Goal: Communication & Community: Answer question/provide support

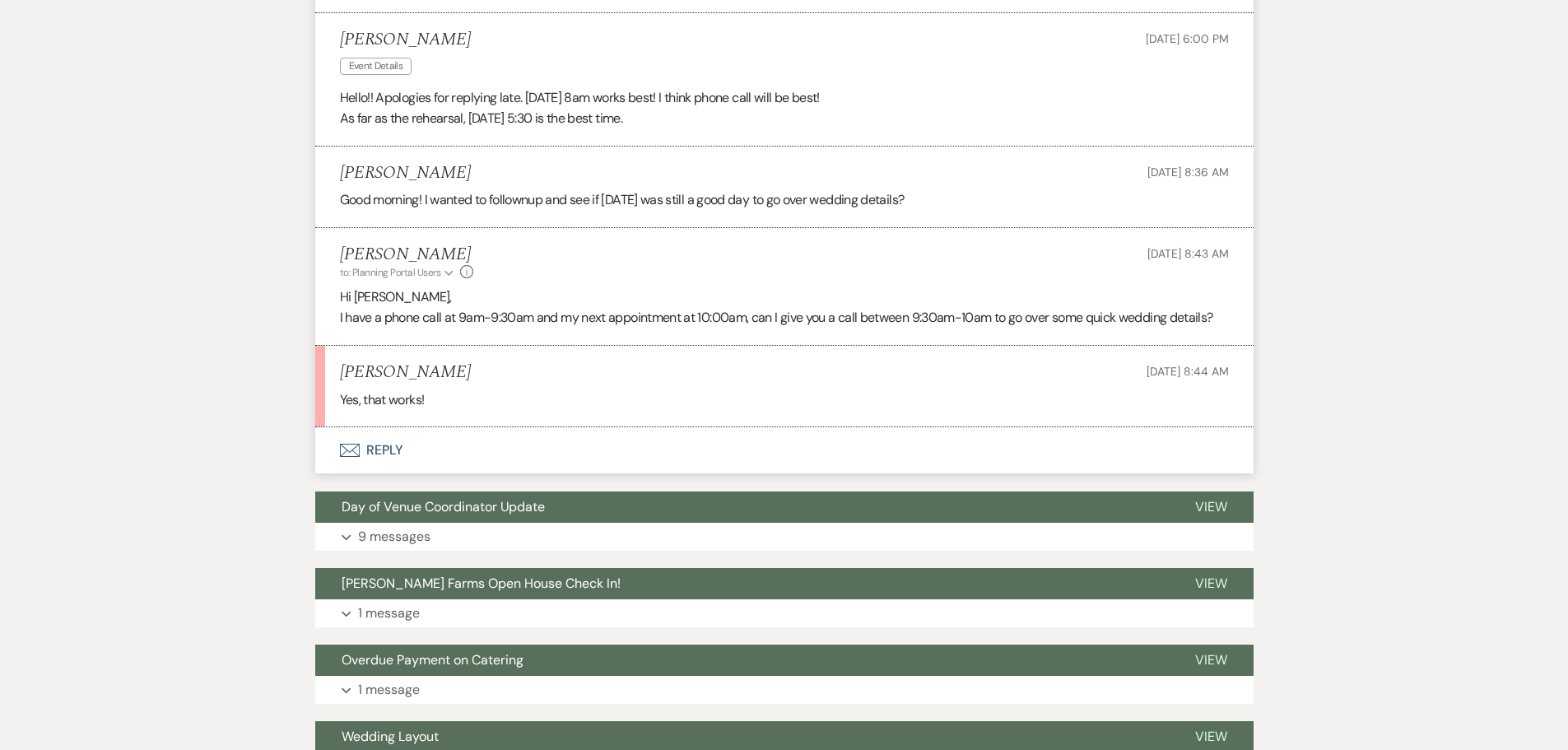
click at [558, 448] on button "Envelope Reply" at bounding box center [784, 450] width 938 height 46
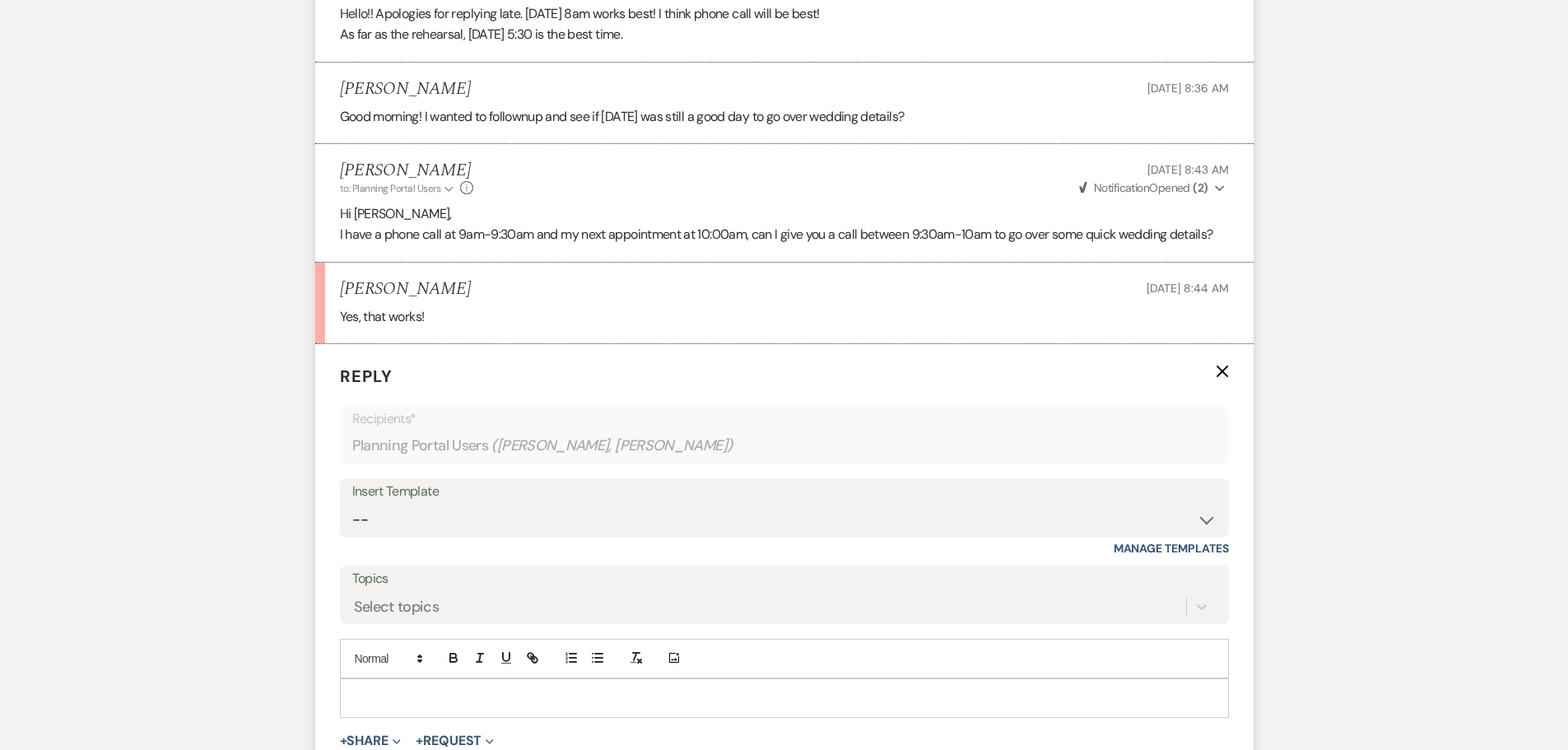
scroll to position [1348, 0]
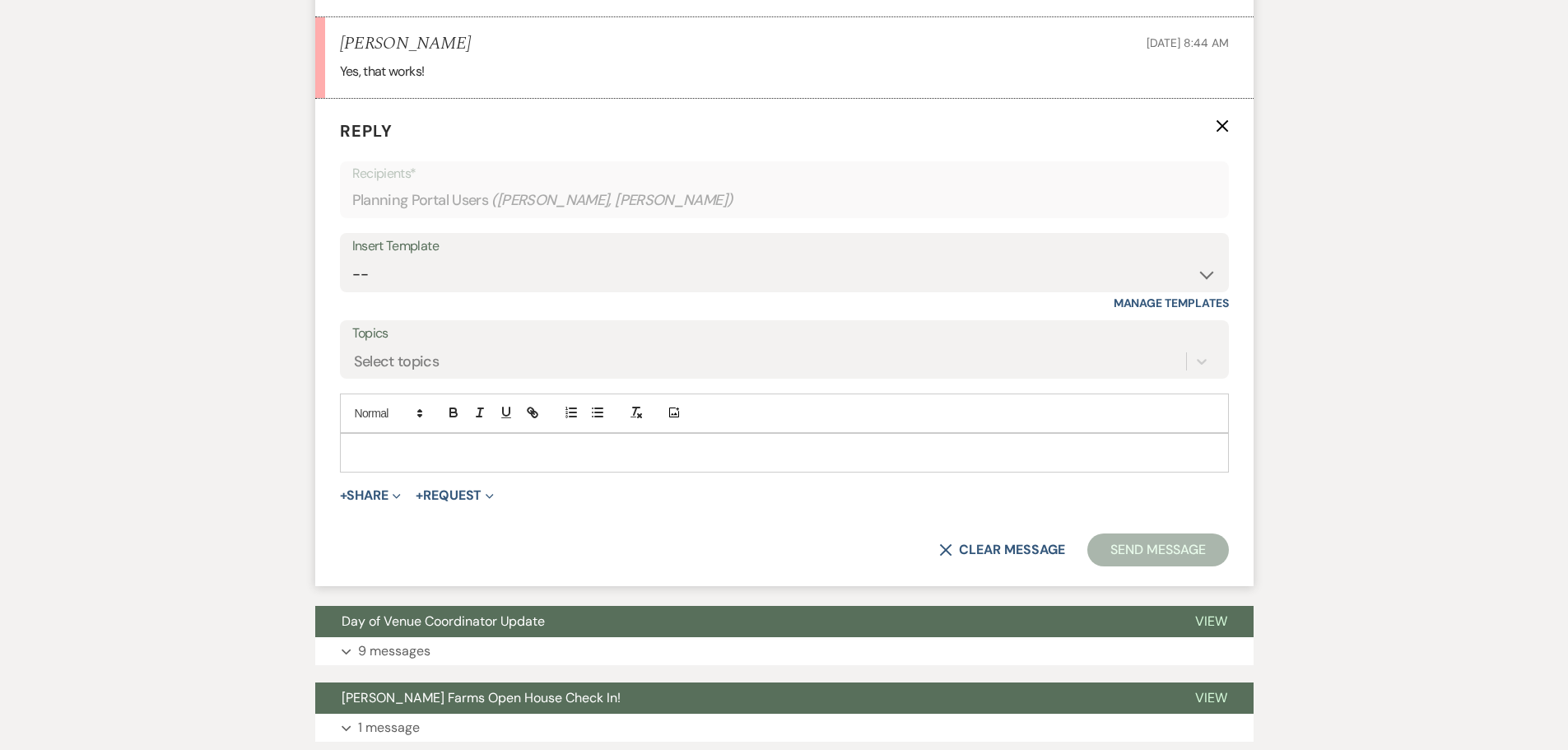
click at [513, 472] on div at bounding box center [784, 452] width 887 height 38
click at [1211, 545] on button "Send Message" at bounding box center [1158, 550] width 141 height 32
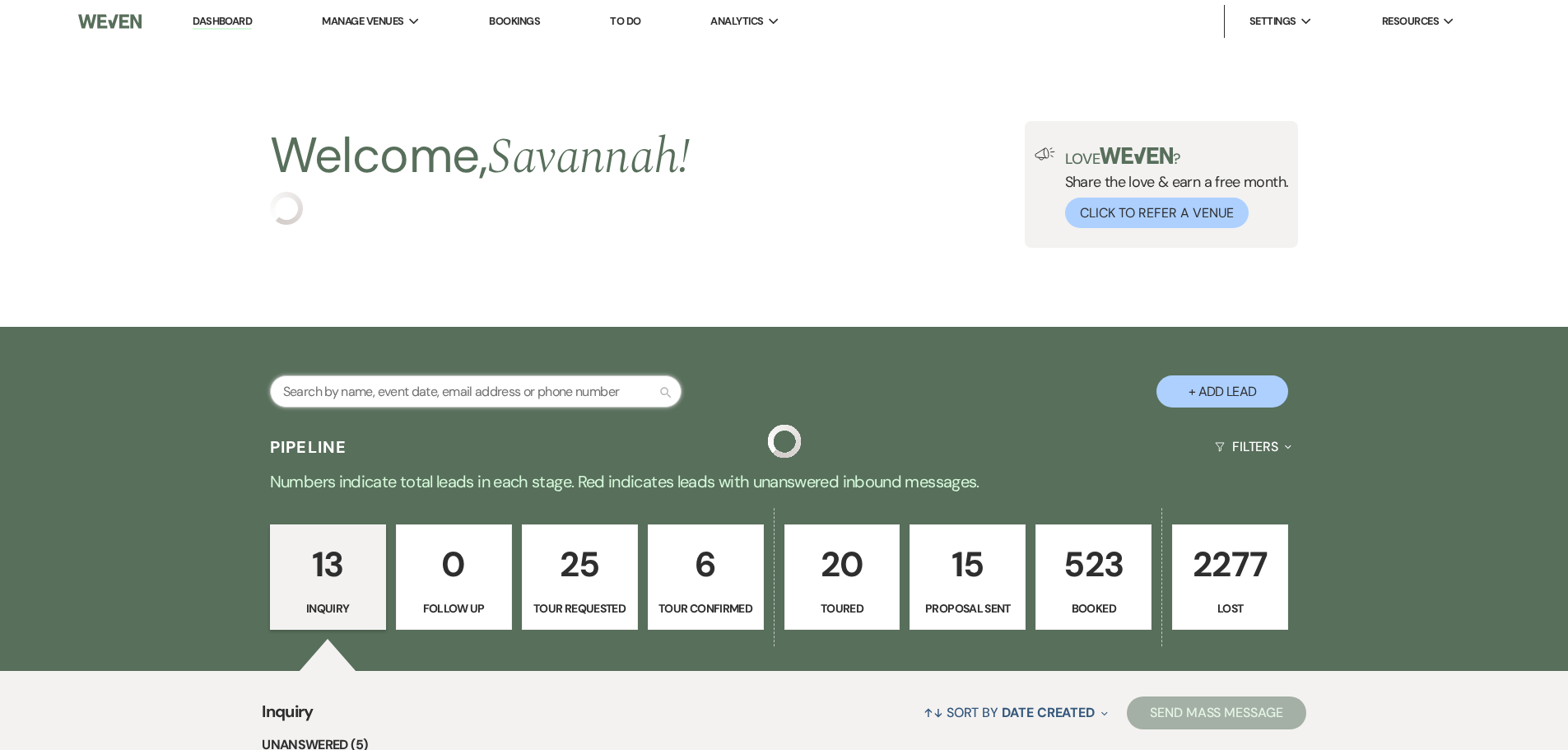
click at [576, 384] on input "text" at bounding box center [476, 391] width 412 height 32
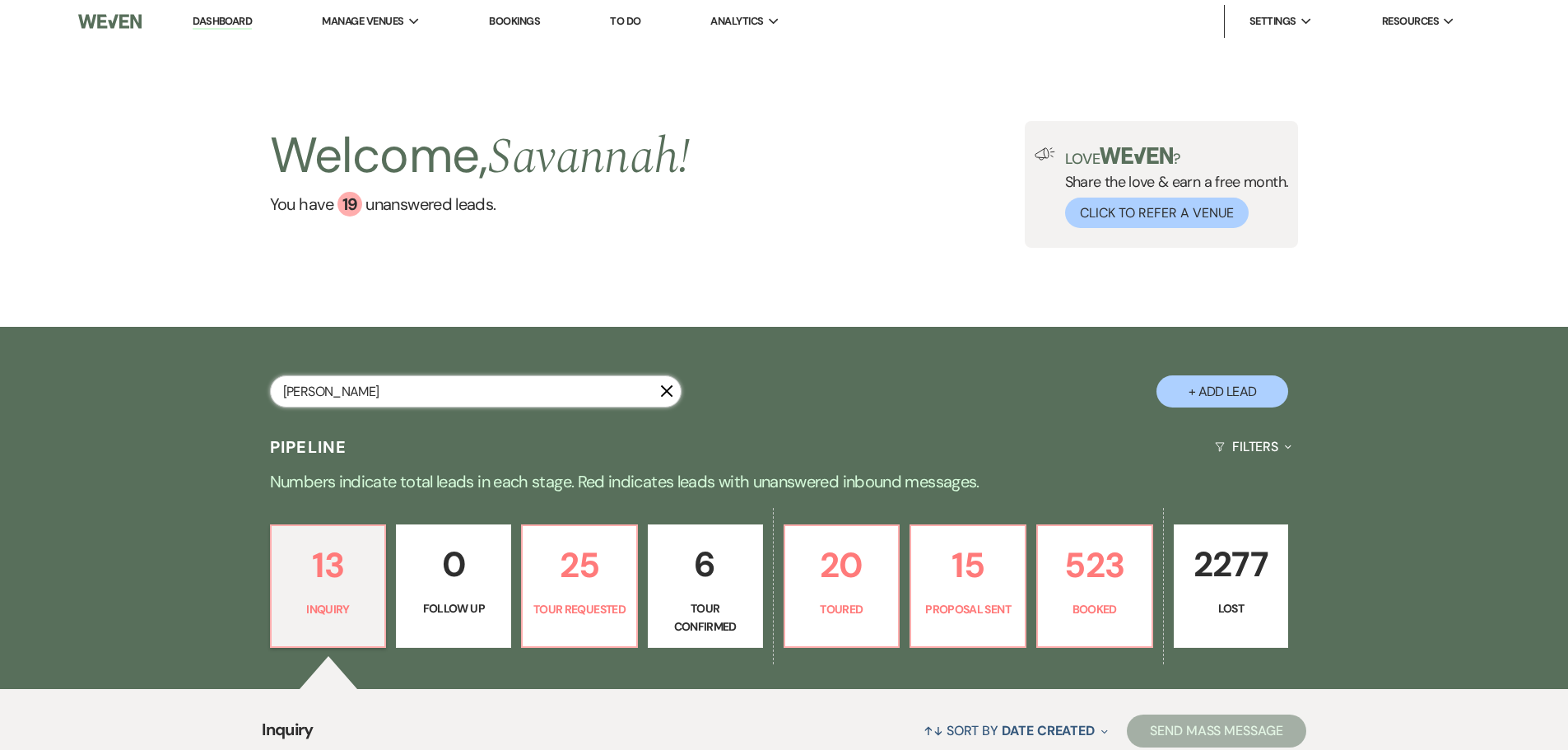
type input "[PERSON_NAME]"
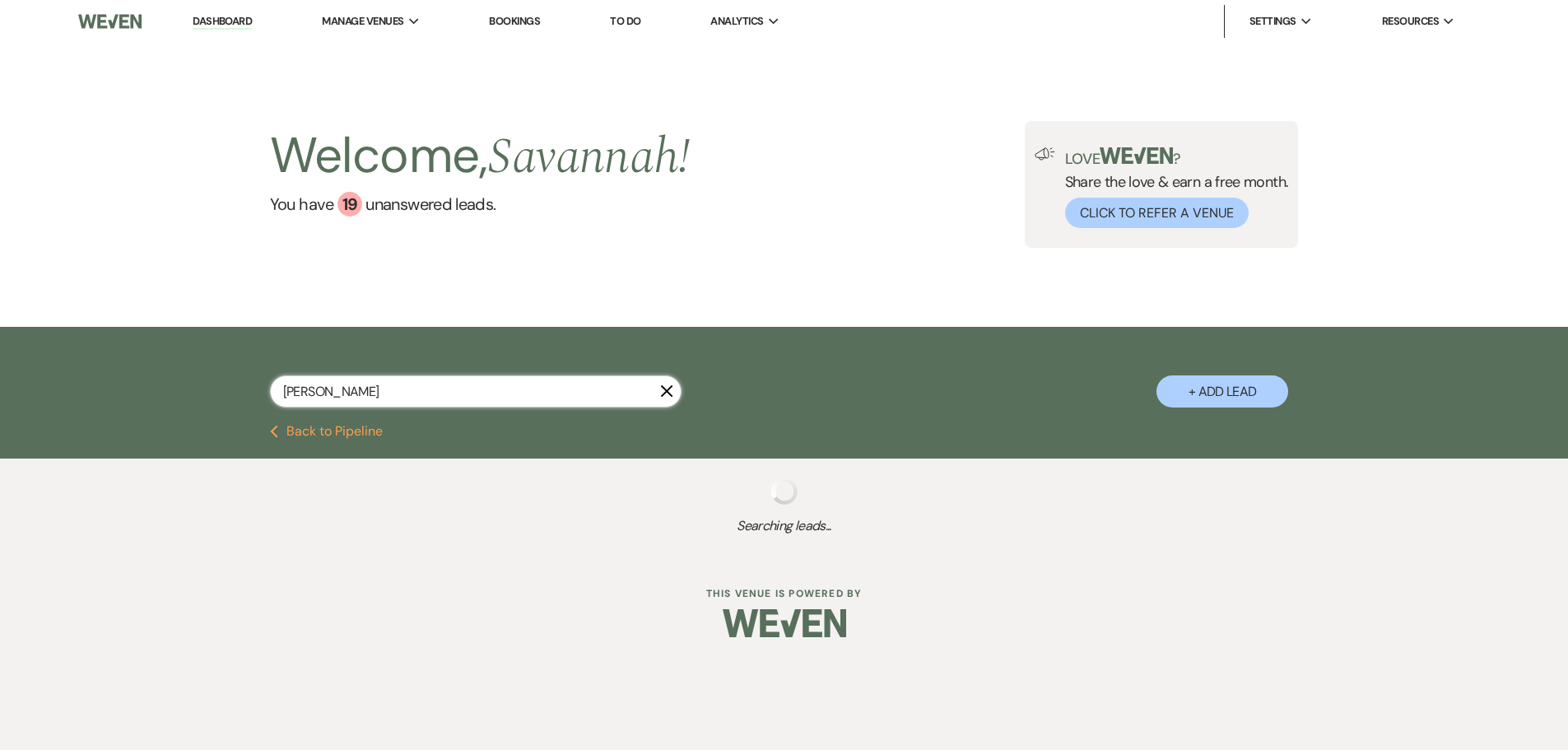
select select "8"
select select "1"
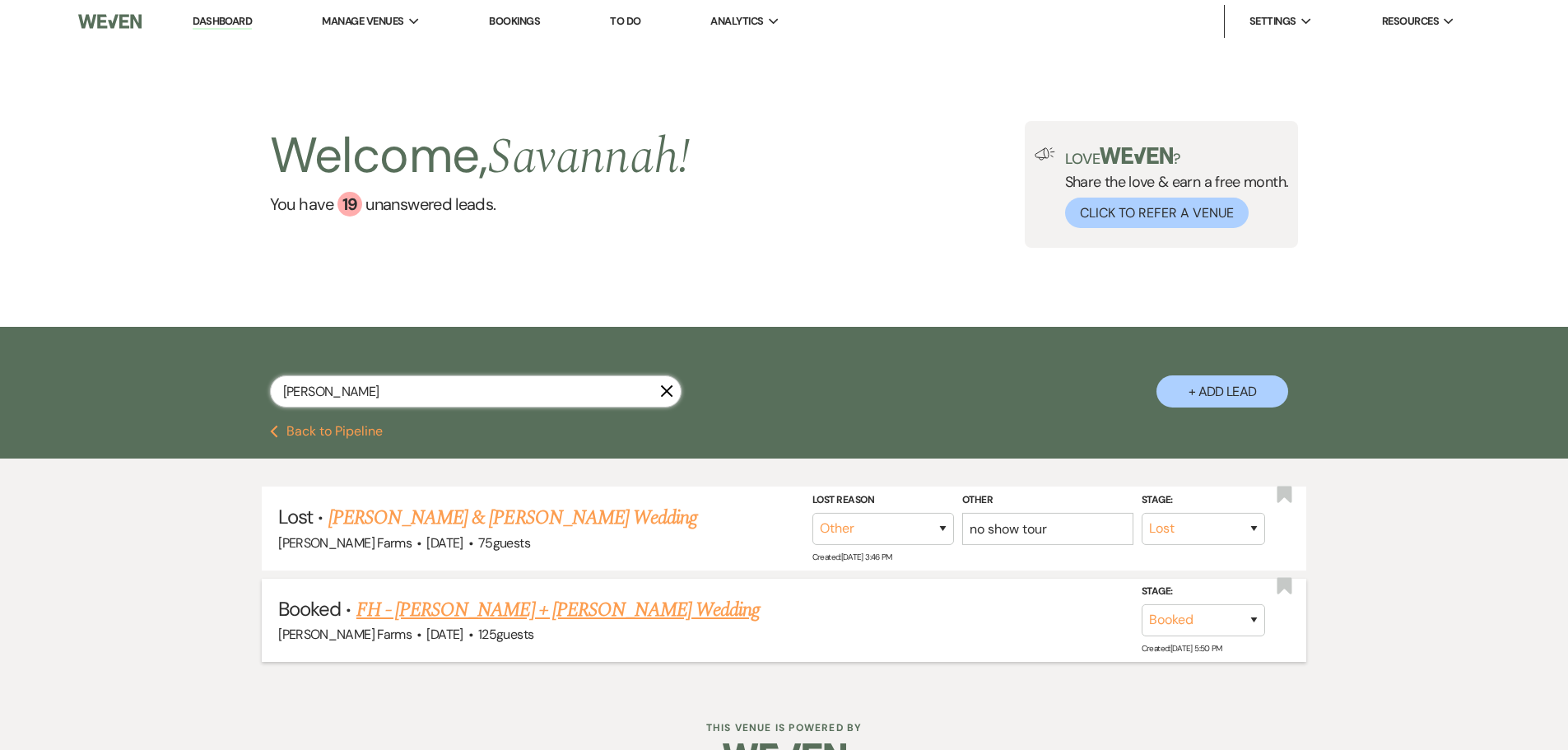
type input "andrews"
click at [629, 603] on link "FH - Raechel Andrews + Jake Ehmann Wedding" at bounding box center [559, 610] width 405 height 30
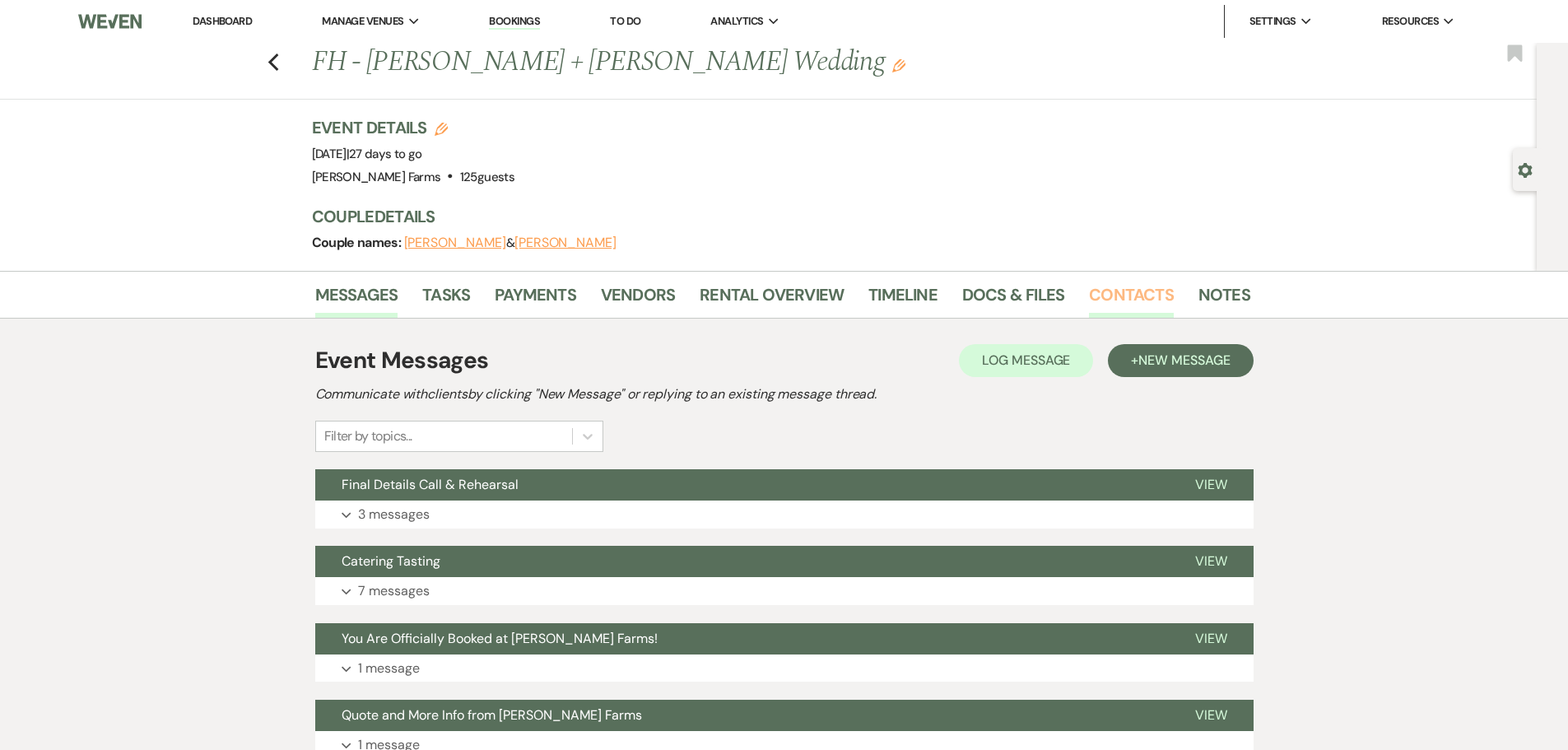
click at [1129, 317] on link "Contacts" at bounding box center [1131, 299] width 84 height 36
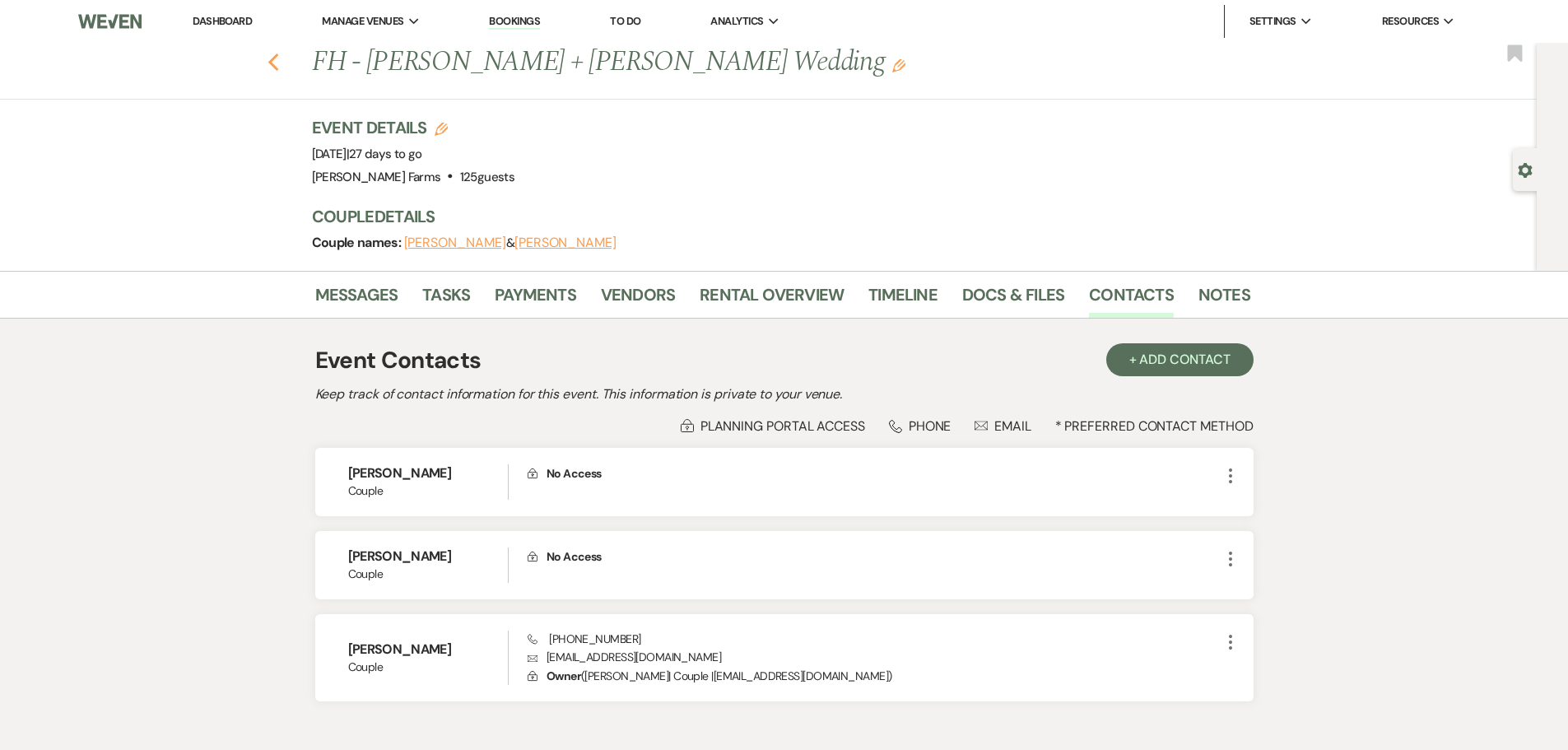
click at [280, 64] on icon "Previous" at bounding box center [273, 62] width 12 height 19
select select "8"
select select "1"
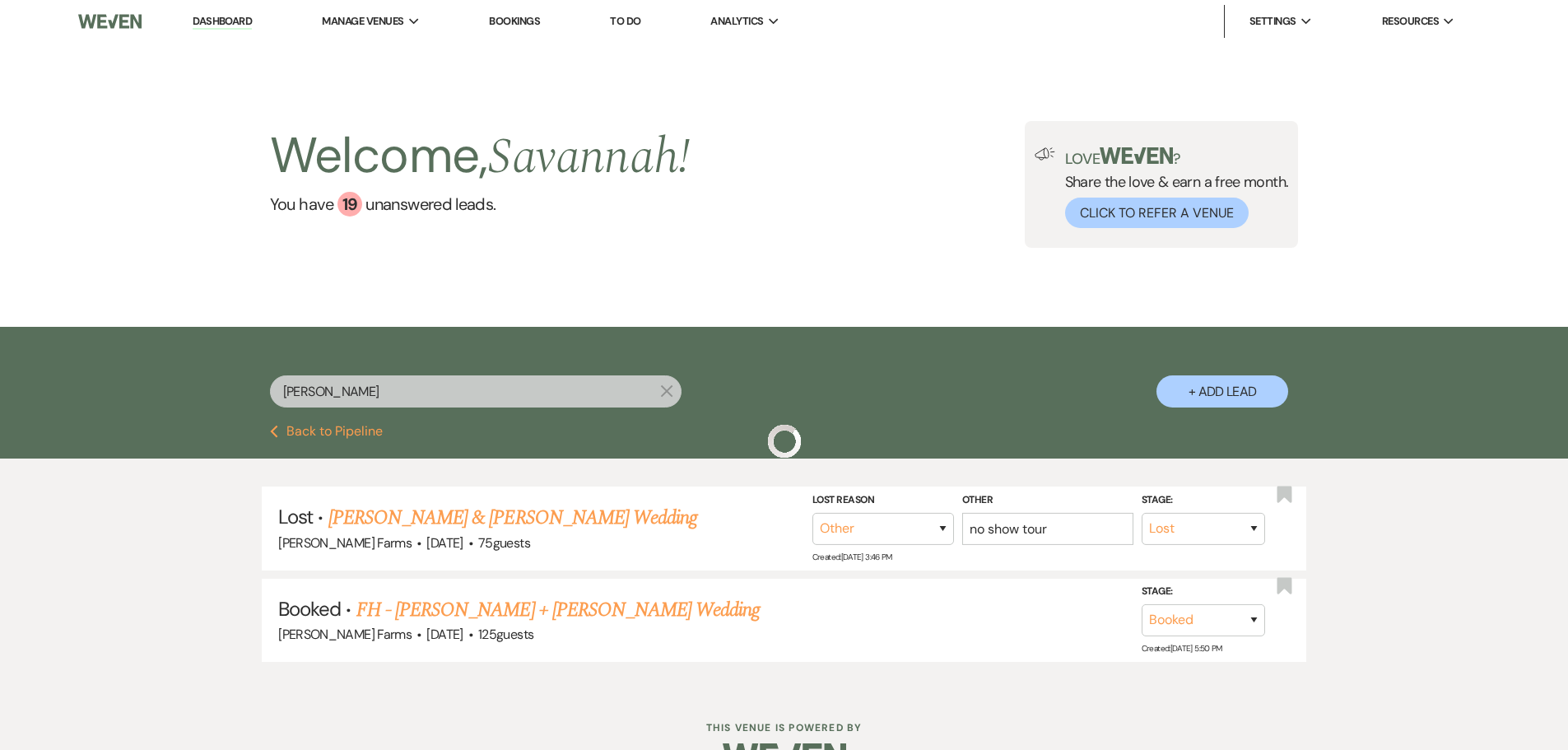
click at [355, 425] on button "Previous Back to Pipeline" at bounding box center [327, 432] width 113 height 13
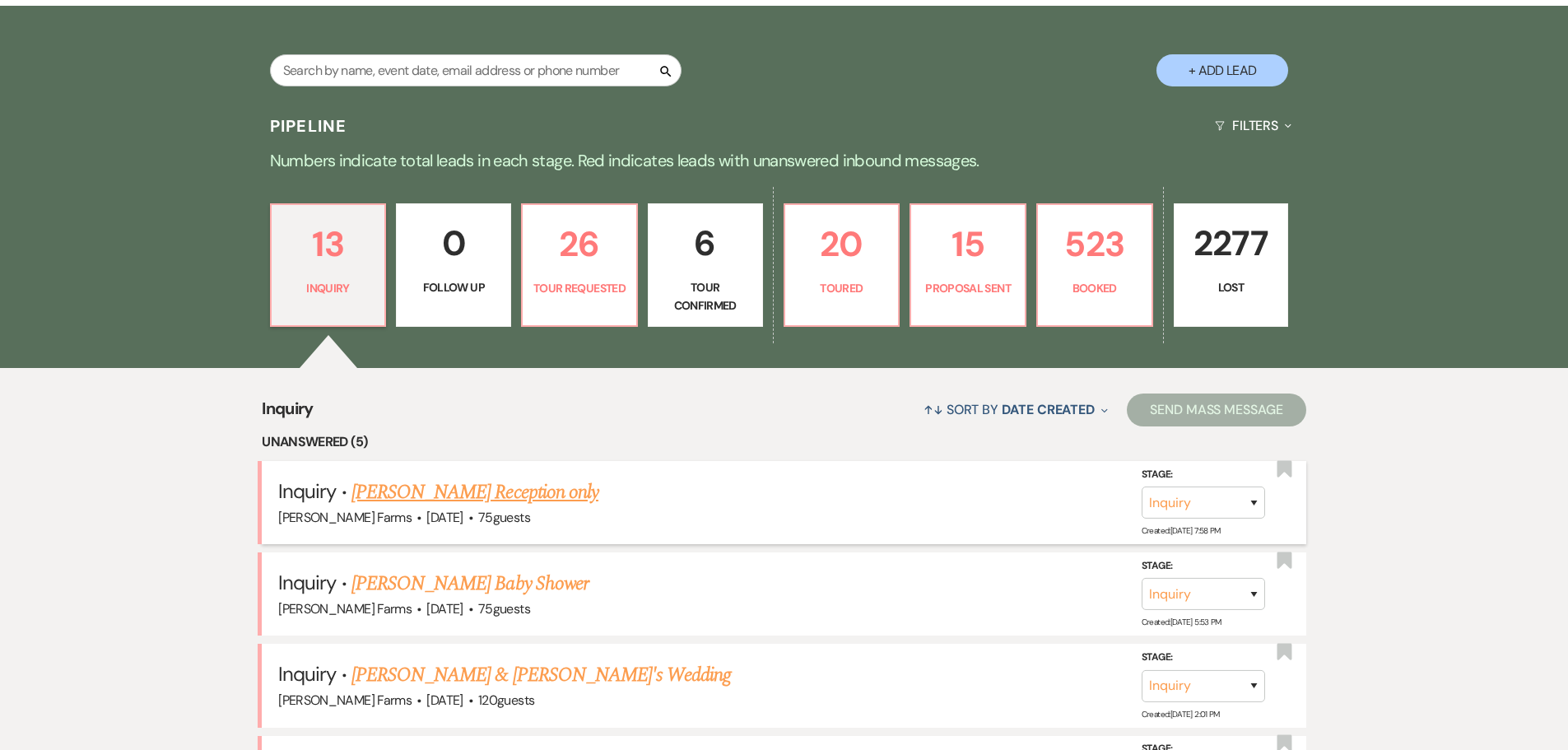
scroll to position [412, 0]
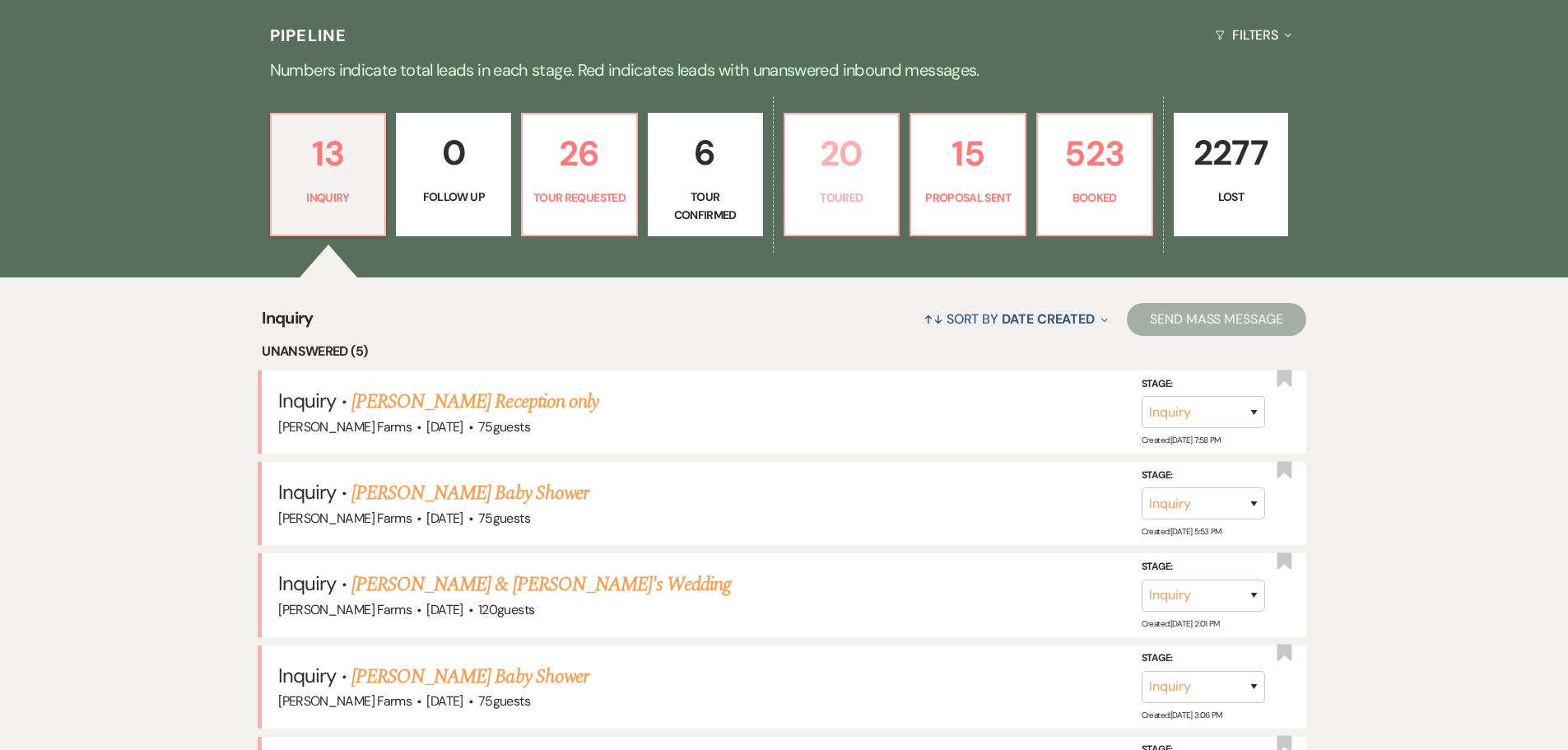
click at [850, 195] on p "Toured" at bounding box center [842, 198] width 94 height 19
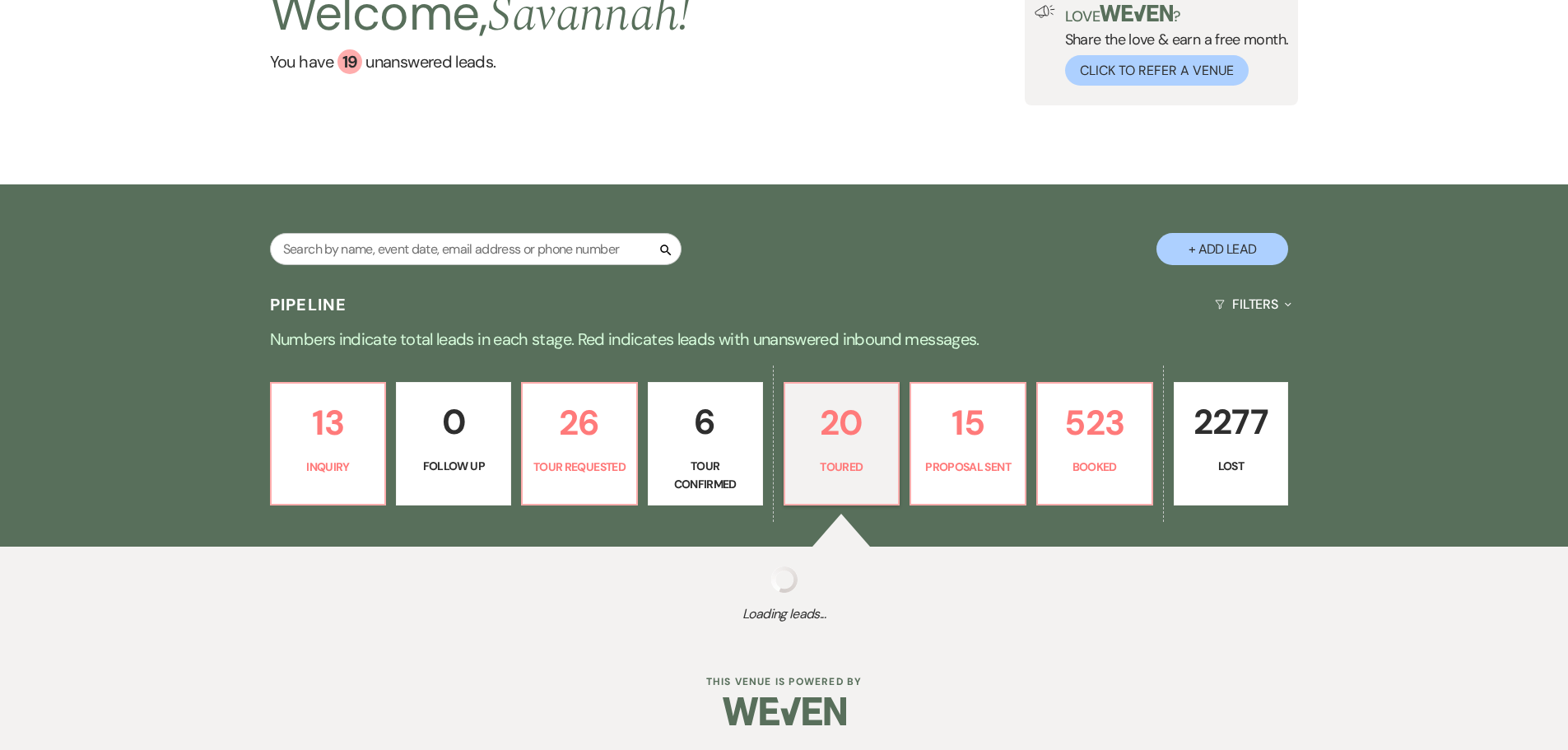
select select "5"
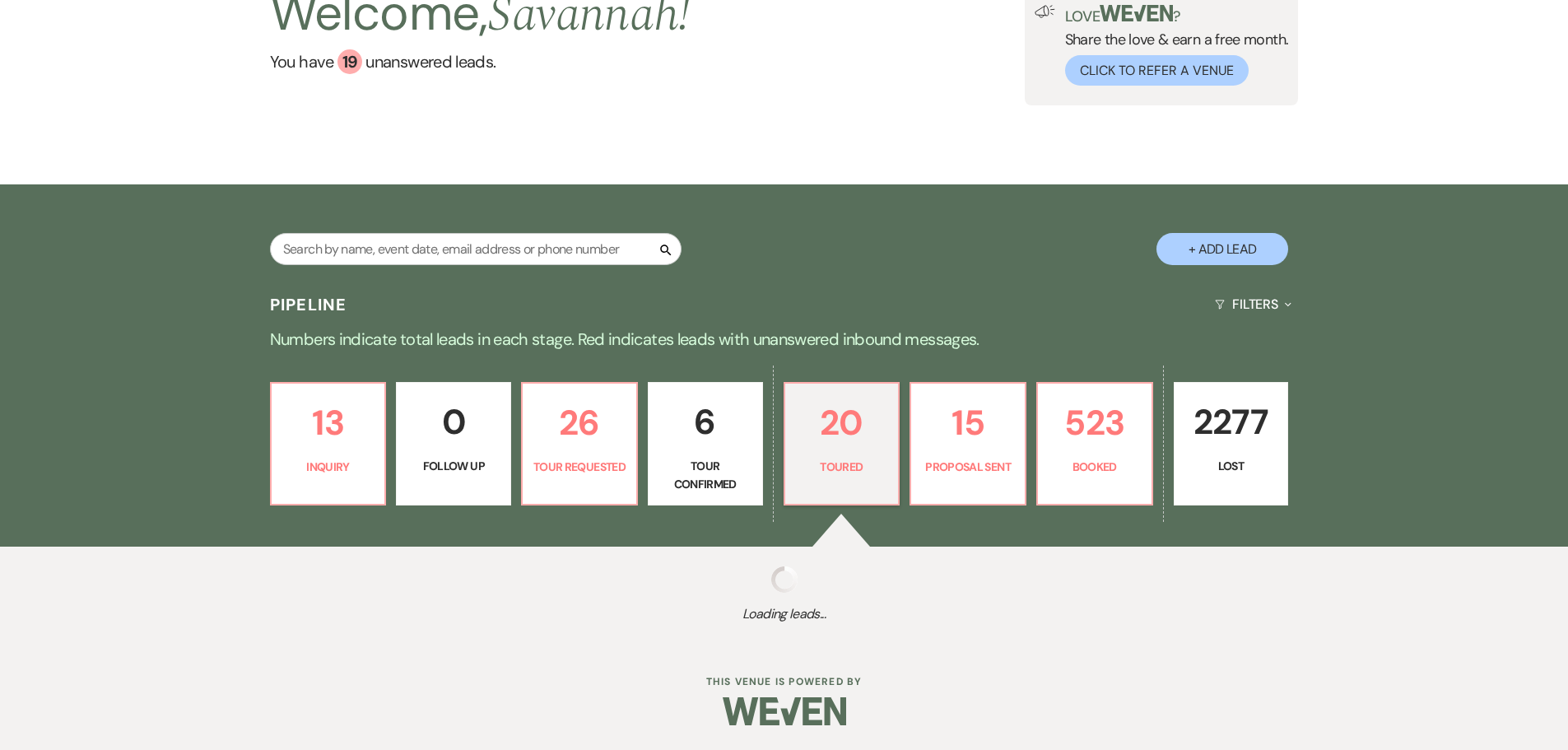
select select "5"
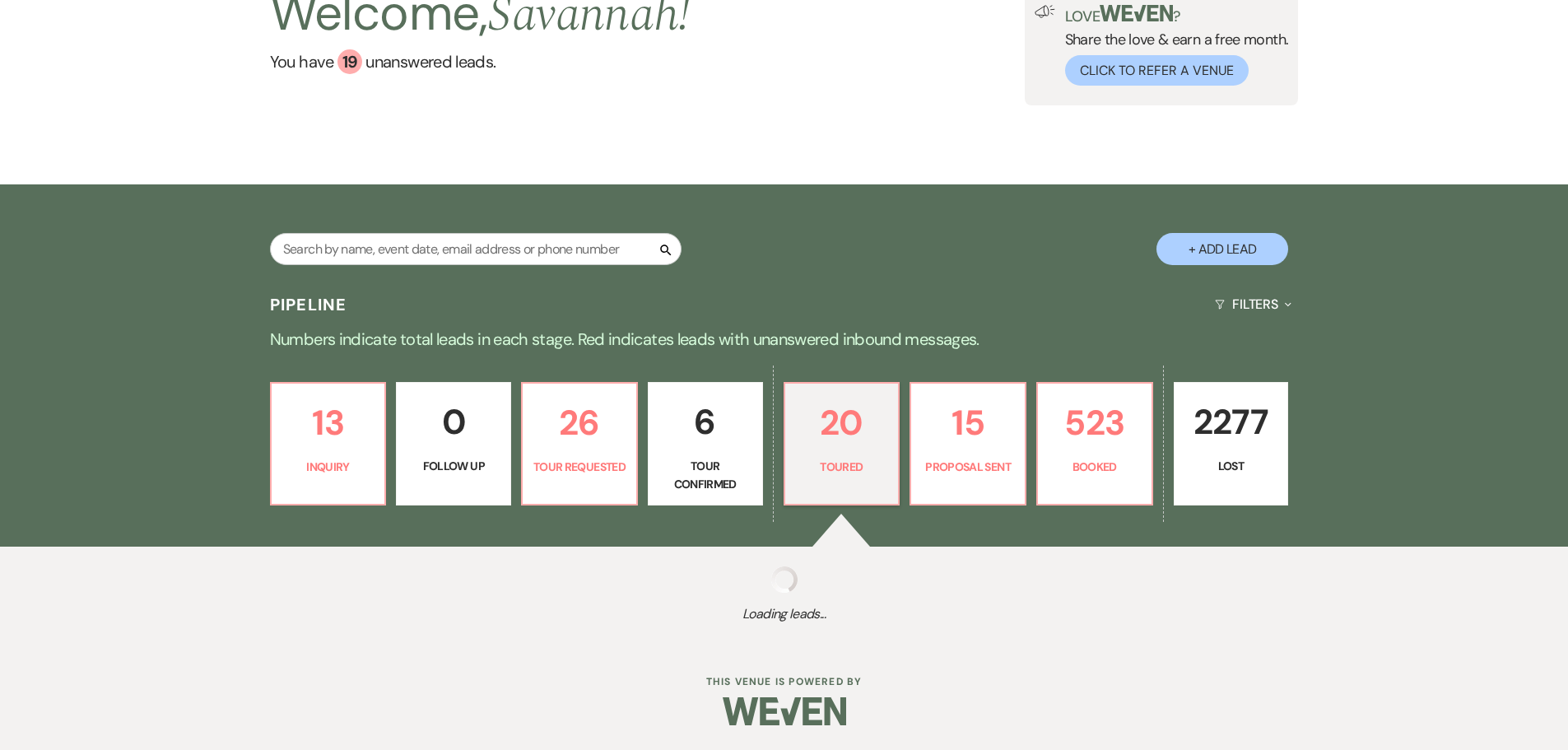
select select "5"
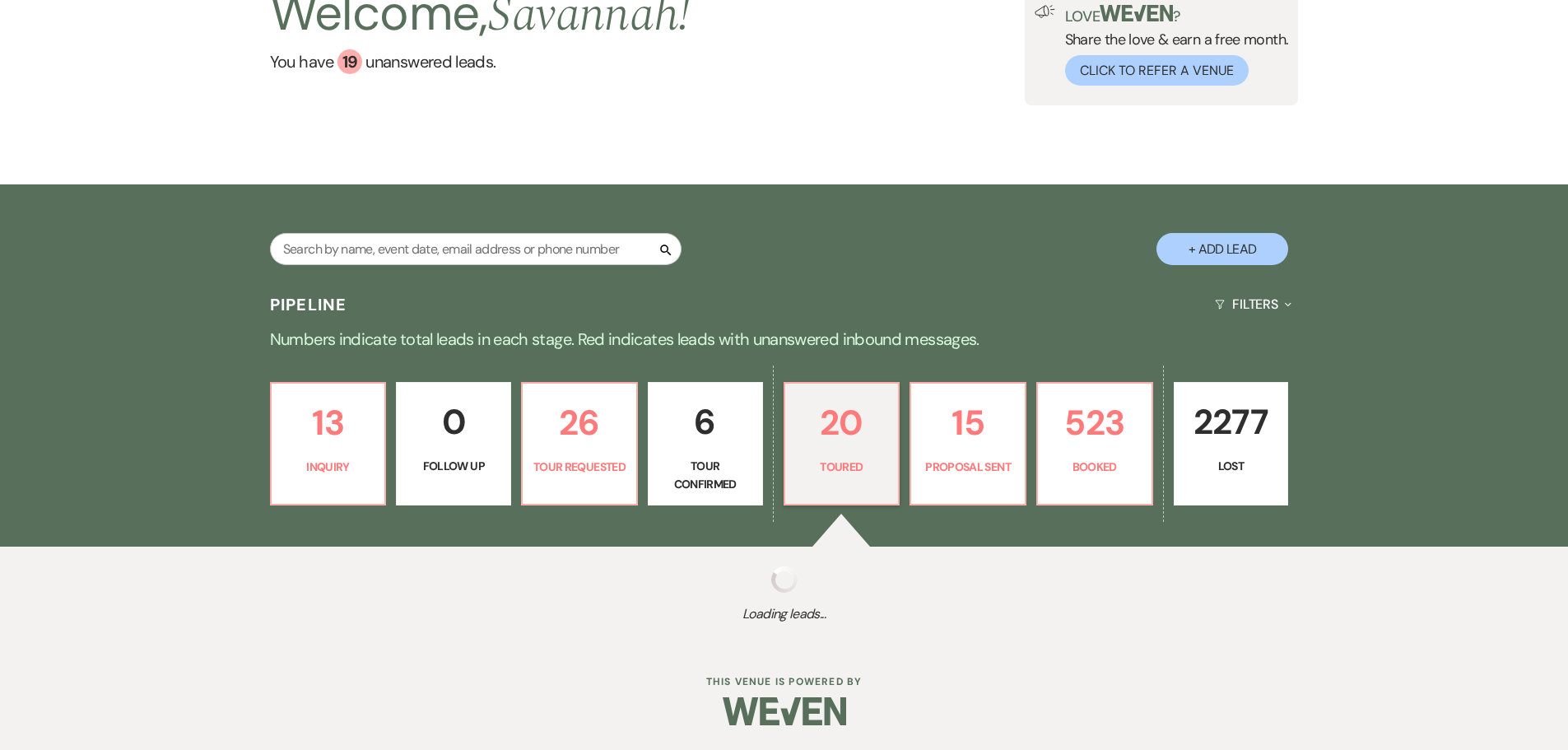
select select "5"
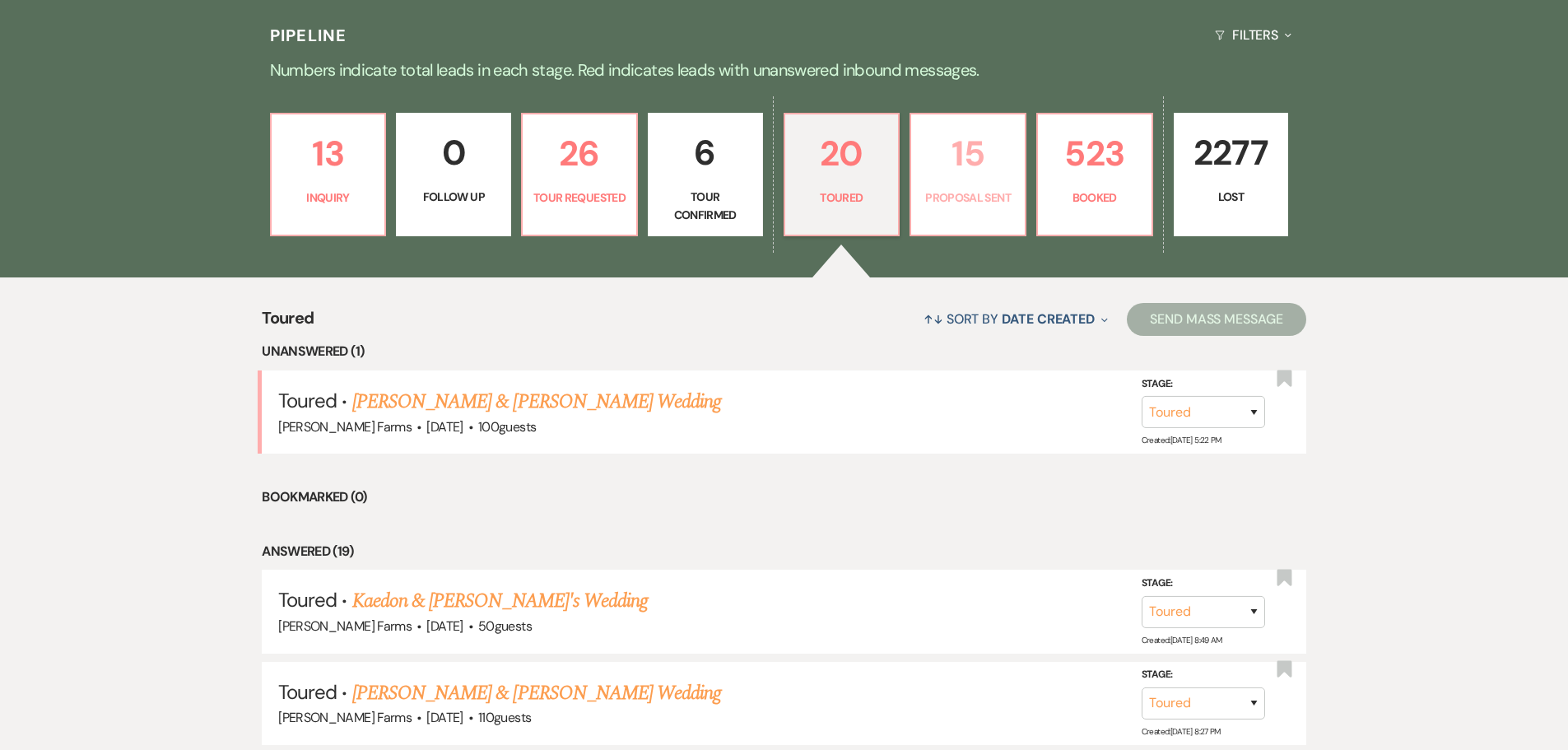
click at [999, 186] on link "15 Proposal Sent" at bounding box center [968, 175] width 117 height 123
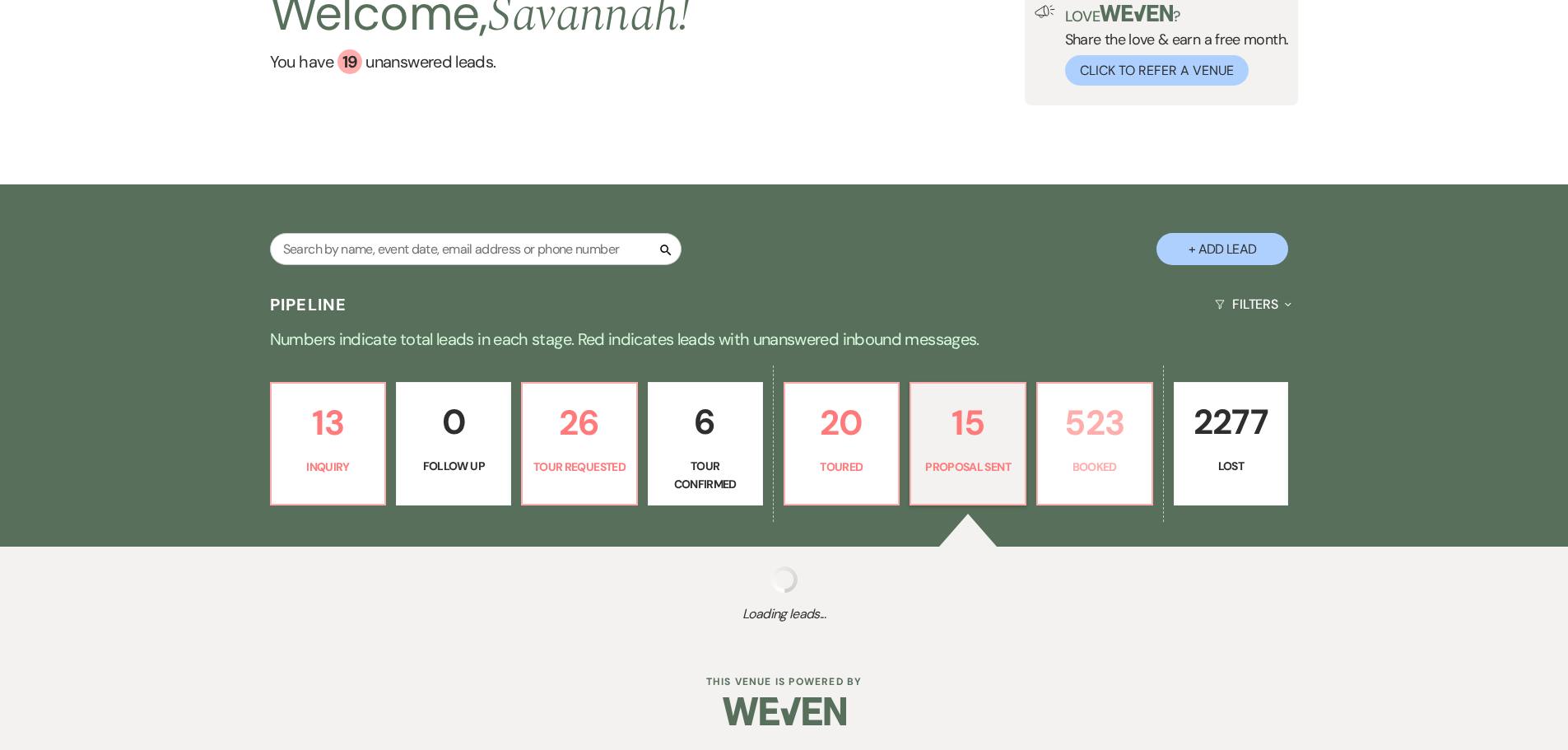
select select "6"
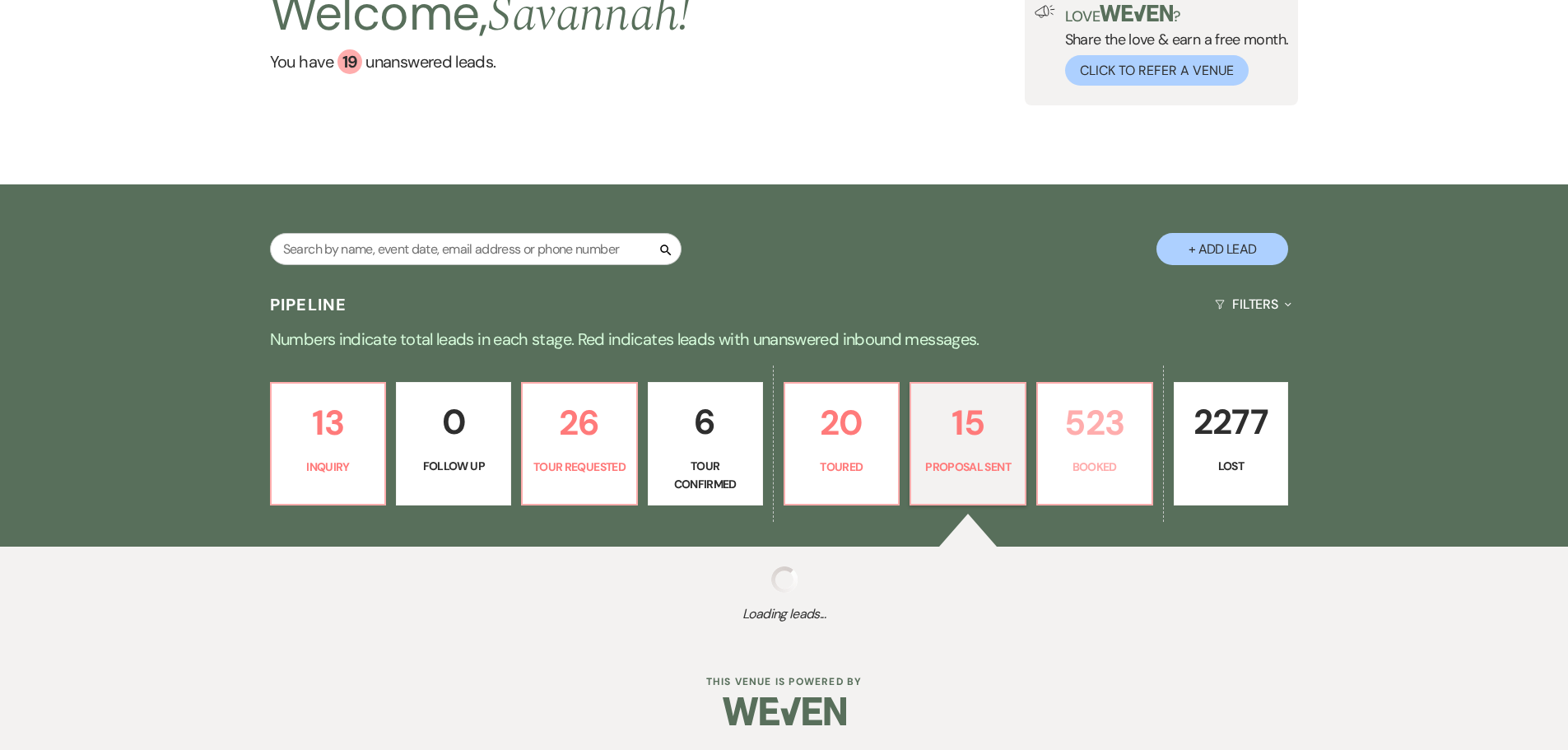
select select "6"
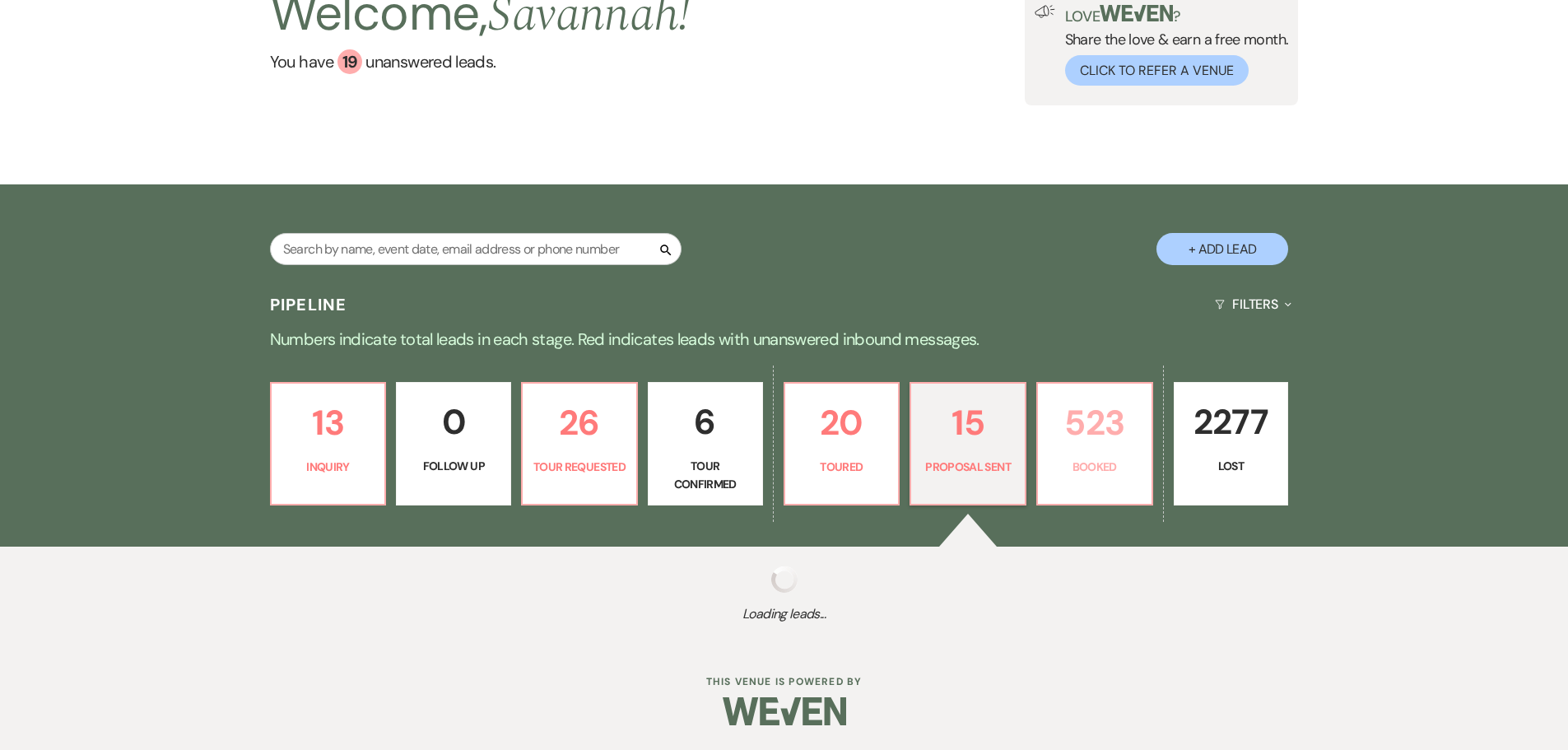
select select "6"
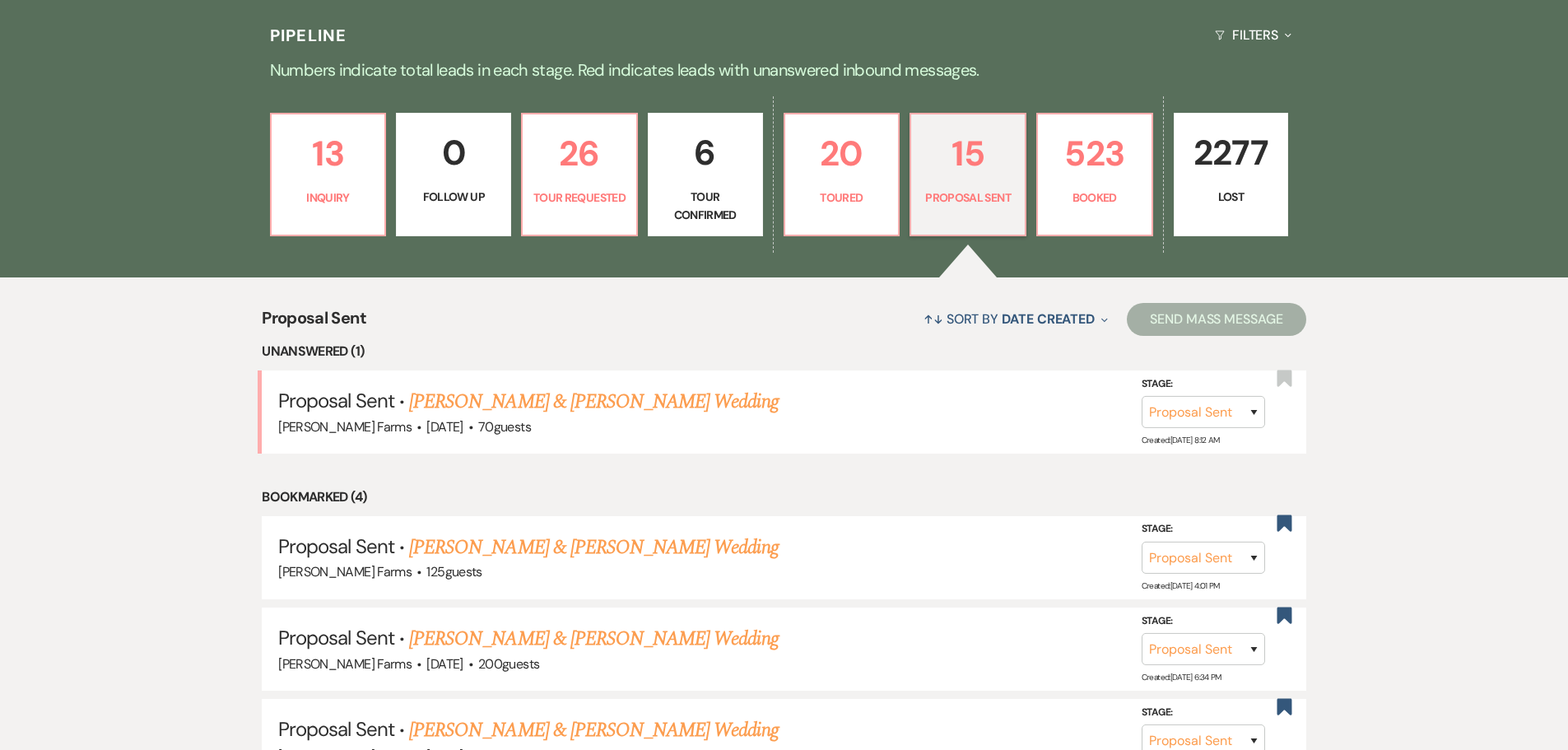
click at [1076, 237] on div "13 Inquiry 0 Follow Up 26 Tour Requested 6 Tour Confirmed 20 Toured 15 Proposal…" at bounding box center [784, 185] width 1185 height 185
click at [1083, 210] on link "523 Booked" at bounding box center [1095, 175] width 117 height 123
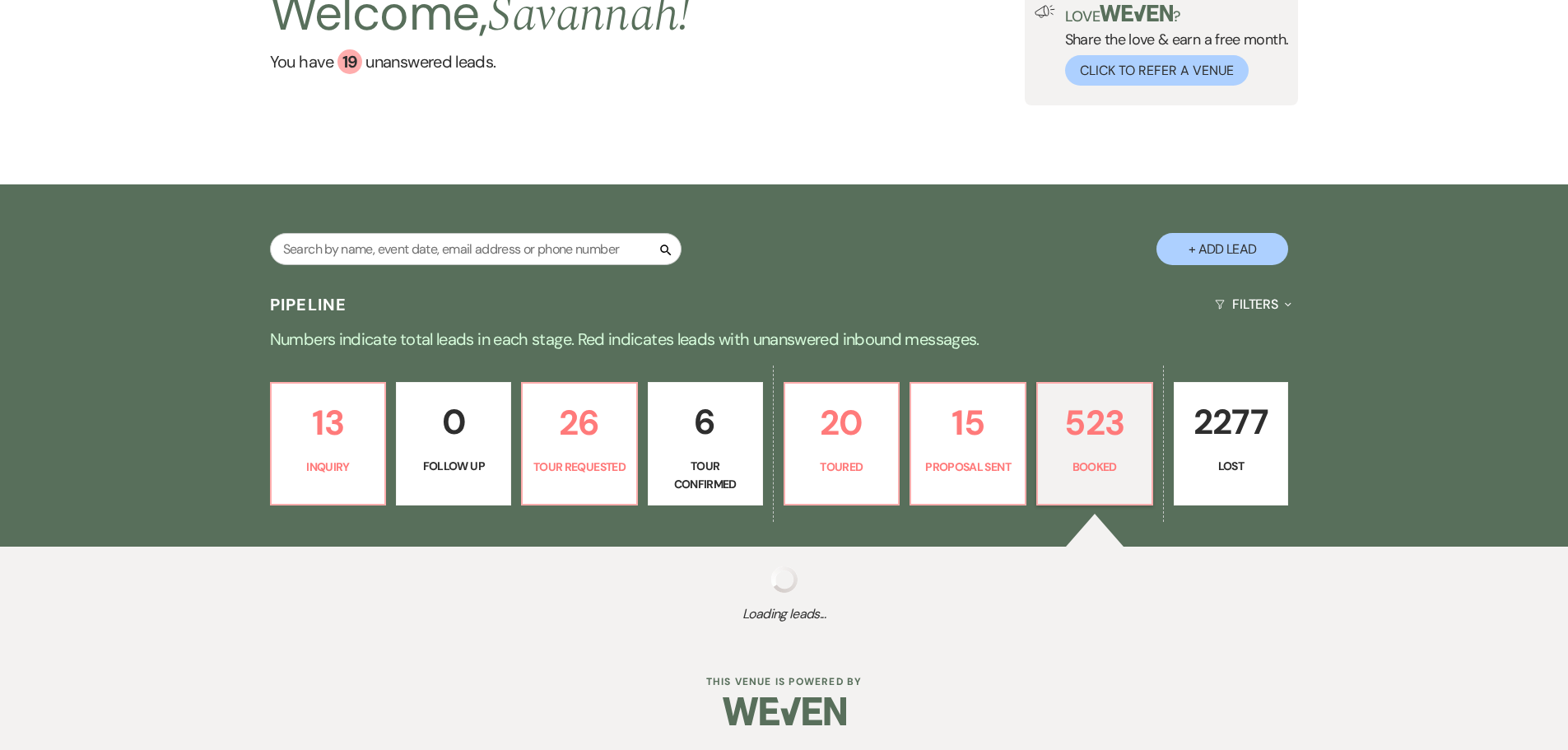
scroll to position [142, 0]
click at [368, 362] on div "13 Inquiry 0 Follow Up 26 Tour Requested 6 Tour Confirmed 20 Toured 15 Proposal…" at bounding box center [784, 454] width 1185 height 185
drag, startPoint x: 368, startPoint y: 248, endPoint x: 399, endPoint y: 15, distance: 235.1
click at [368, 362] on div "13 Inquiry 0 Follow Up 26 Tour Requested 6 Tour Confirmed 20 Toured 15 Proposal…" at bounding box center [784, 454] width 1185 height 185
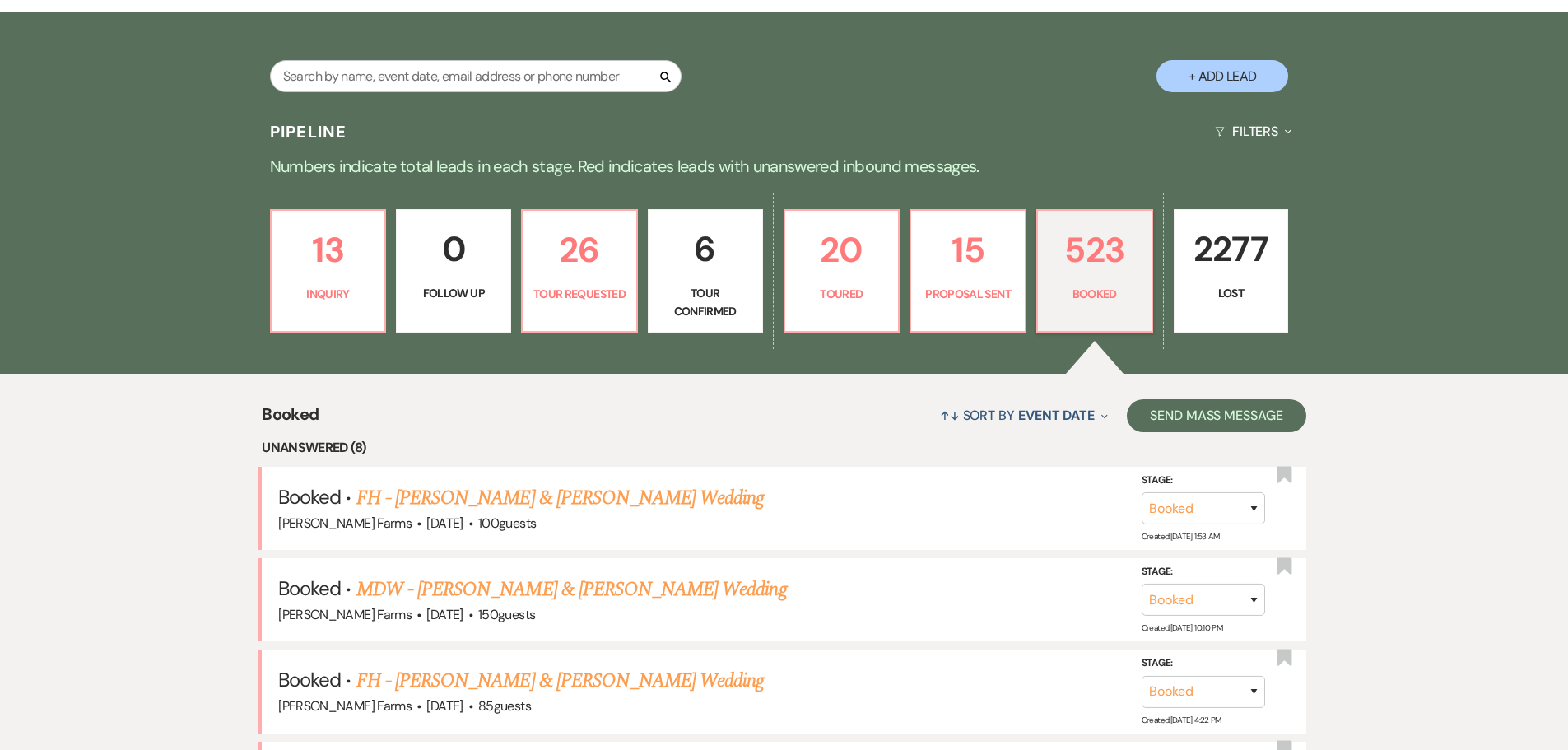
scroll to position [164, 0]
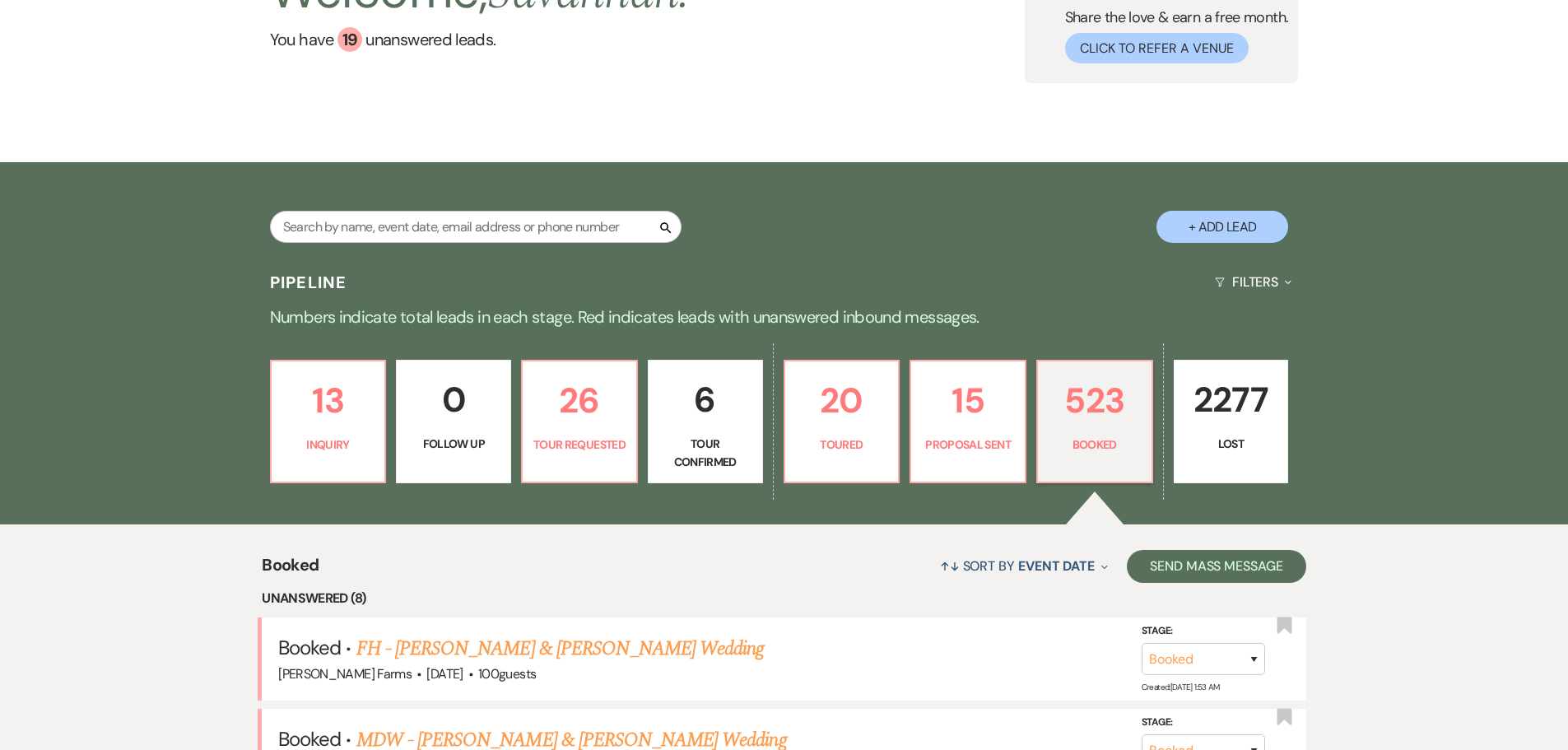
click at [534, 210] on div "Search + Add Lead" at bounding box center [784, 213] width 1185 height 86
click at [535, 226] on input "text" at bounding box center [476, 226] width 412 height 32
type input "ile"
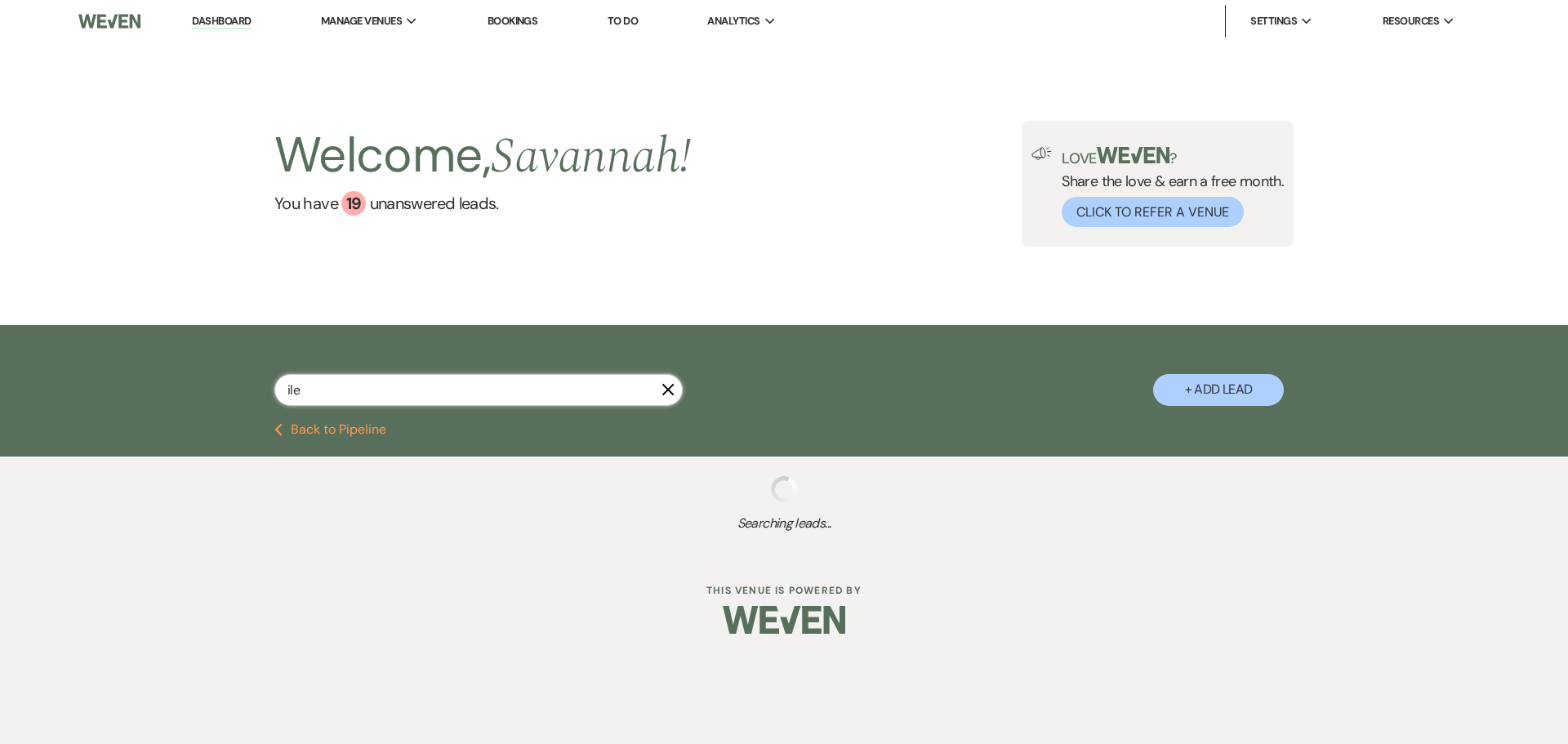
select select "8"
select select "5"
select select "8"
select select "6"
select select "8"
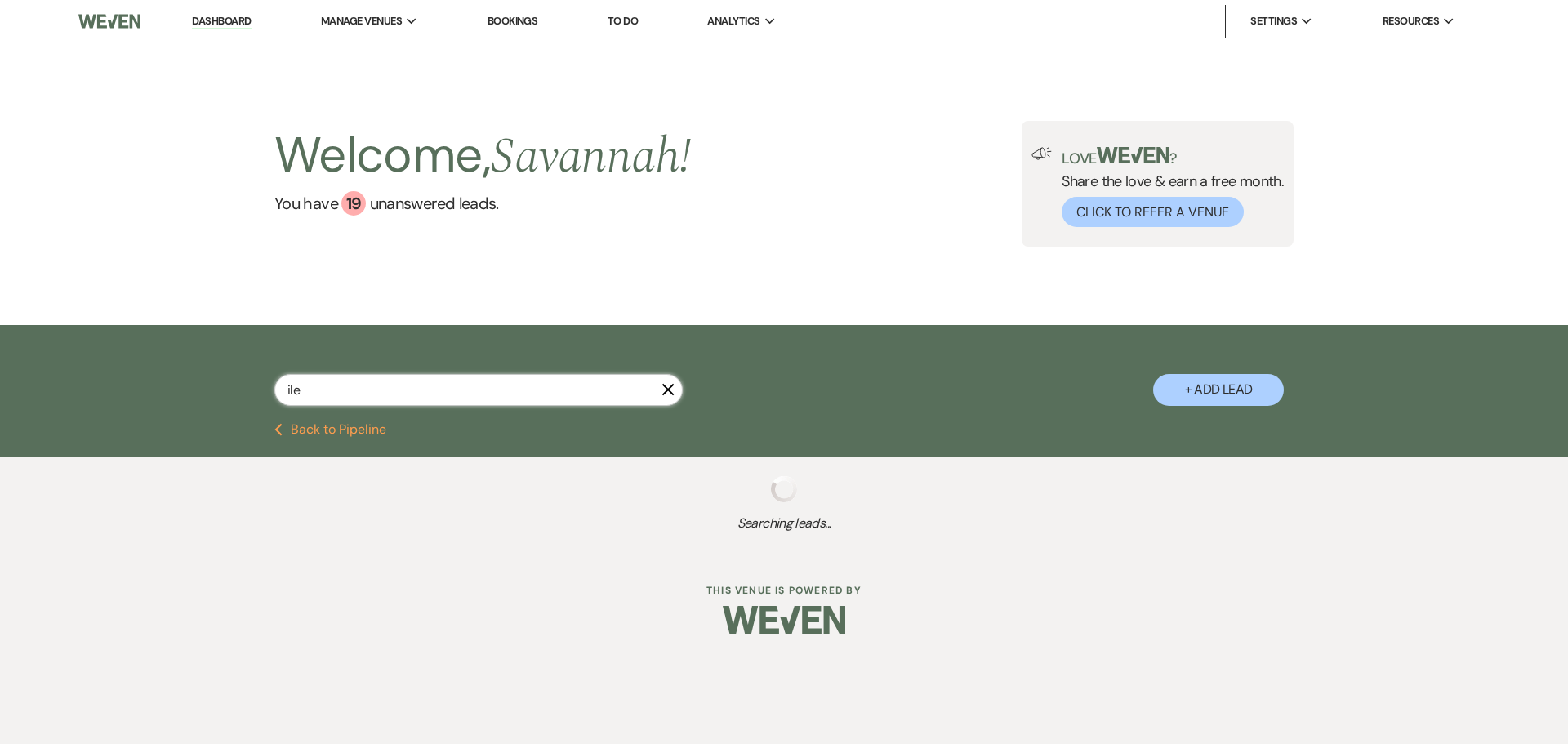
select select "5"
select select "8"
select select "5"
select select "8"
select select "10"
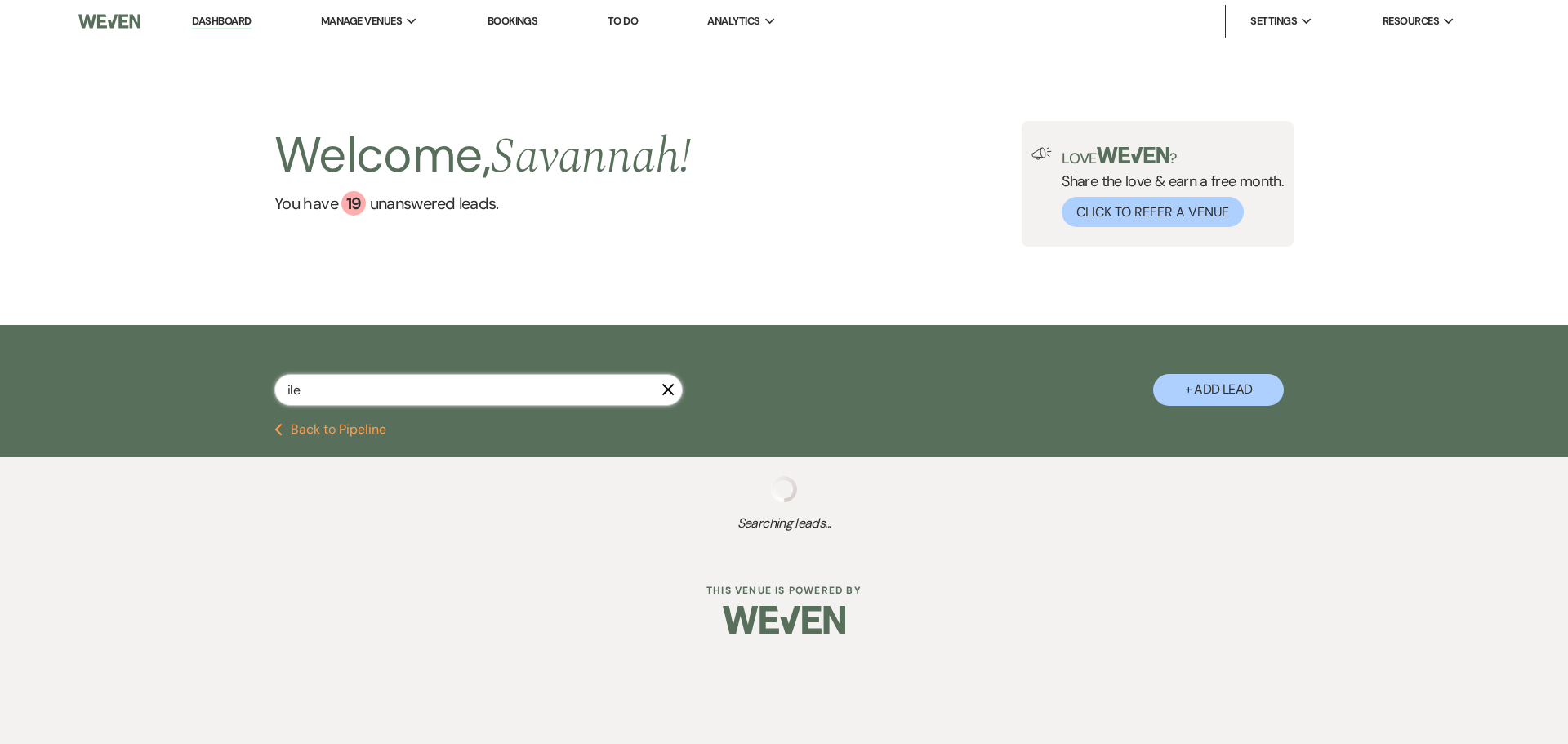
select select "8"
select select "10"
select select "8"
select select "6"
select select "8"
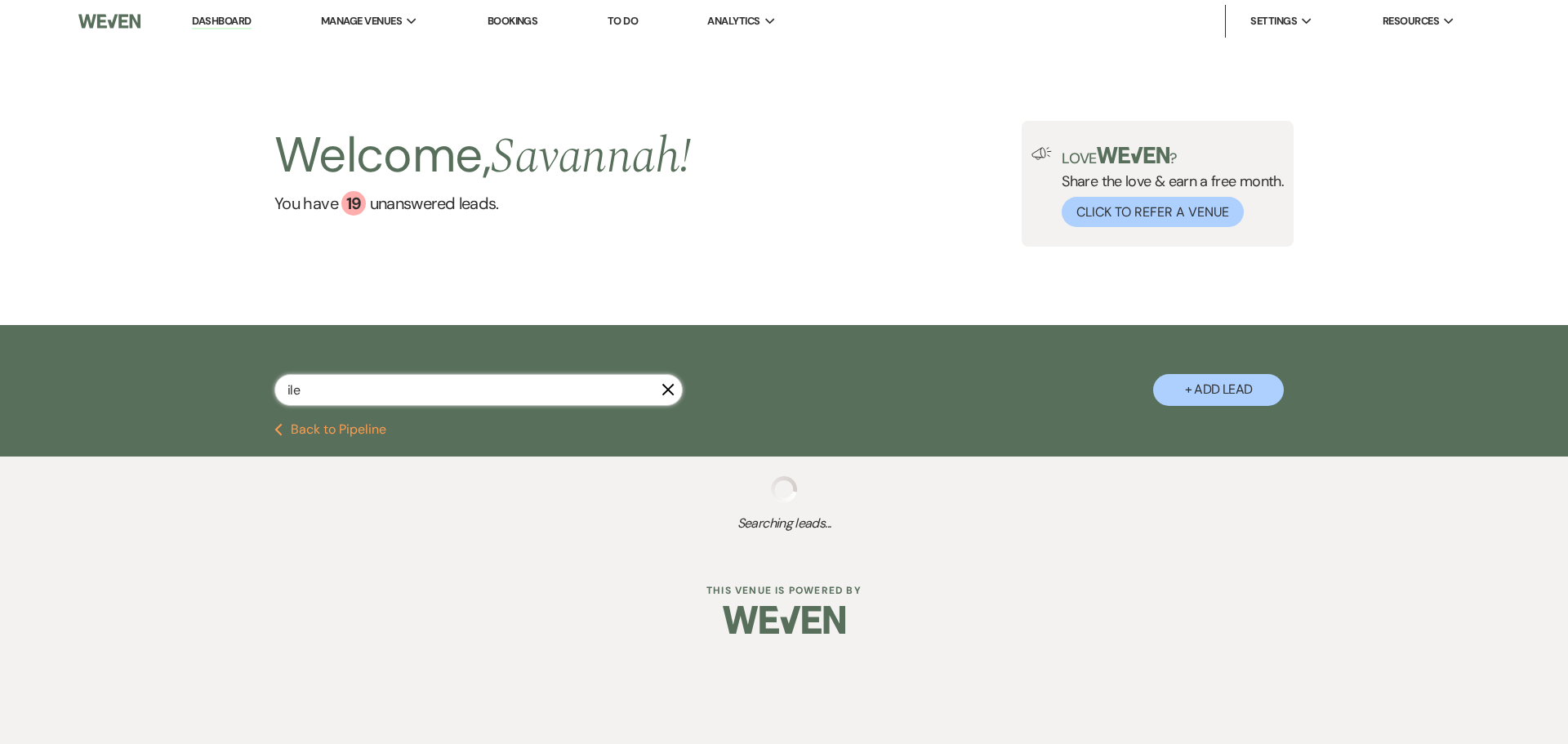
select select "5"
select select "8"
select select "5"
select select "8"
select select "5"
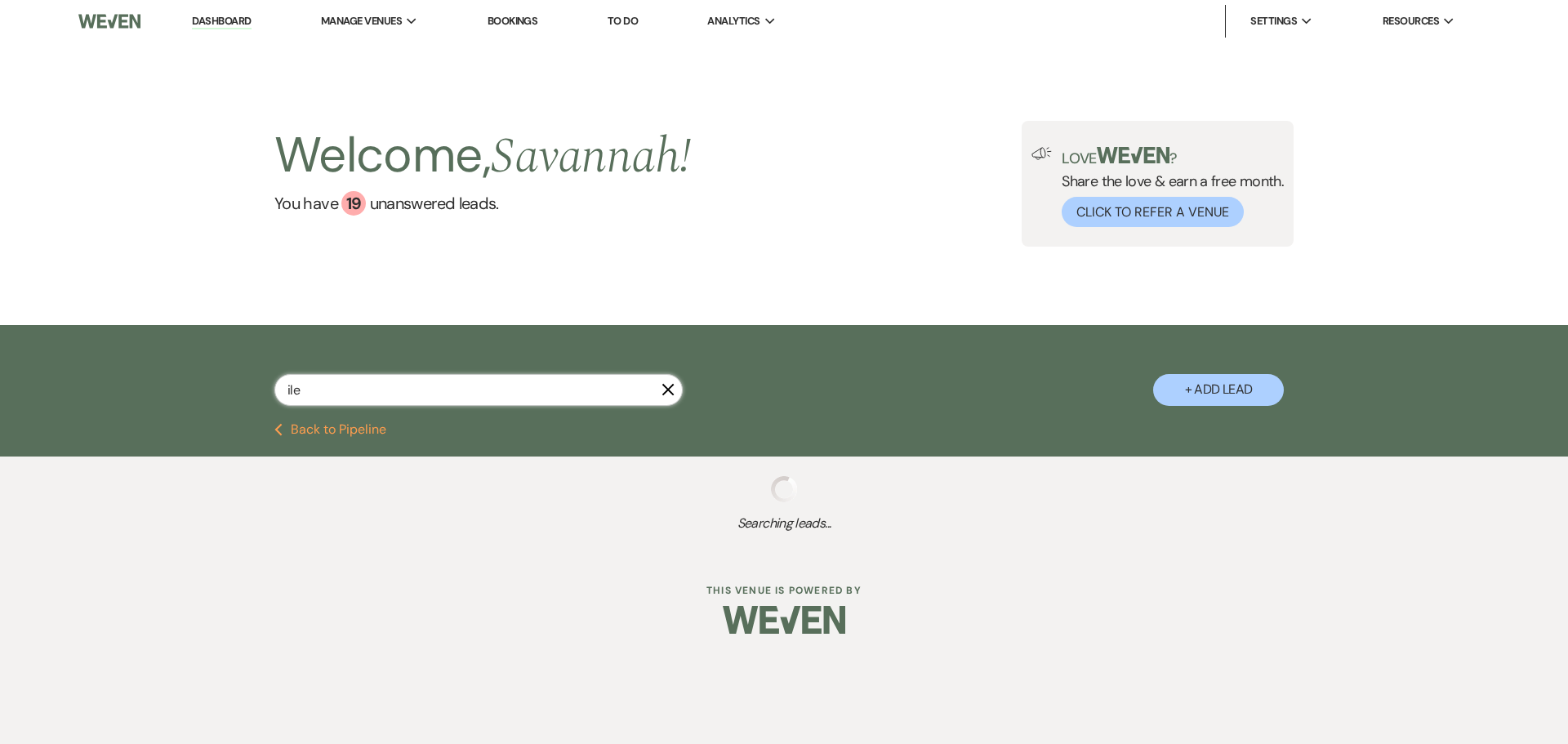
select select "8"
select select "5"
select select "8"
select select "4"
select select "8"
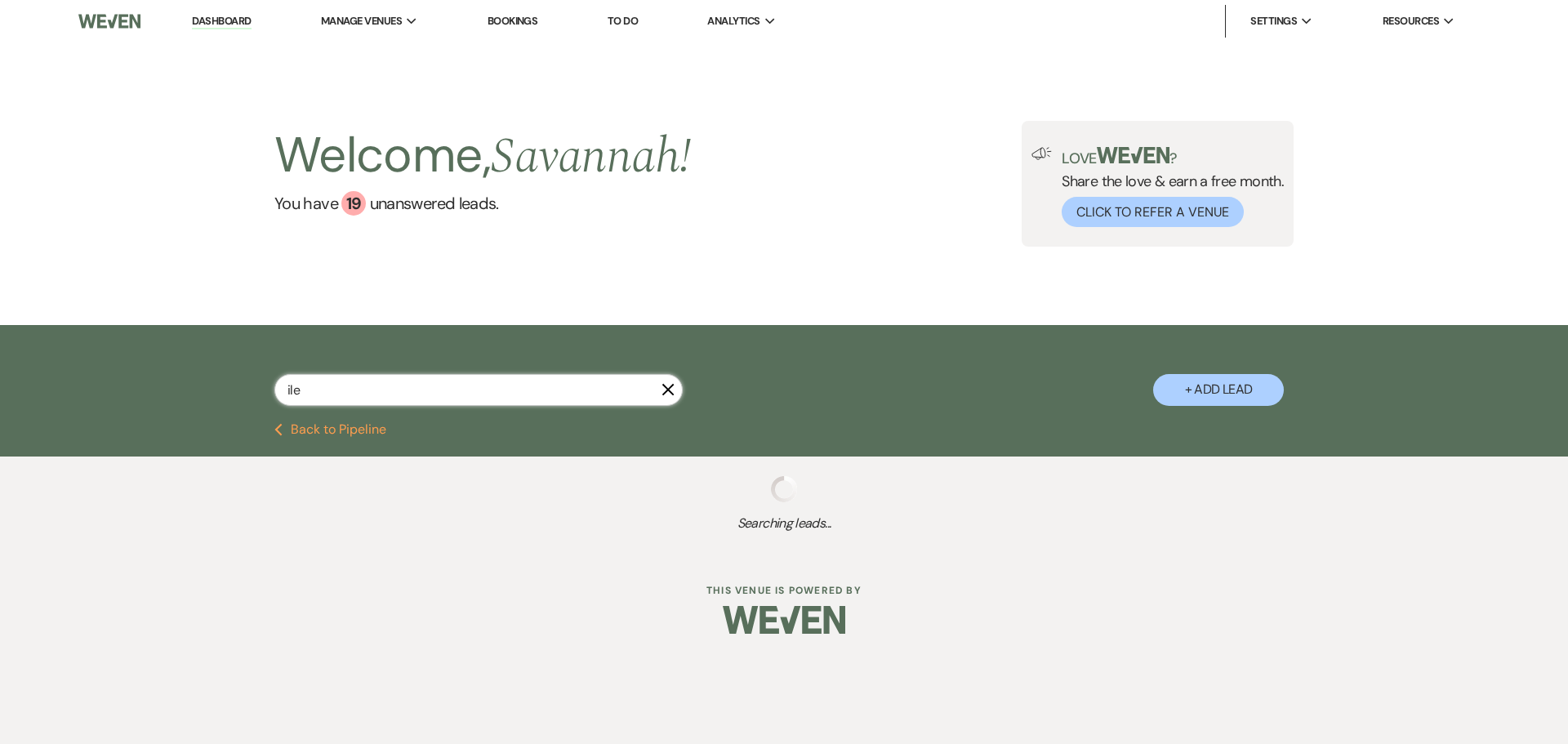
select select "5"
select select "8"
select select "5"
select select "8"
select select "6"
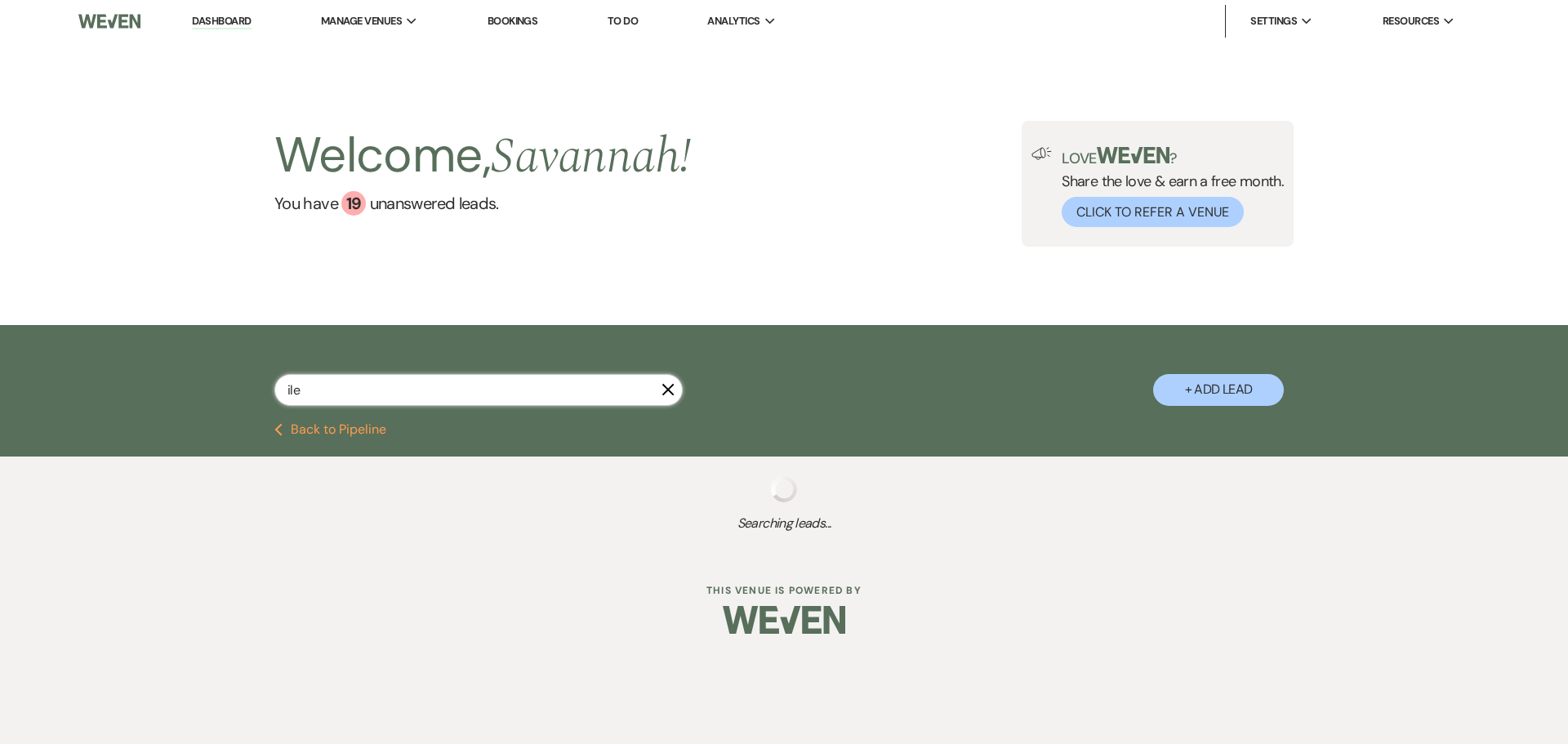
select select "8"
select select "6"
select select "8"
select select "6"
select select "8"
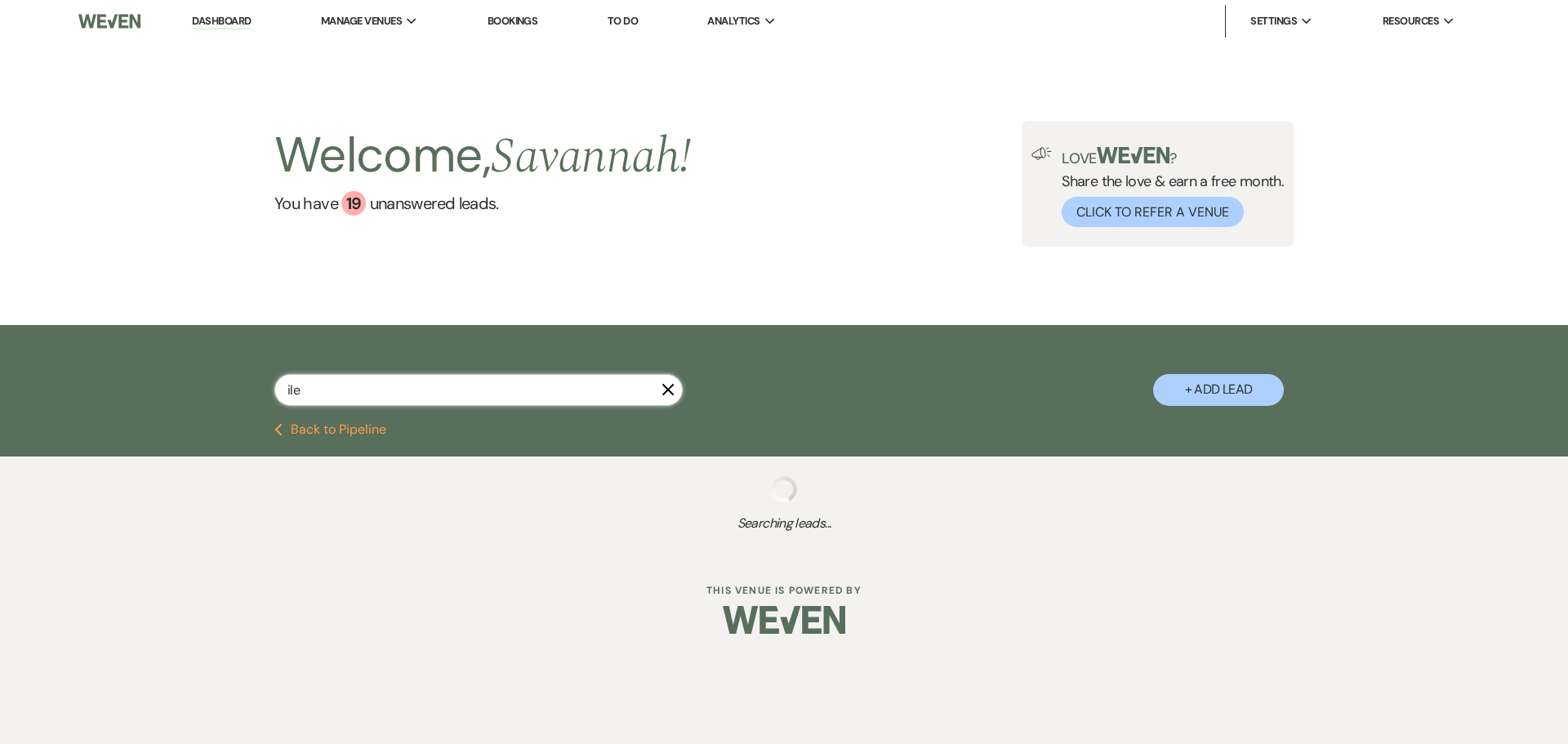
select select "4"
select select "8"
select select "1"
select select "8"
select select "5"
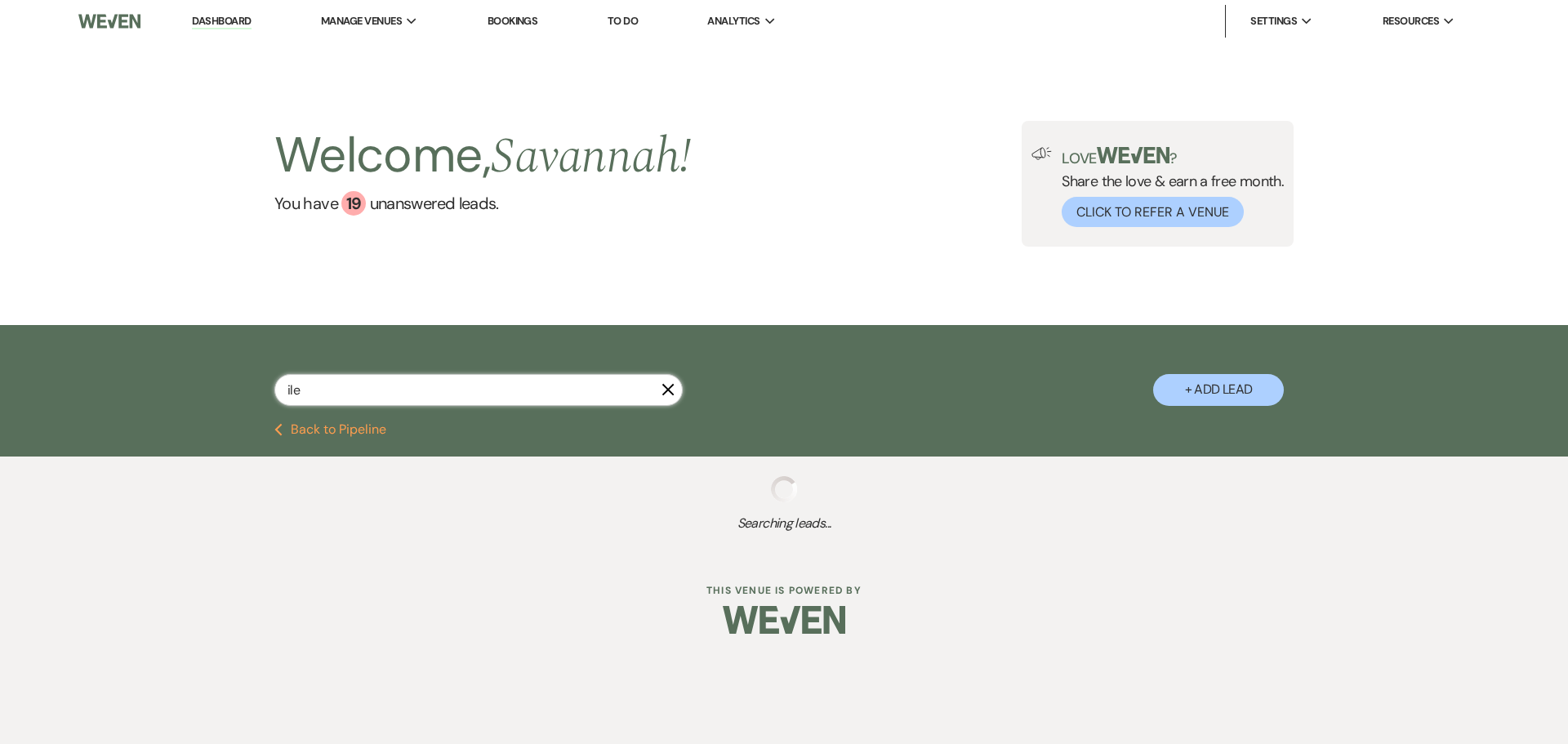
select select "8"
select select "11"
select select "8"
select select "5"
select select "8"
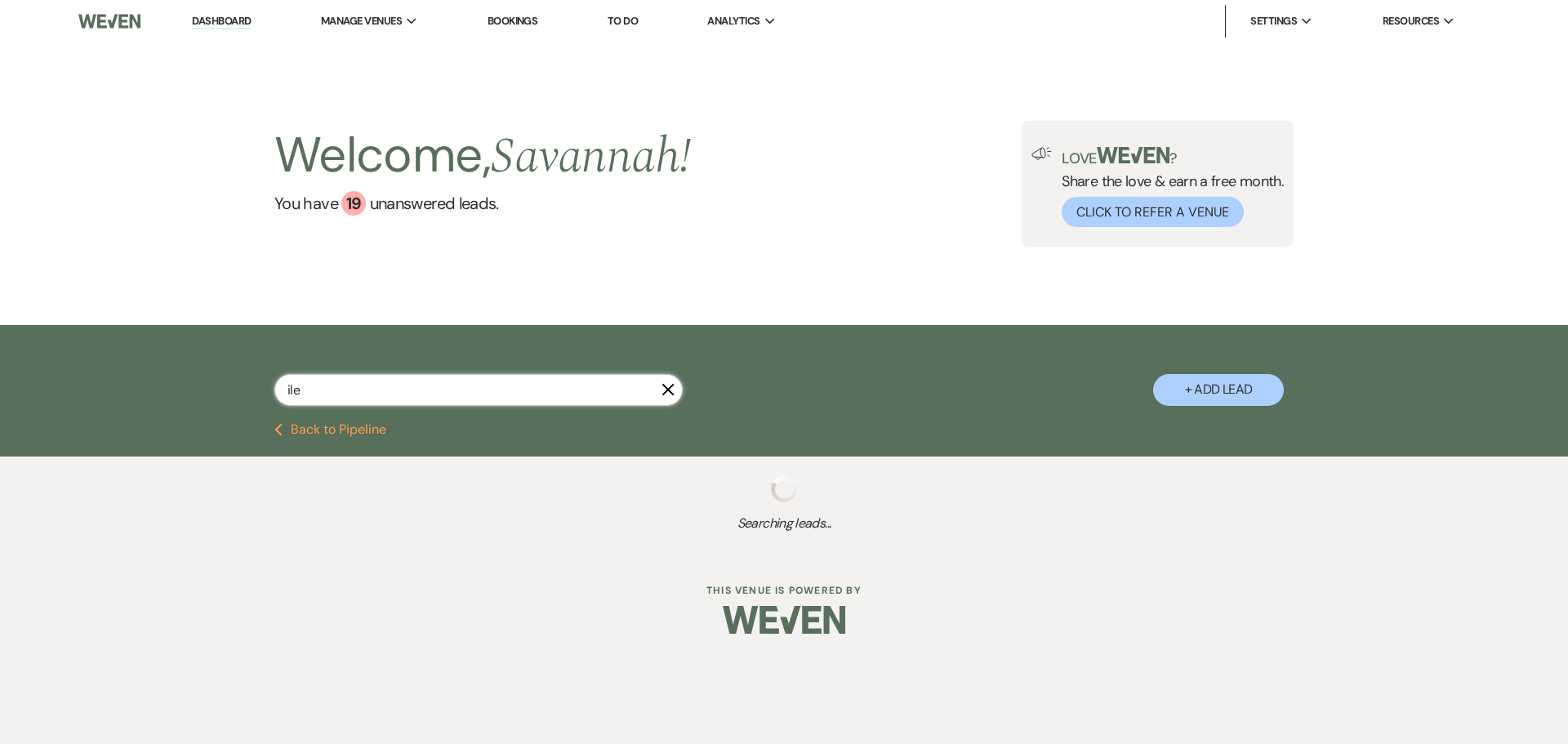
select select "5"
select select "8"
select select "5"
select select "8"
select select "4"
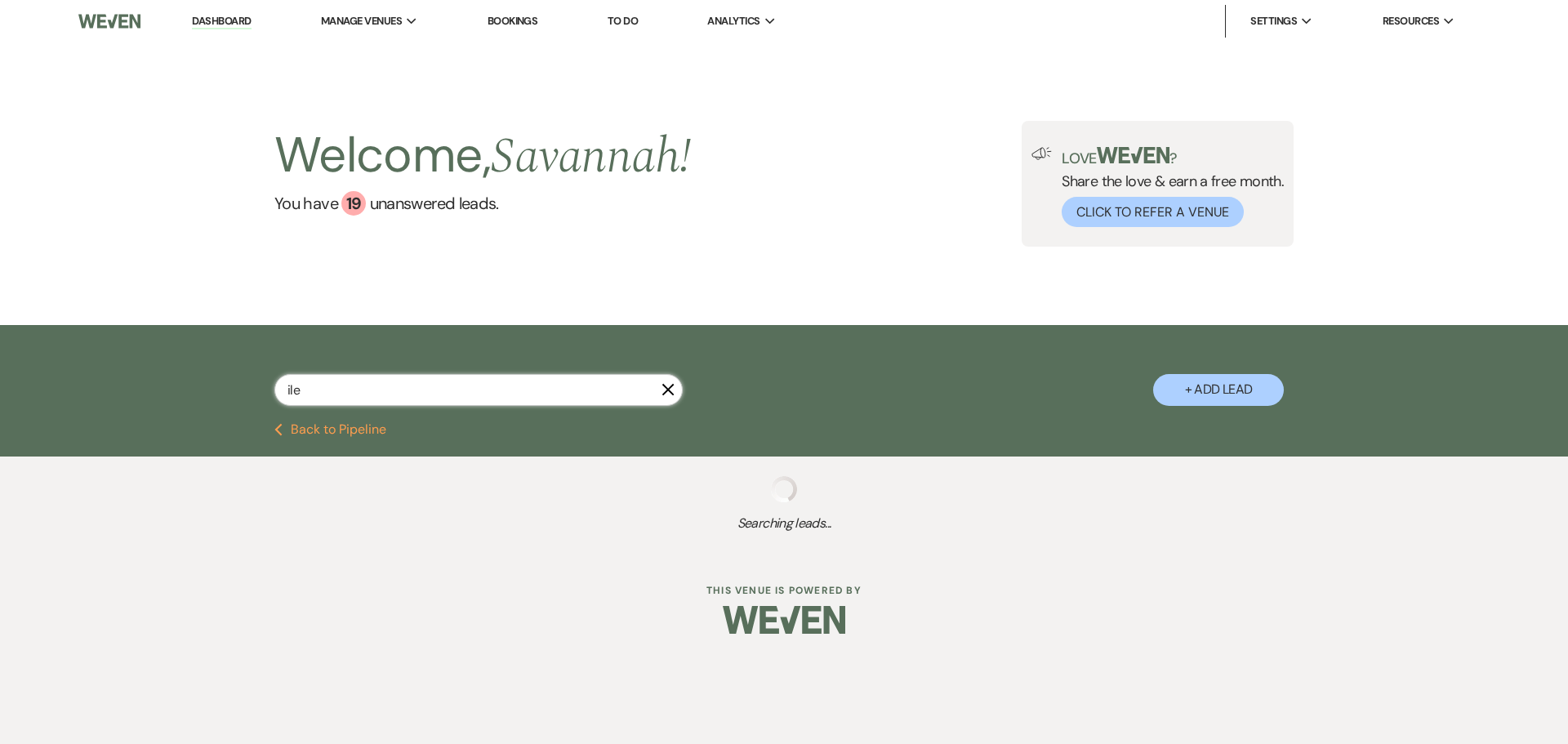
select select "8"
select select "5"
select select "8"
select select "5"
select select "8"
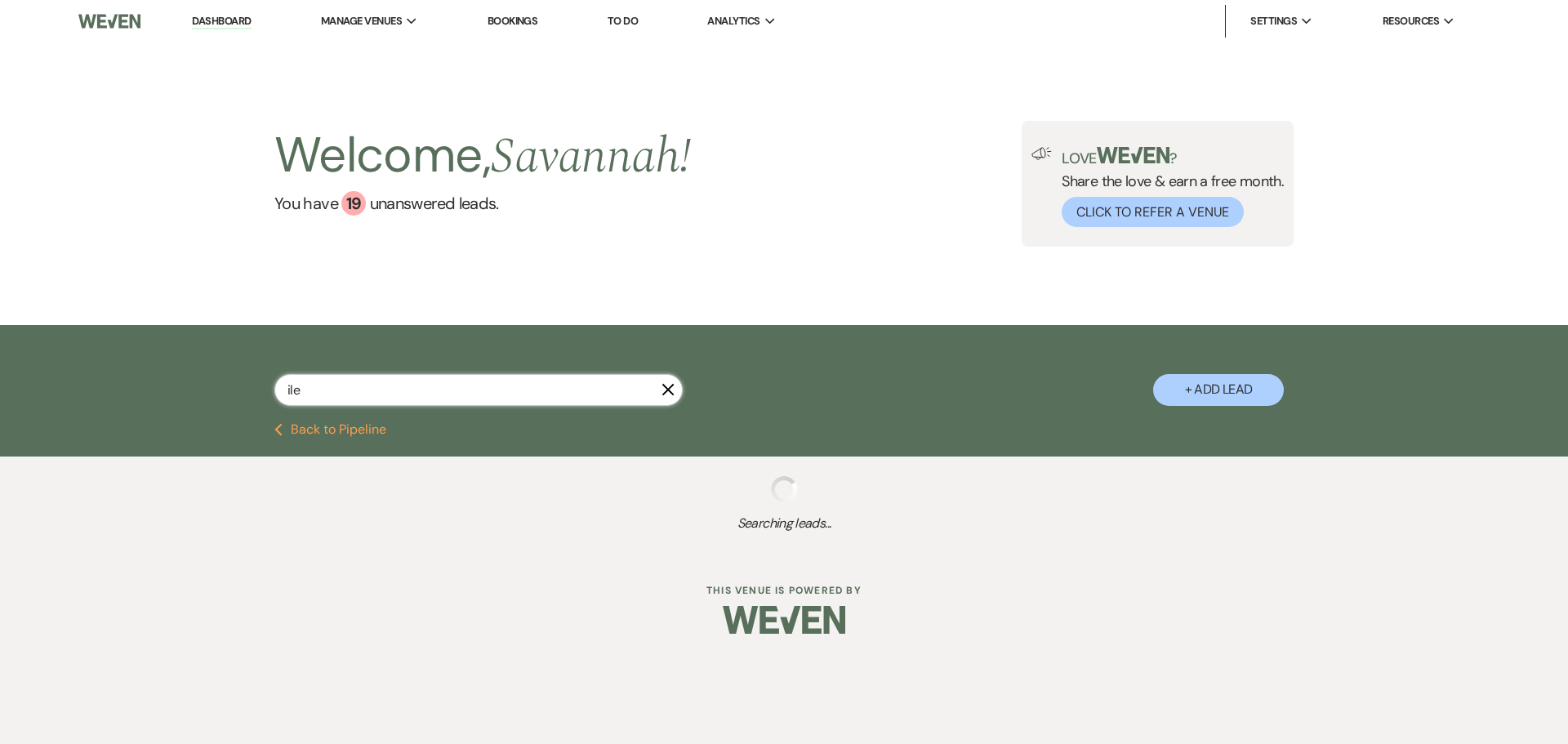
select select "5"
select select "8"
select select "5"
select select "8"
select select "6"
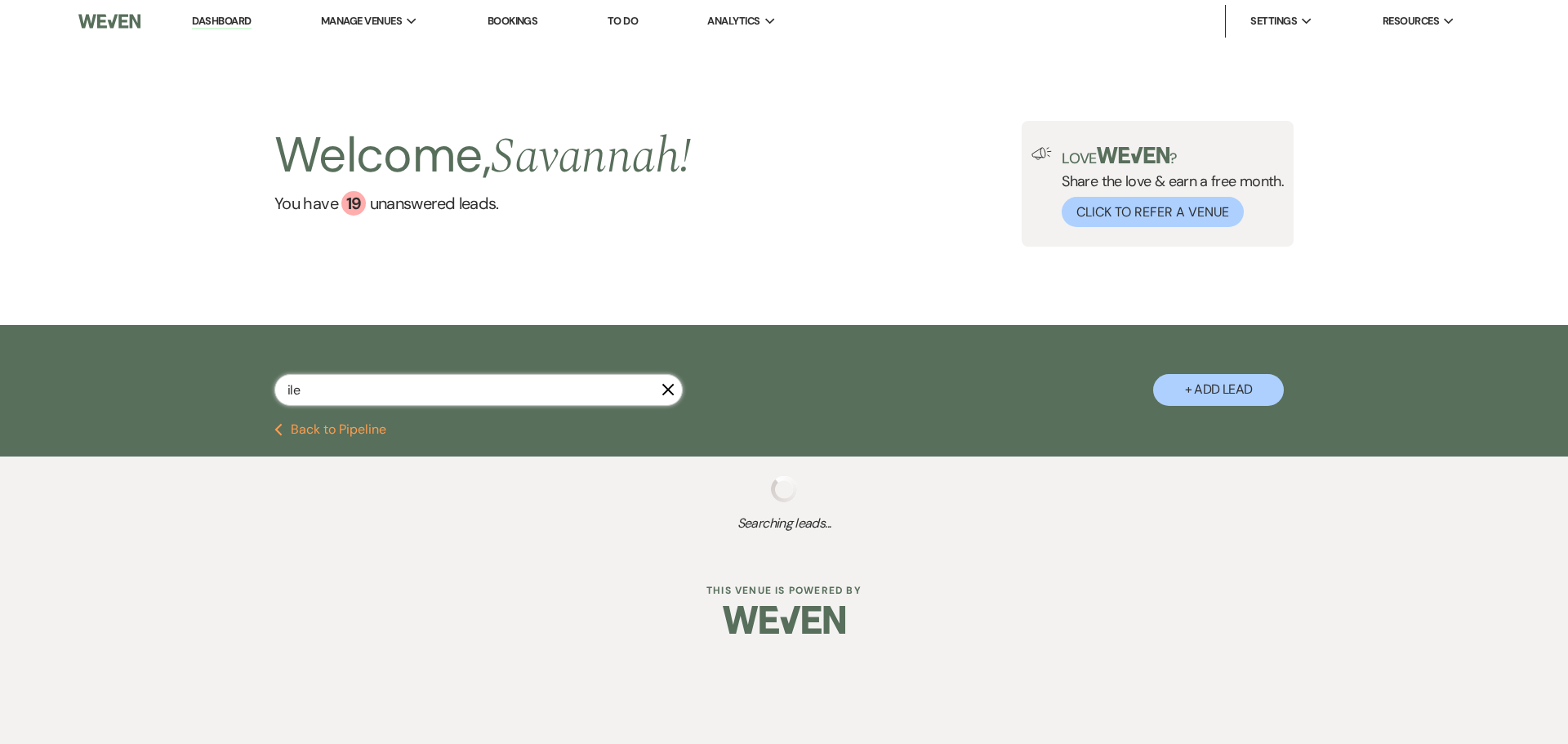
select select "8"
select select "5"
select select "8"
select select "5"
select select "8"
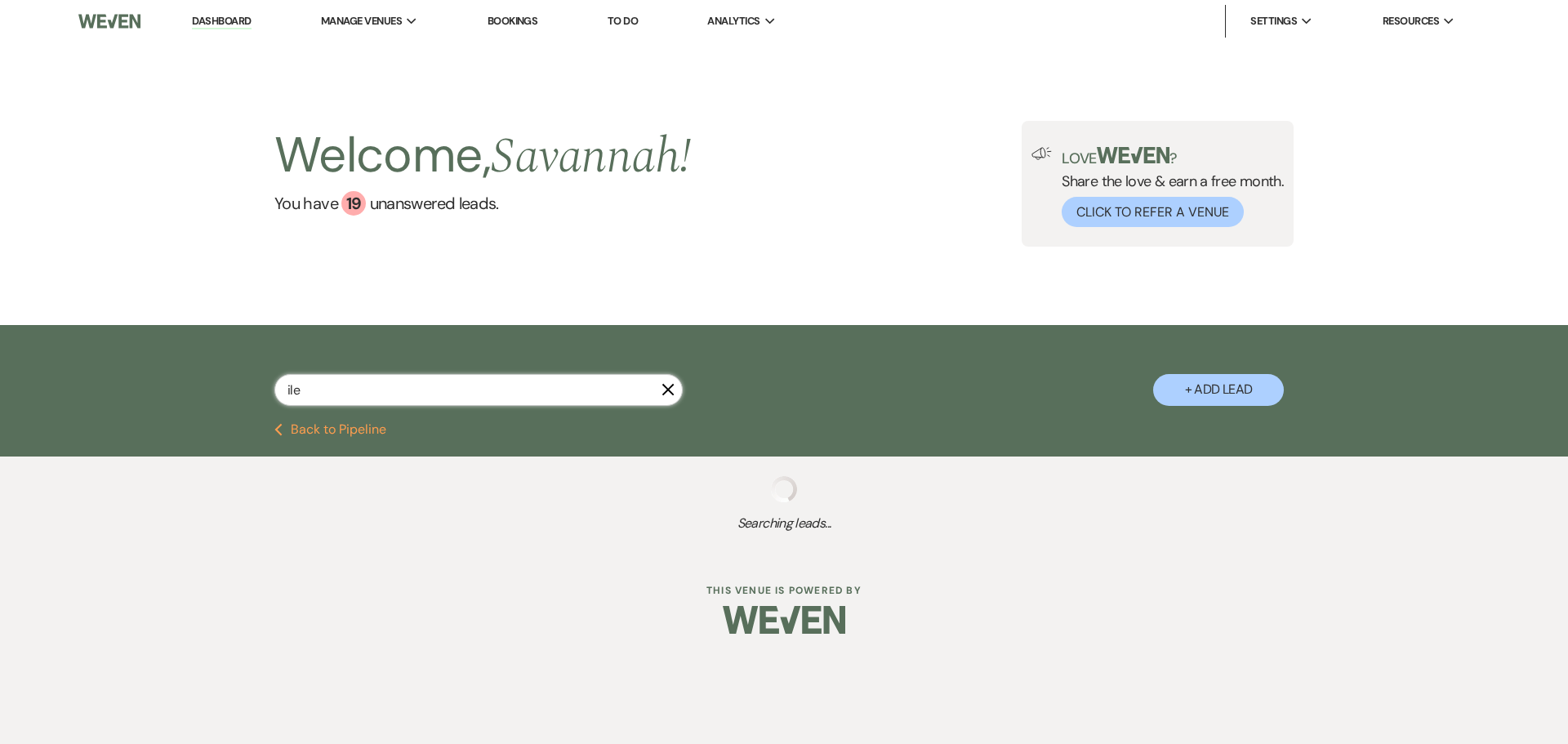
select select "6"
select select "8"
select select "5"
select select "8"
select select "5"
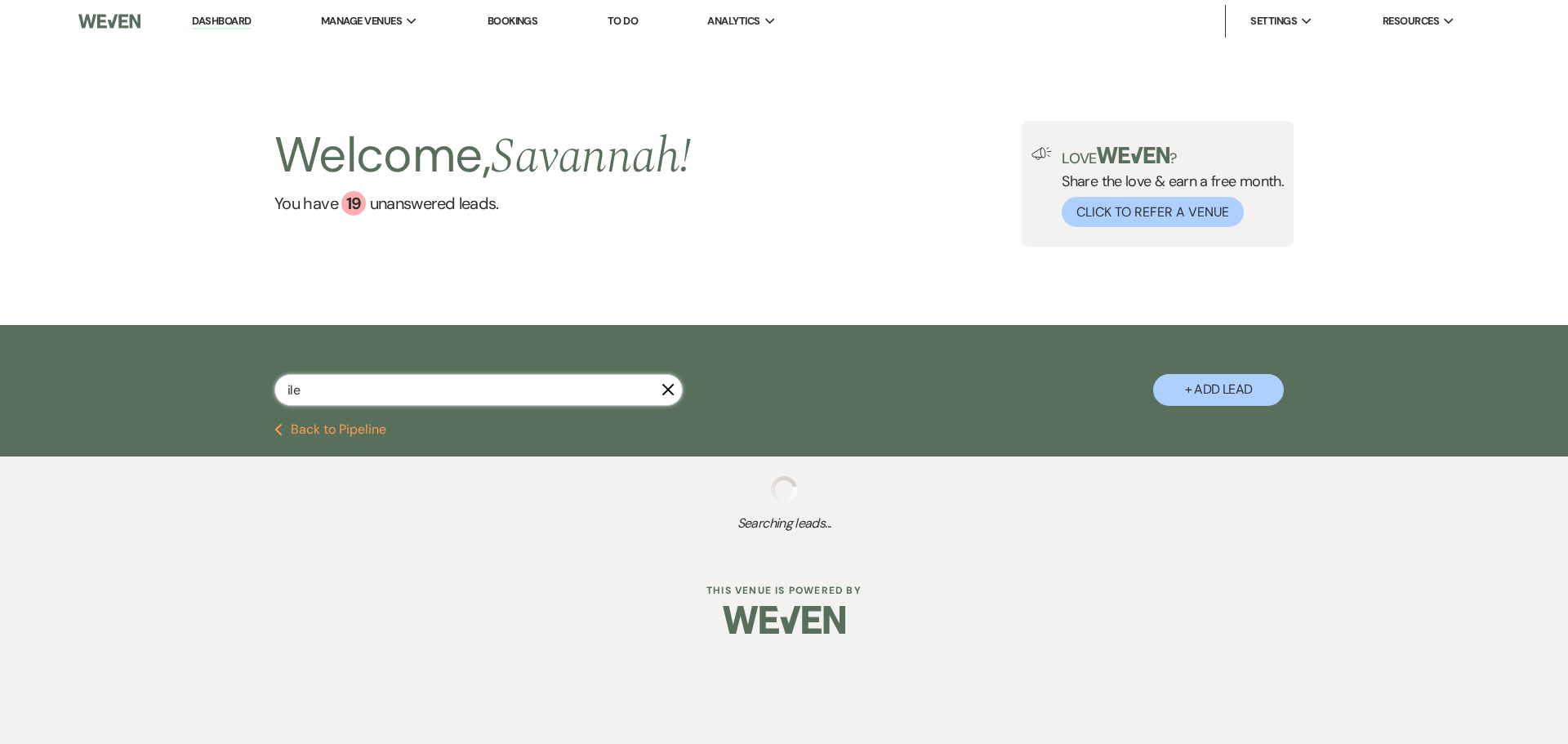
select select "8"
select select "5"
select select "8"
select select "5"
select select "8"
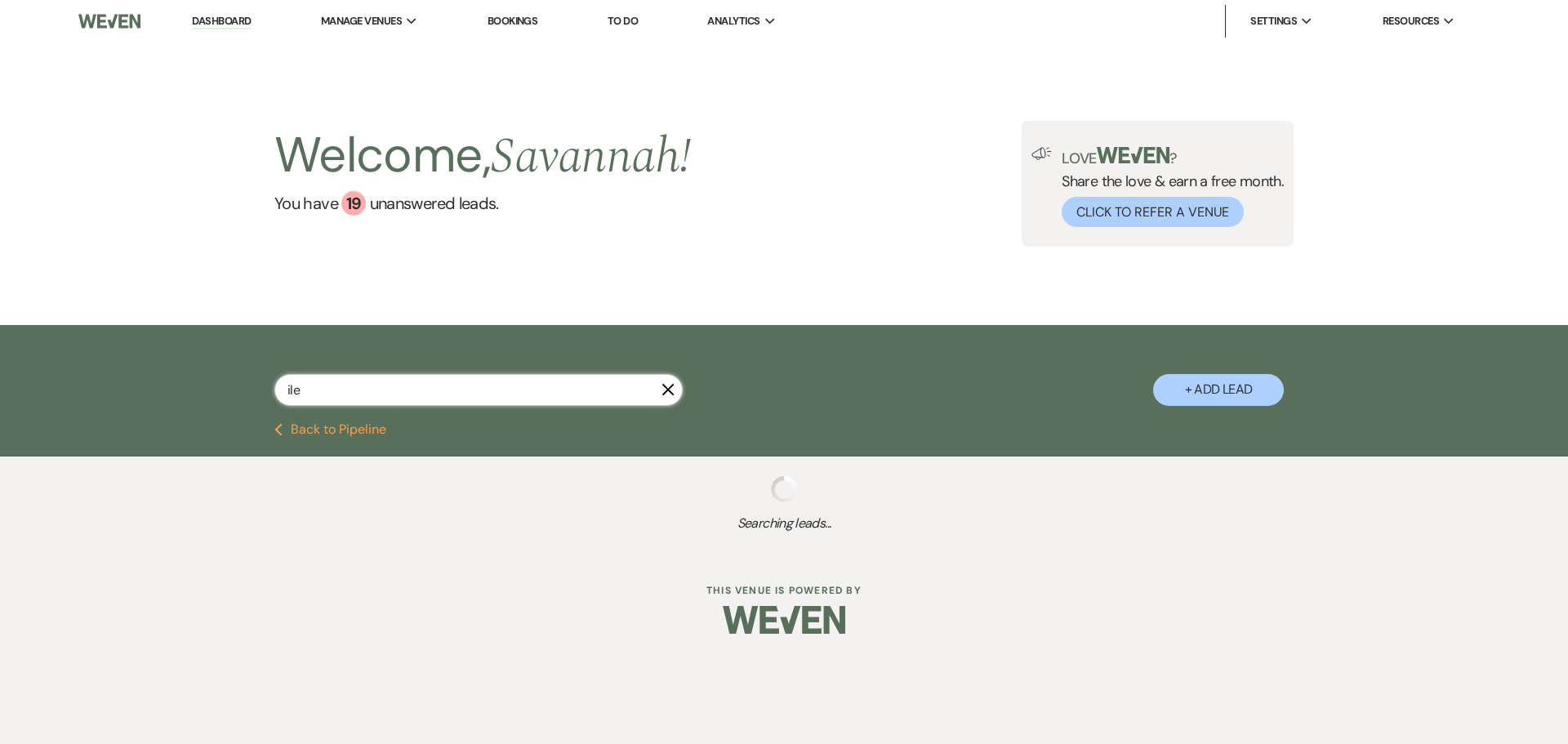
select select "5"
select select "8"
select select "5"
select select "8"
select select "5"
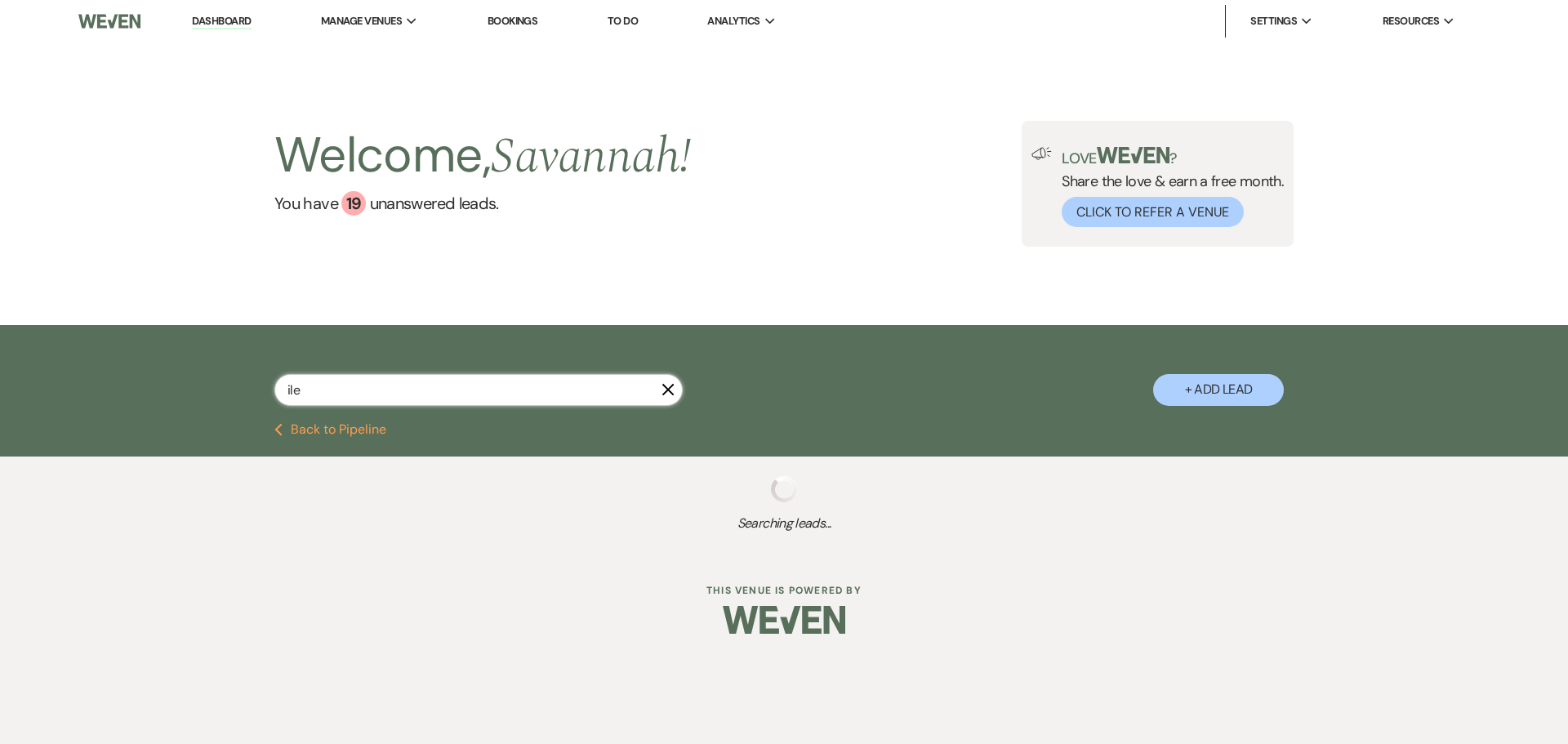
select select "8"
select select "5"
select select "8"
select select "5"
select select "8"
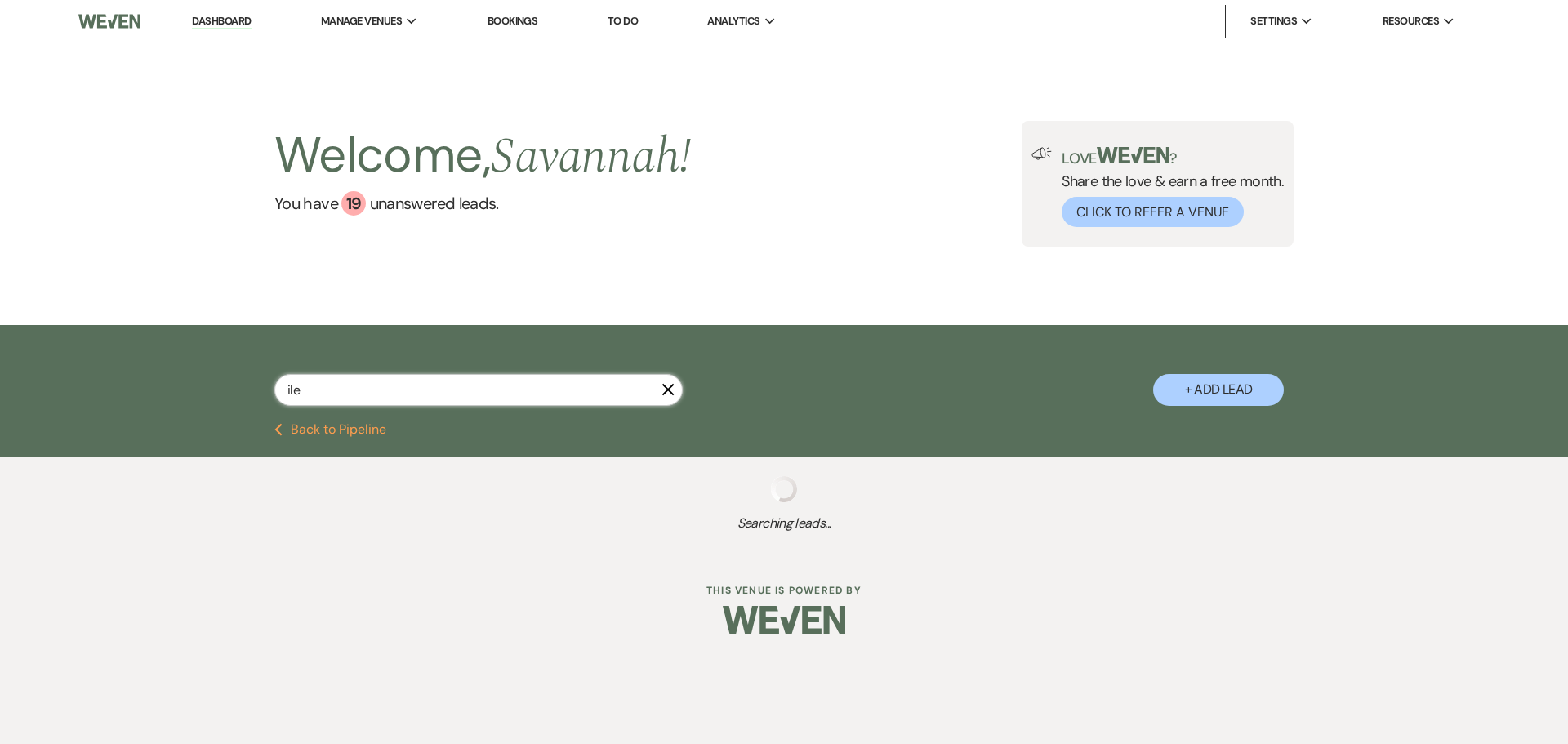
select select "5"
select select "8"
select select "5"
select select "8"
select select "5"
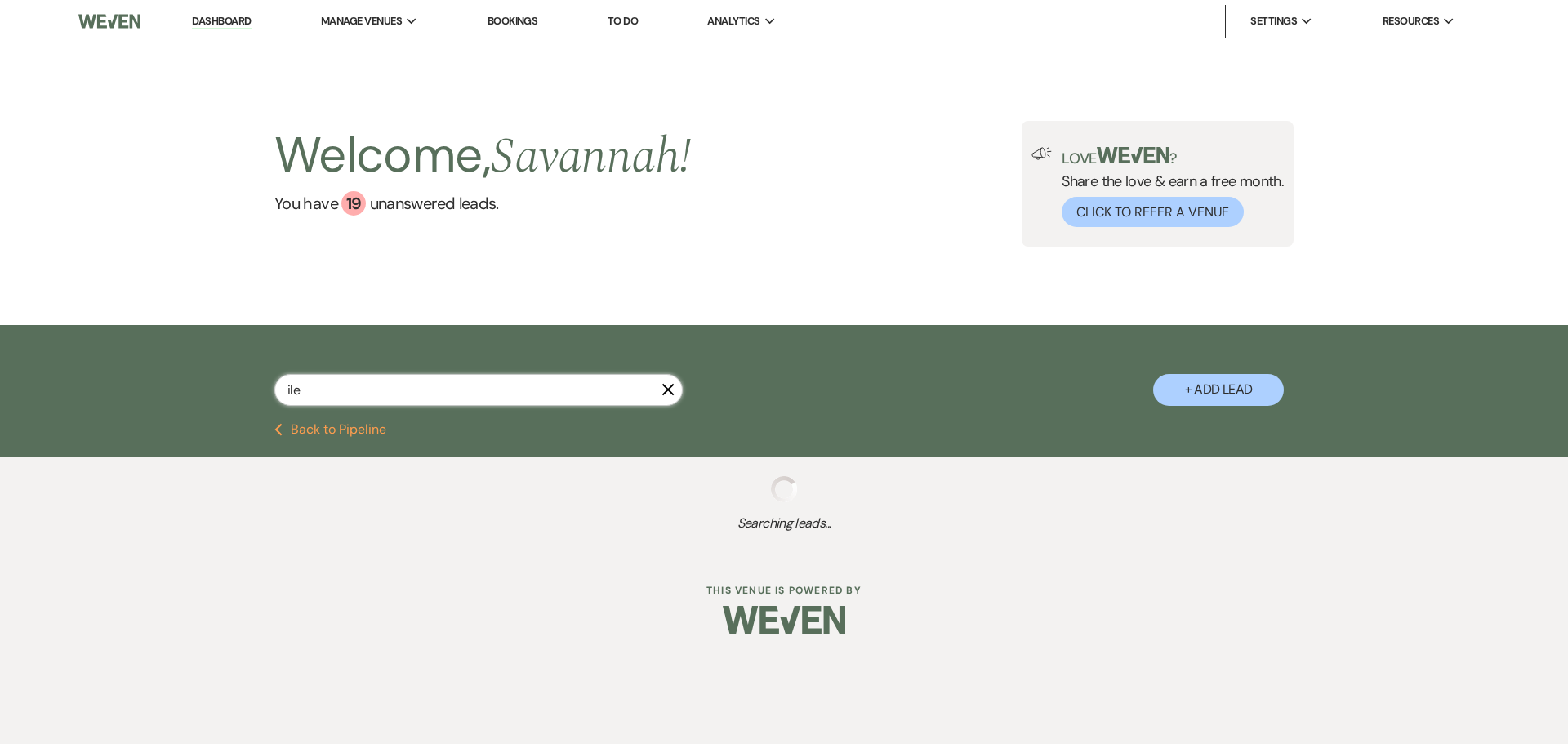
select select "8"
select select "5"
select select "8"
select select "5"
select select "8"
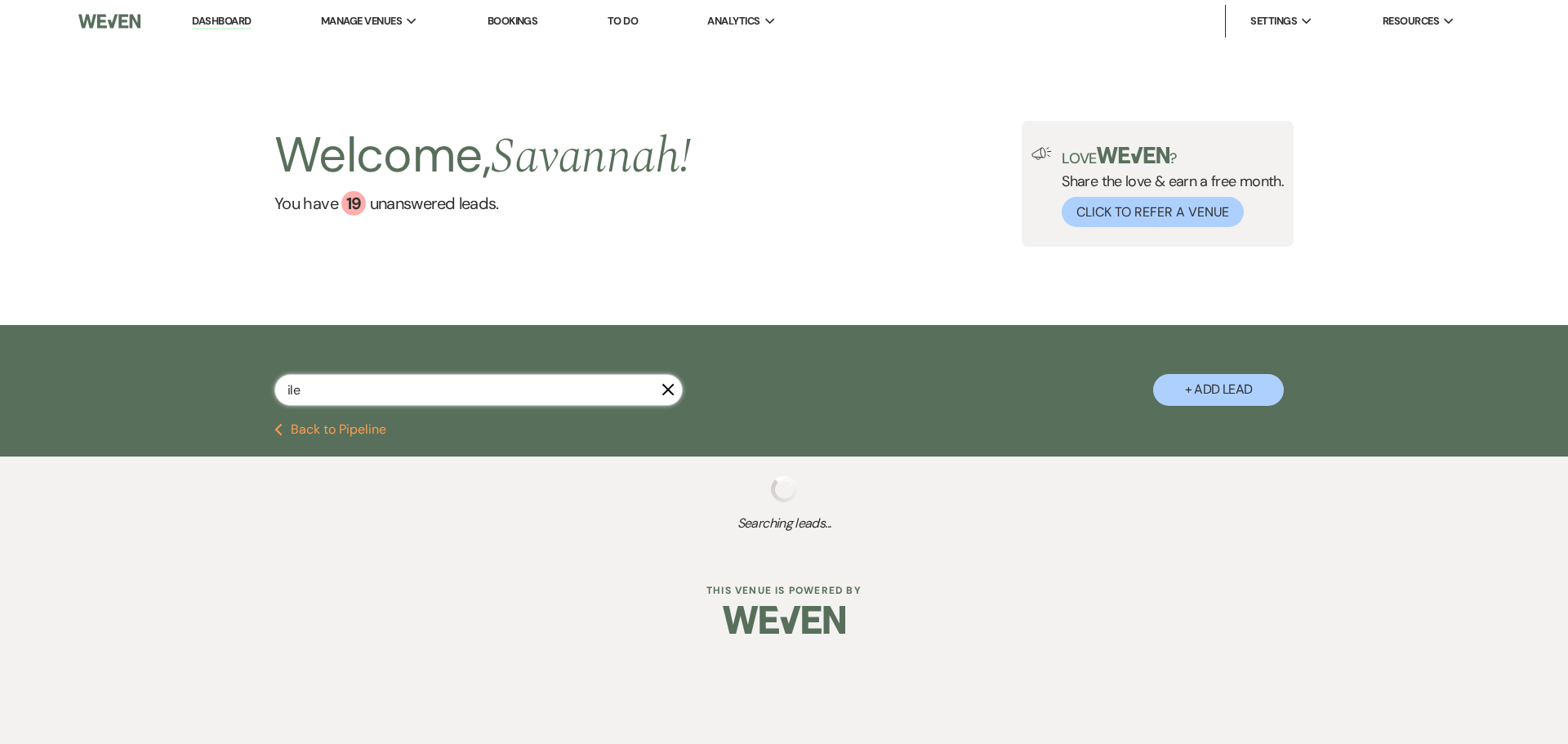
select select "5"
select select "8"
select select "1"
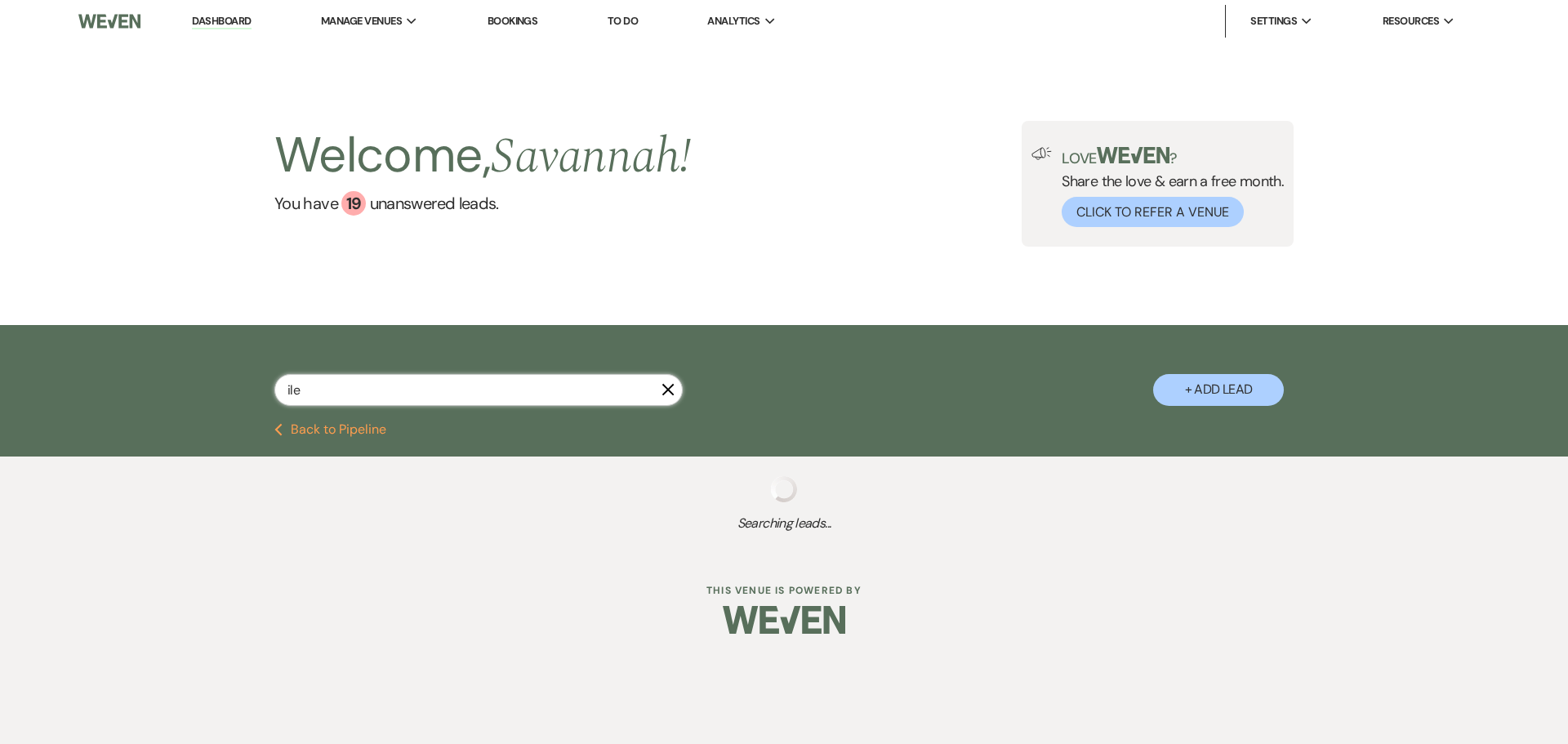
select select "8"
select select "5"
select select "8"
select select "5"
select select "8"
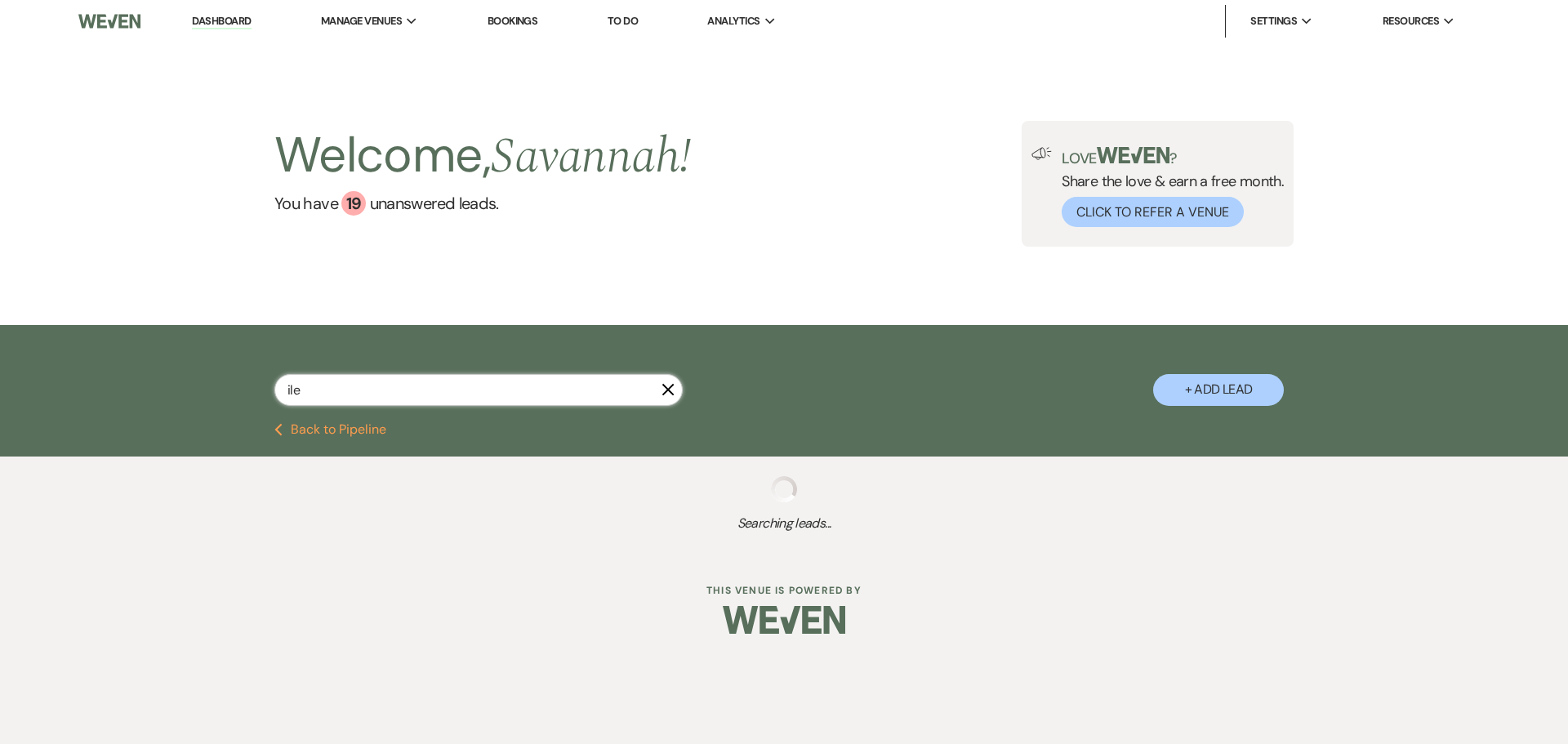
select select "5"
select select "8"
select select "1"
select select "8"
select select "5"
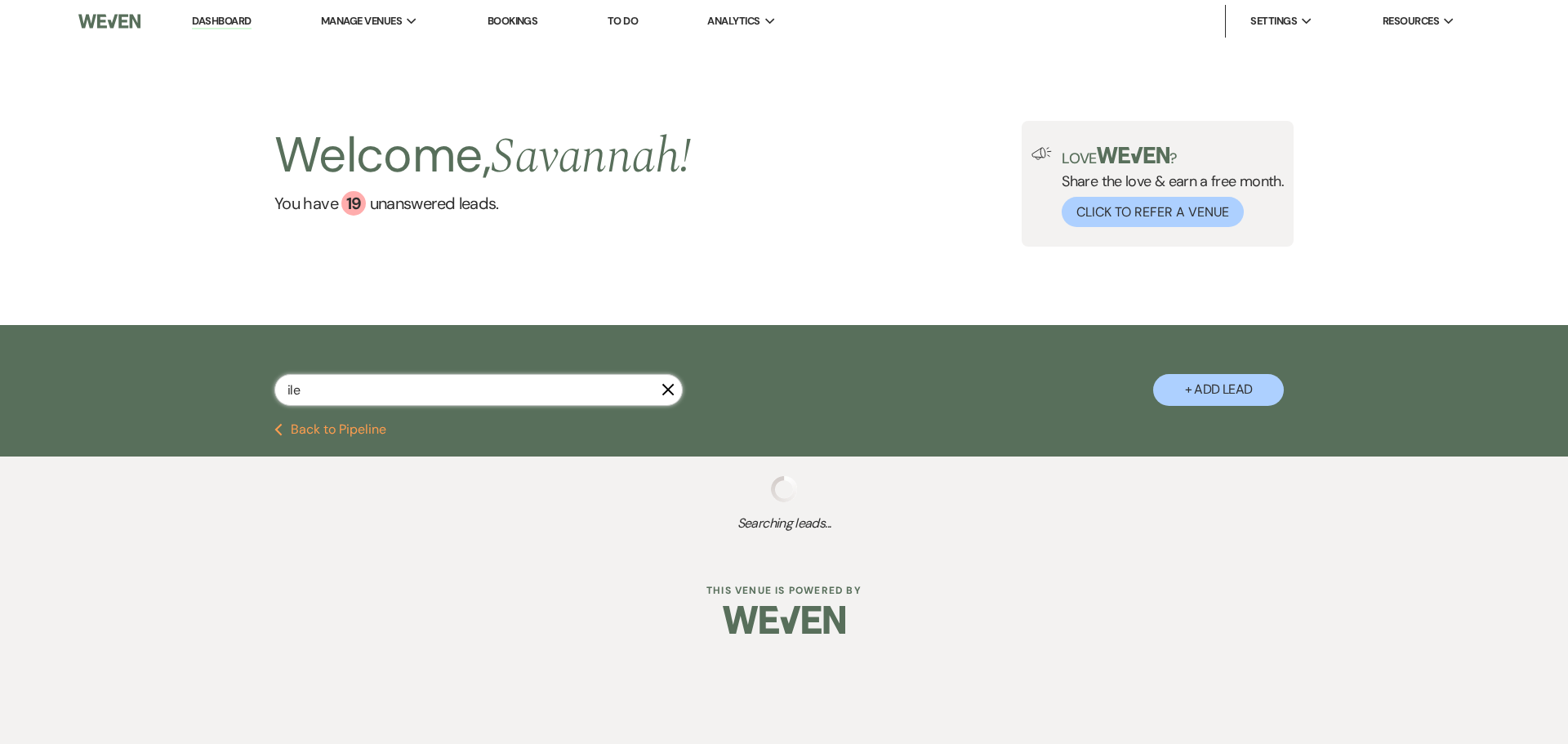
select select "8"
select select "1"
select select "8"
select select "5"
select select "8"
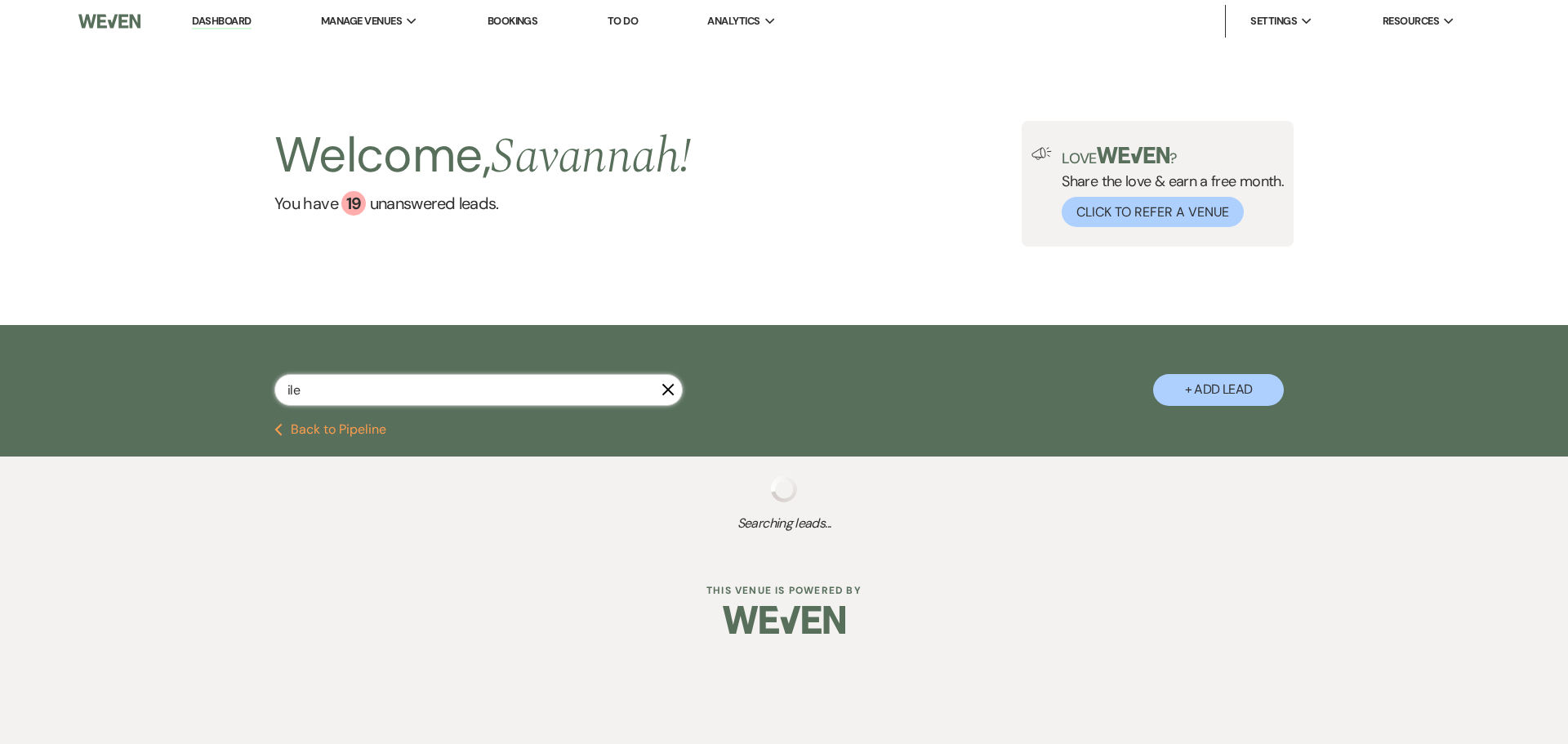
select select "1"
select select "8"
select select "1"
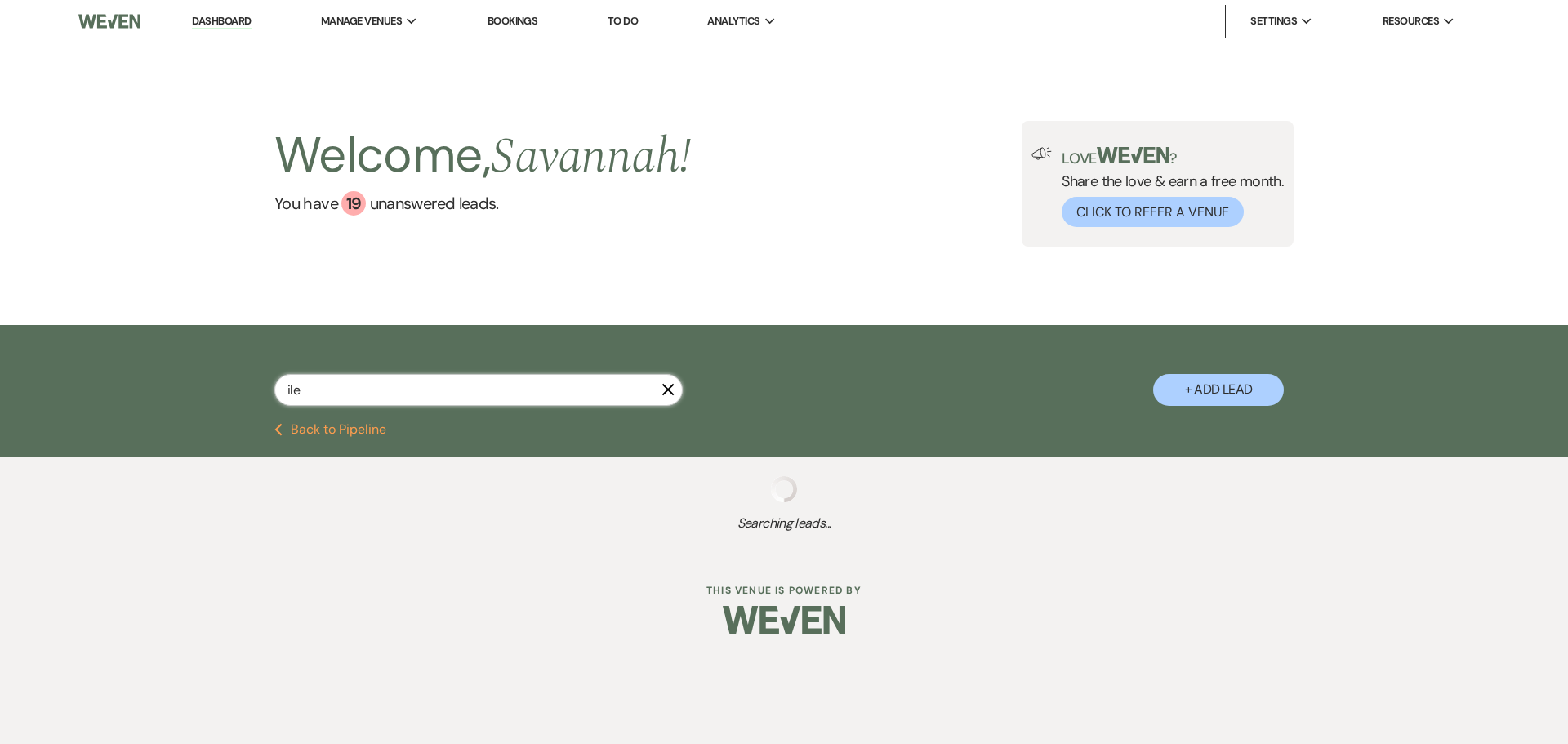
select select "8"
select select "1"
select select "8"
select select "1"
select select "8"
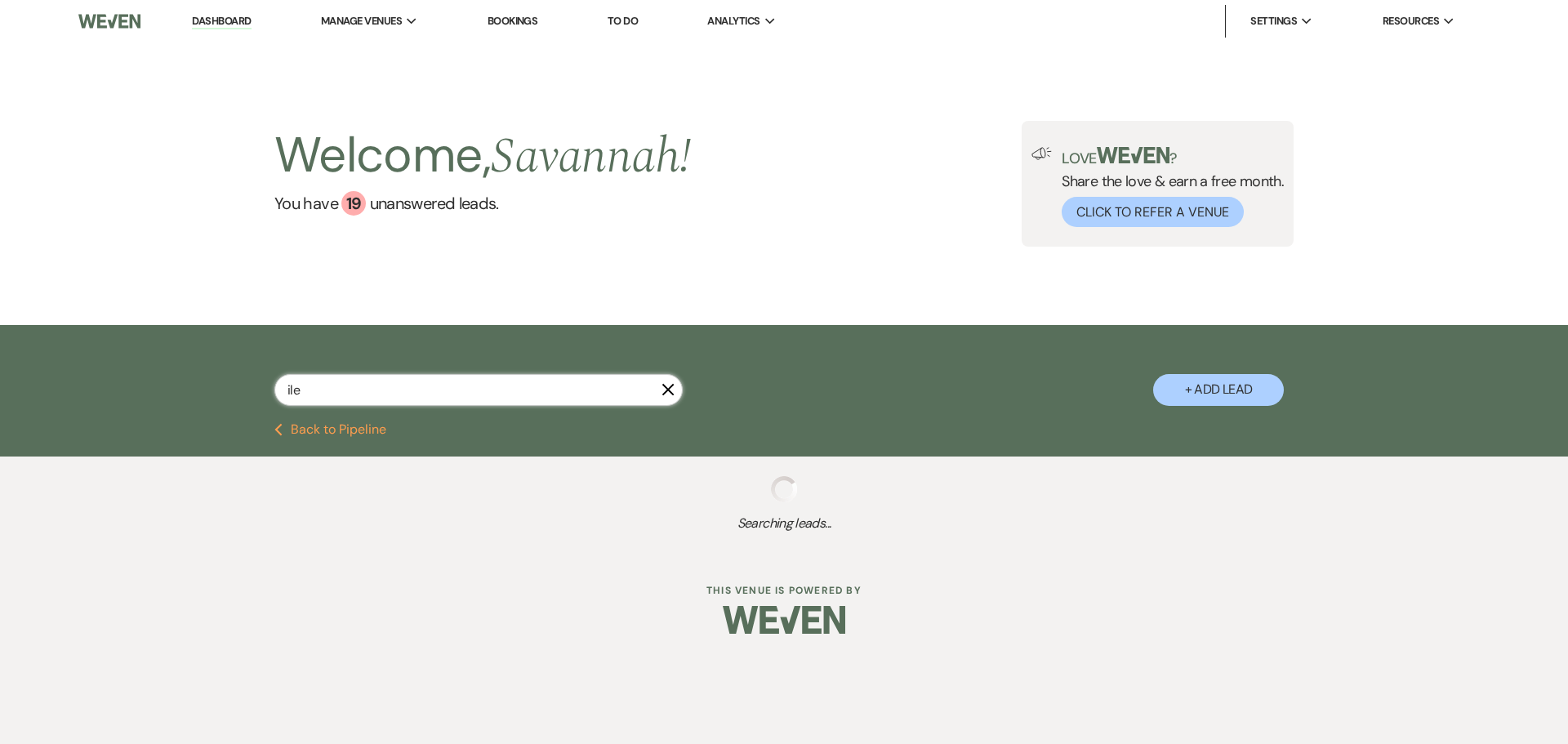
select select "1"
select select "8"
select select "1"
select select "8"
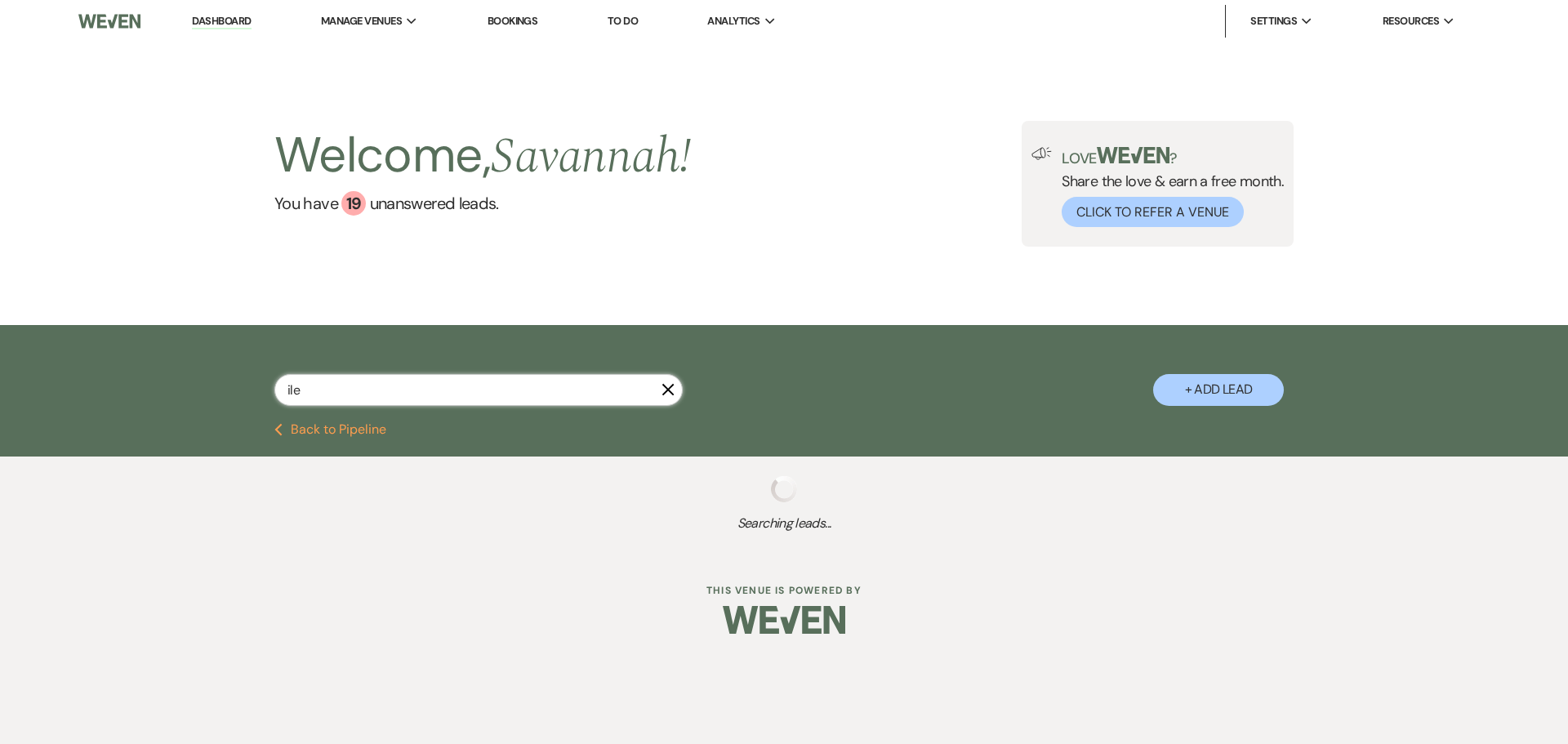
select select "1"
select select "8"
select select "5"
select select "8"
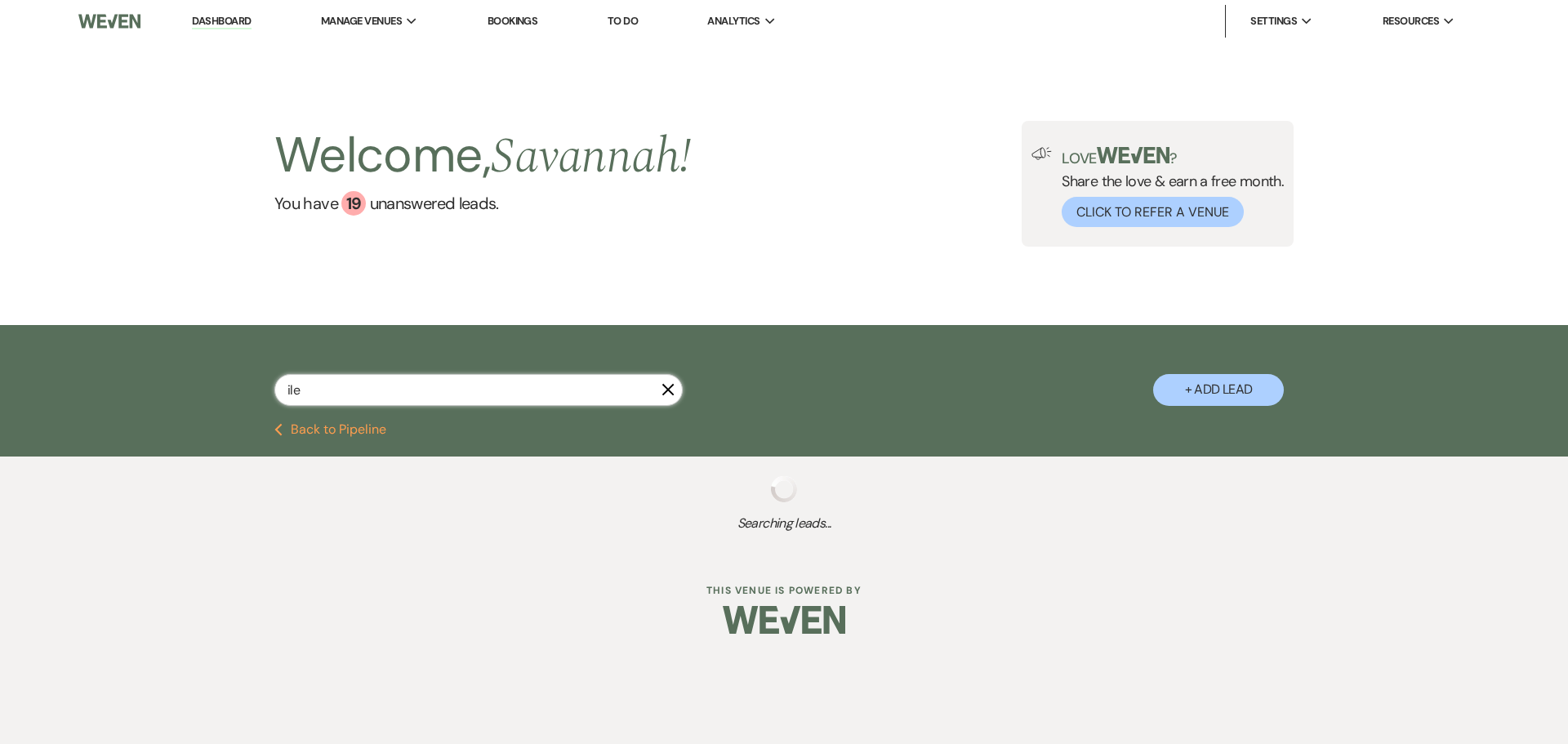
select select "5"
select select "8"
select select "5"
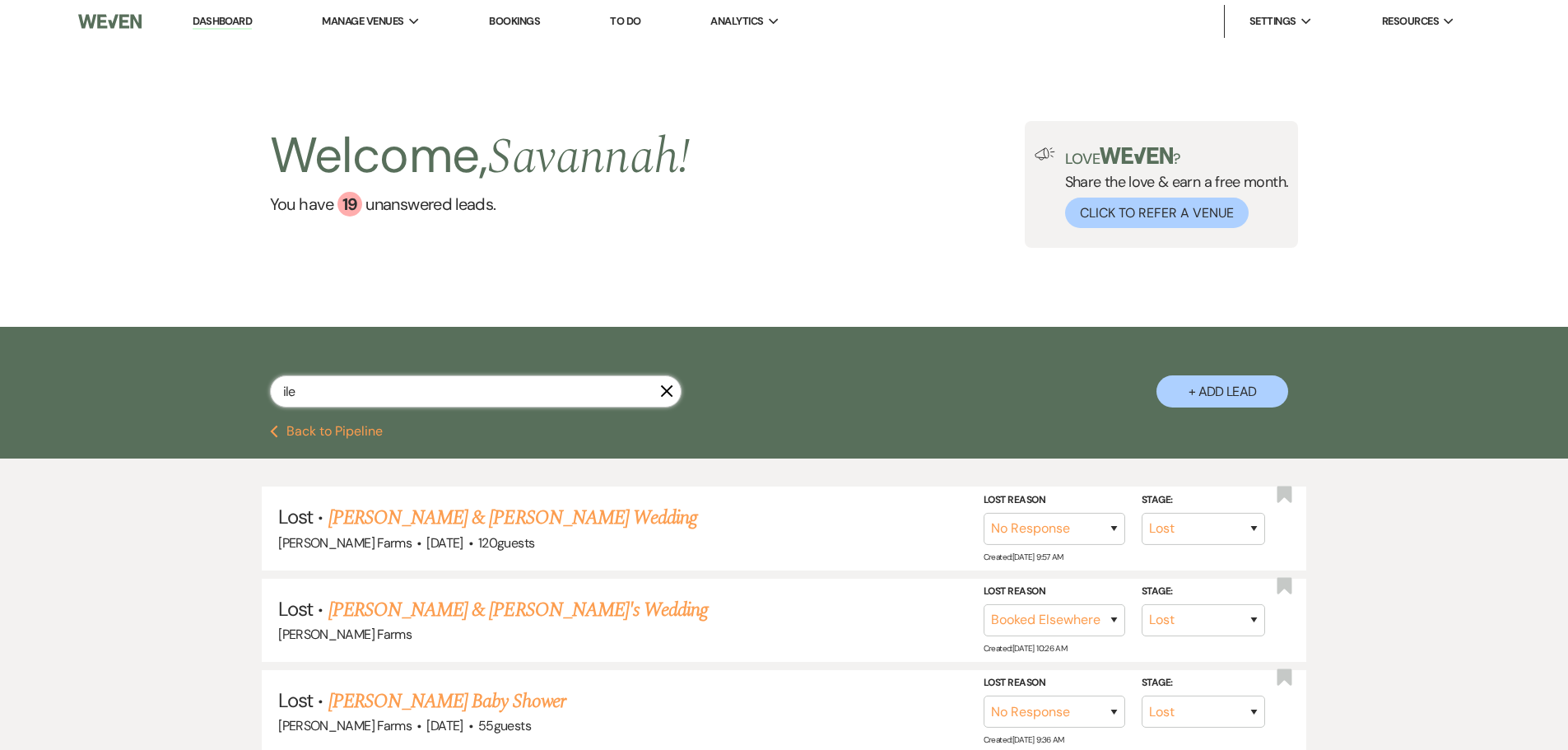
type input "ile"
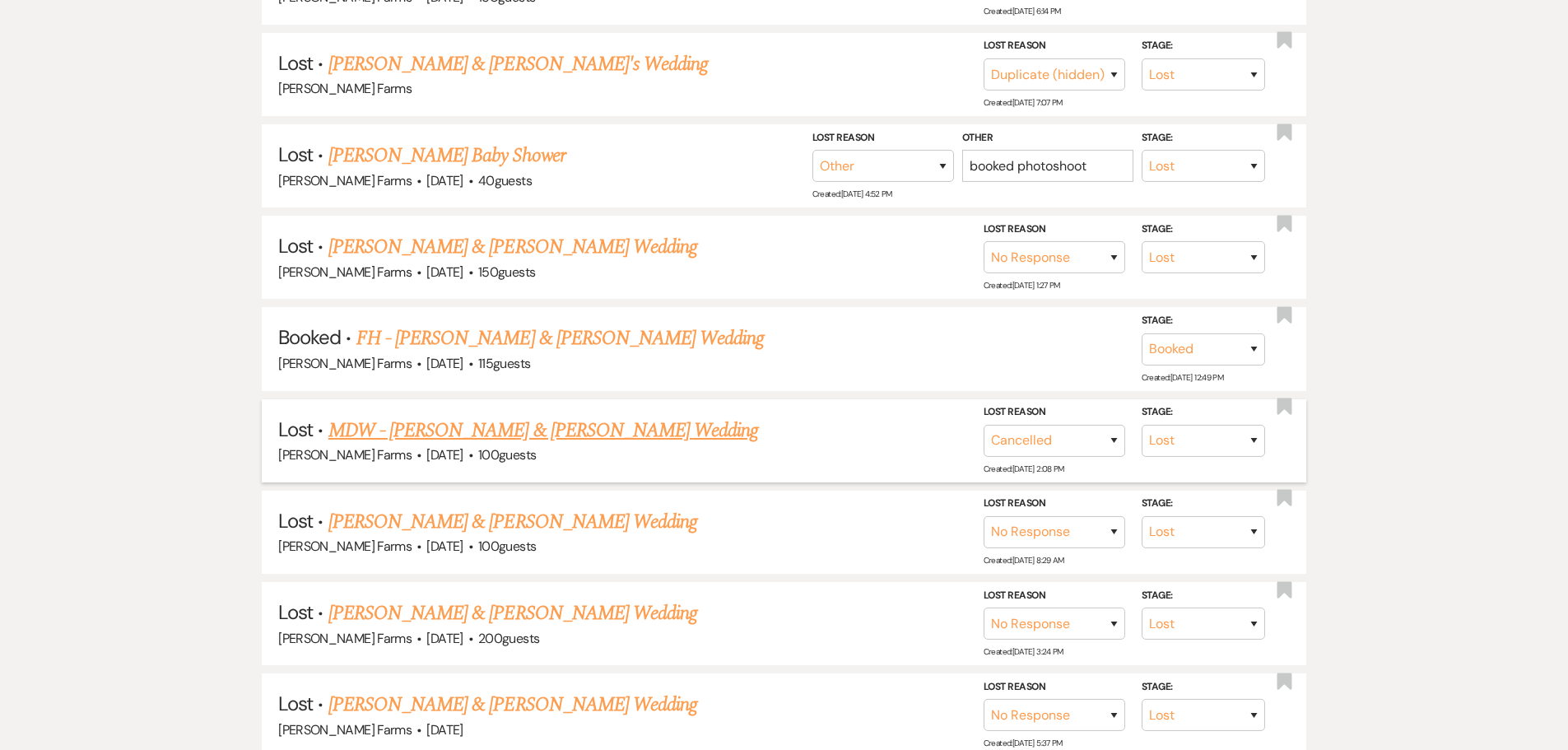
scroll to position [2140, 0]
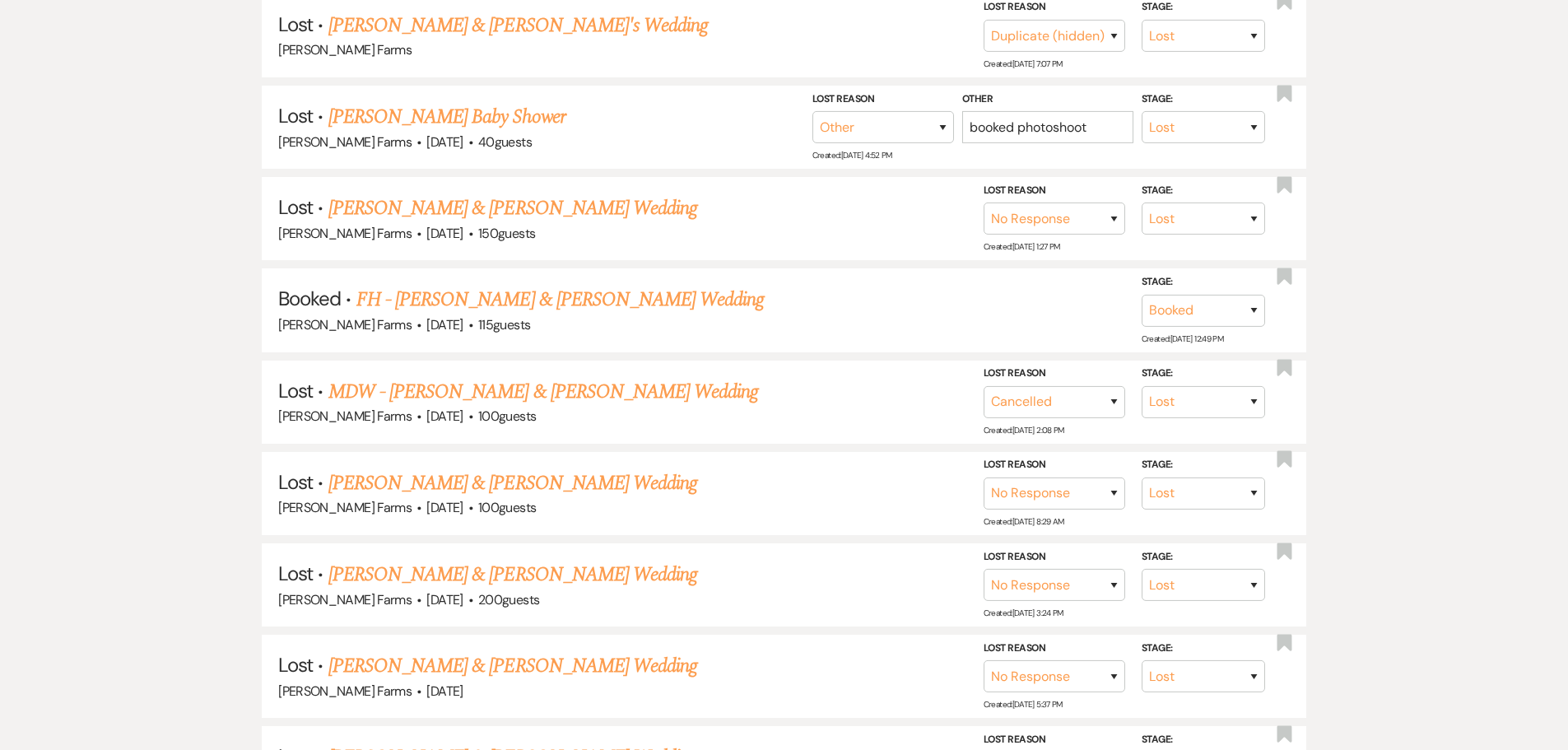
drag, startPoint x: 686, startPoint y: 304, endPoint x: 767, endPoint y: 354, distance: 95.2
click at [686, 304] on link "FH - Camill Kaminski & Ileen Lavandera's Wedding" at bounding box center [560, 300] width 408 height 30
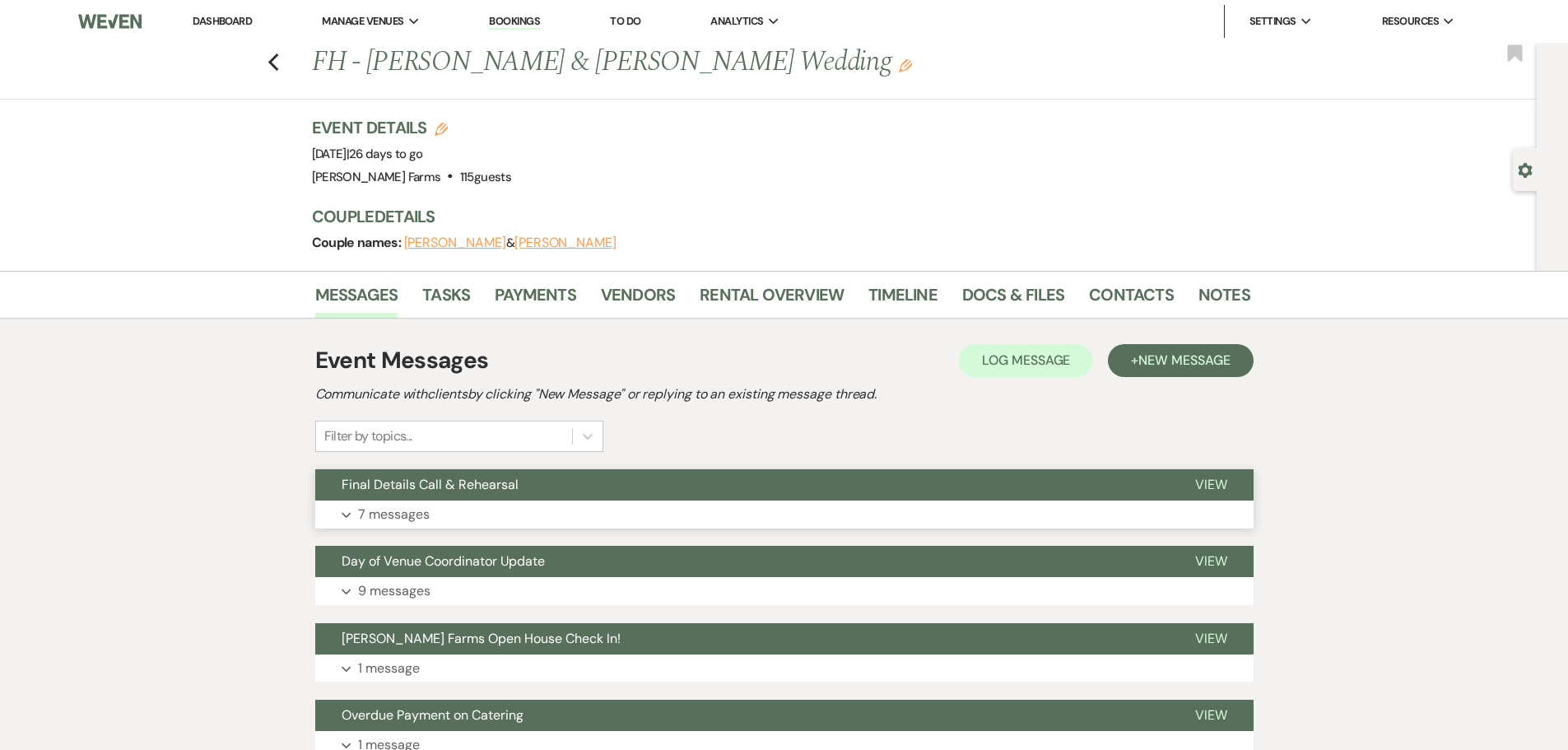
click at [607, 505] on button "Expand 7 messages" at bounding box center [784, 514] width 938 height 28
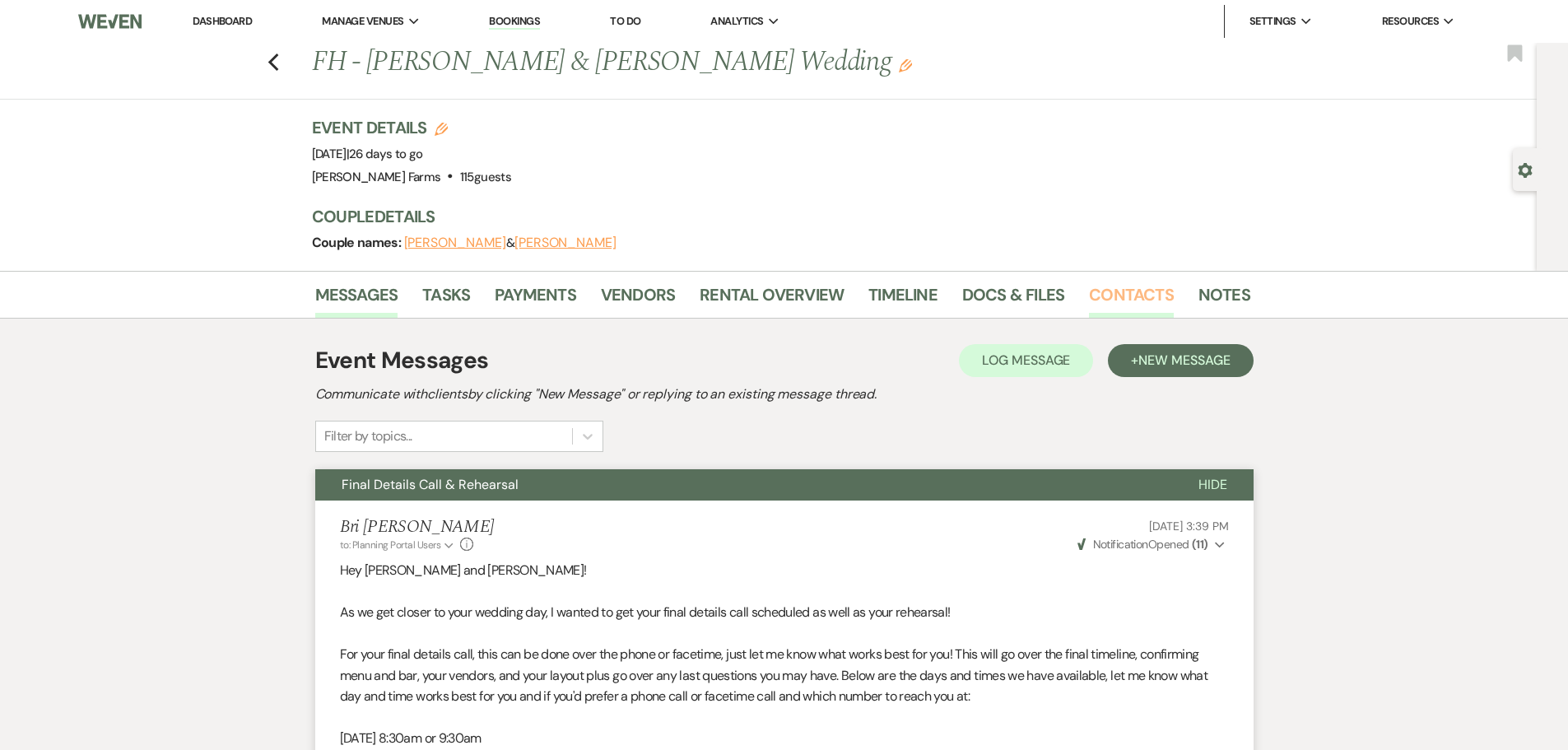
click at [1115, 293] on link "Contacts" at bounding box center [1131, 299] width 84 height 36
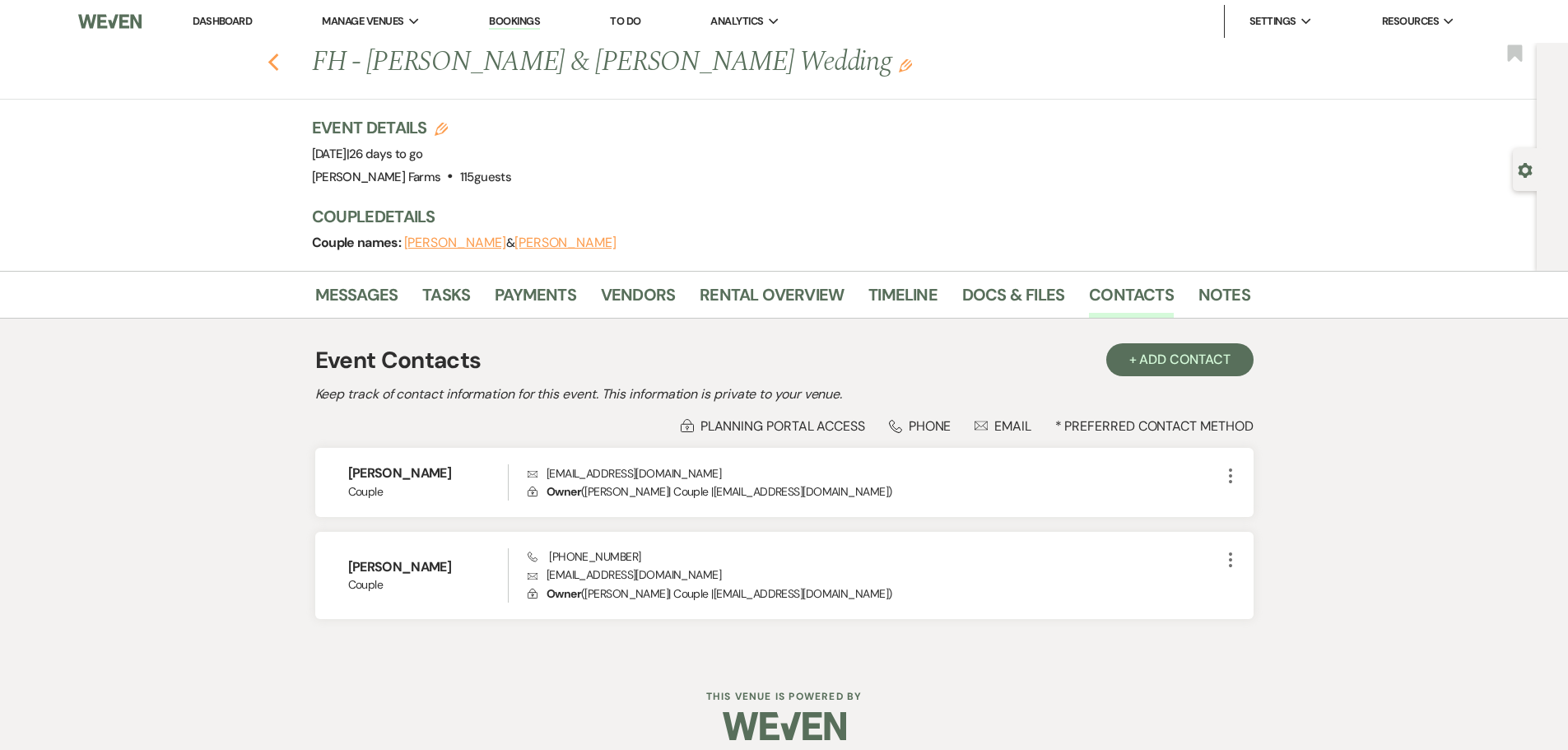
click at [280, 69] on icon "Previous" at bounding box center [273, 62] width 12 height 19
select select "8"
select select "5"
select select "8"
select select "6"
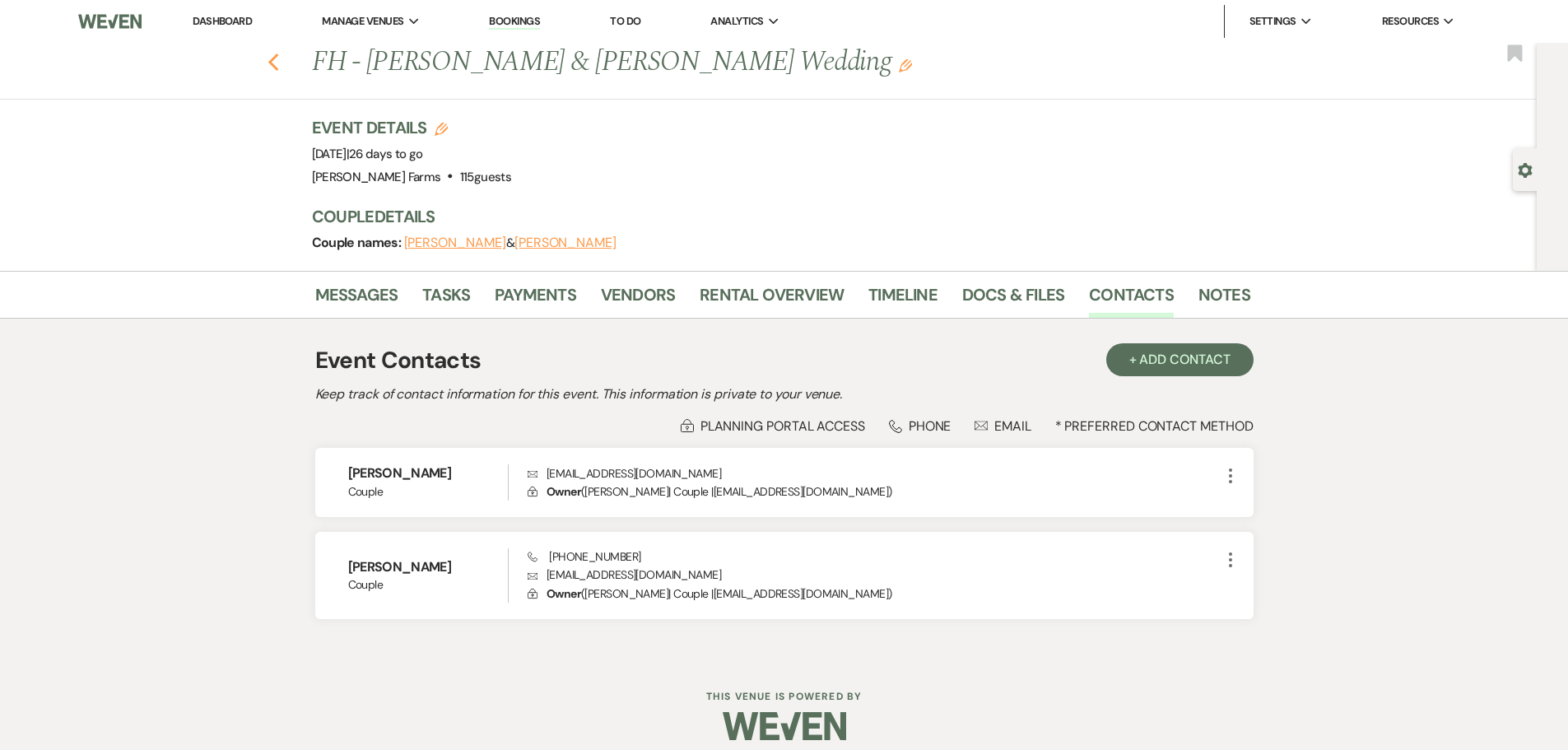
select select "8"
select select "5"
select select "8"
select select "5"
select select "8"
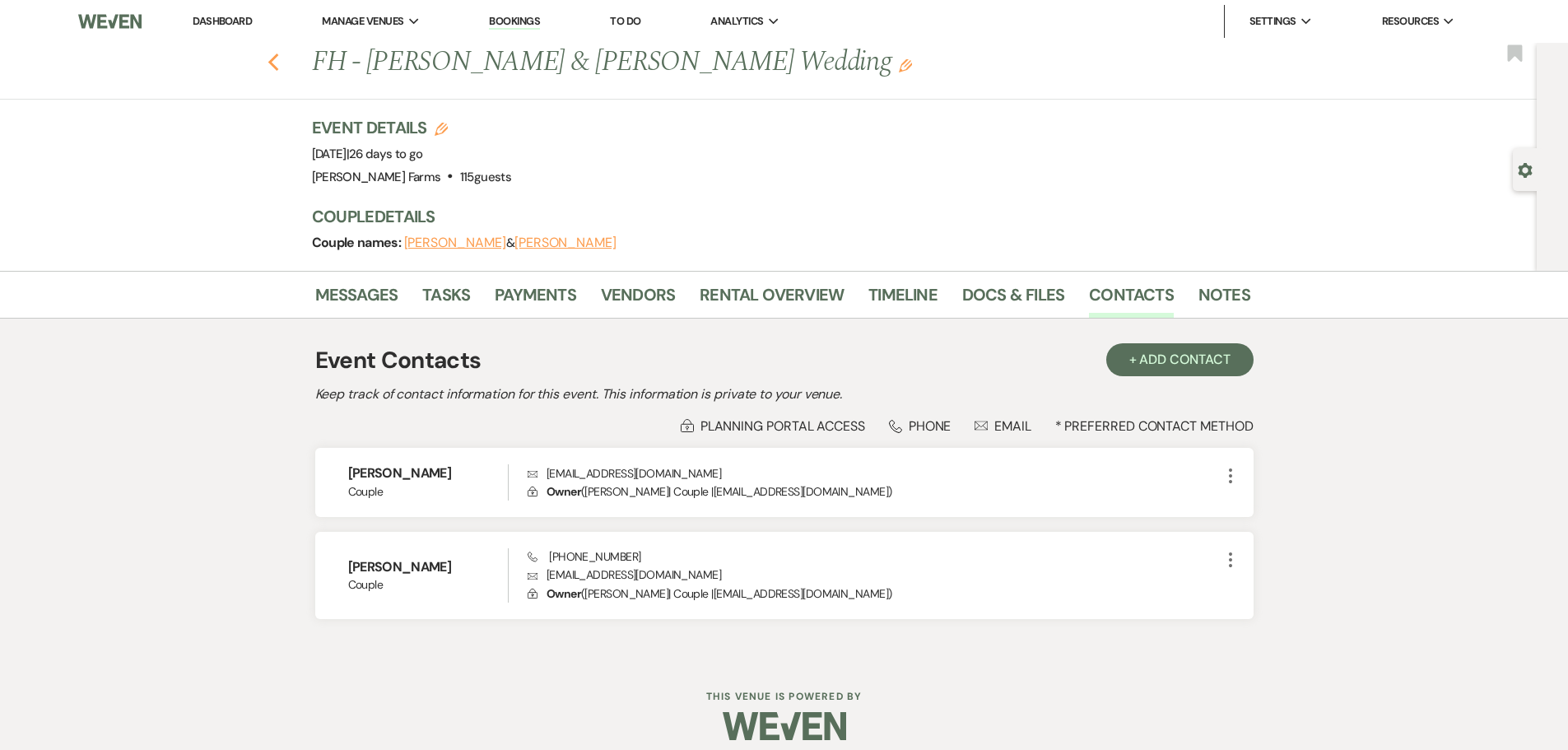
select select "10"
select select "8"
select select "10"
select select "8"
select select "6"
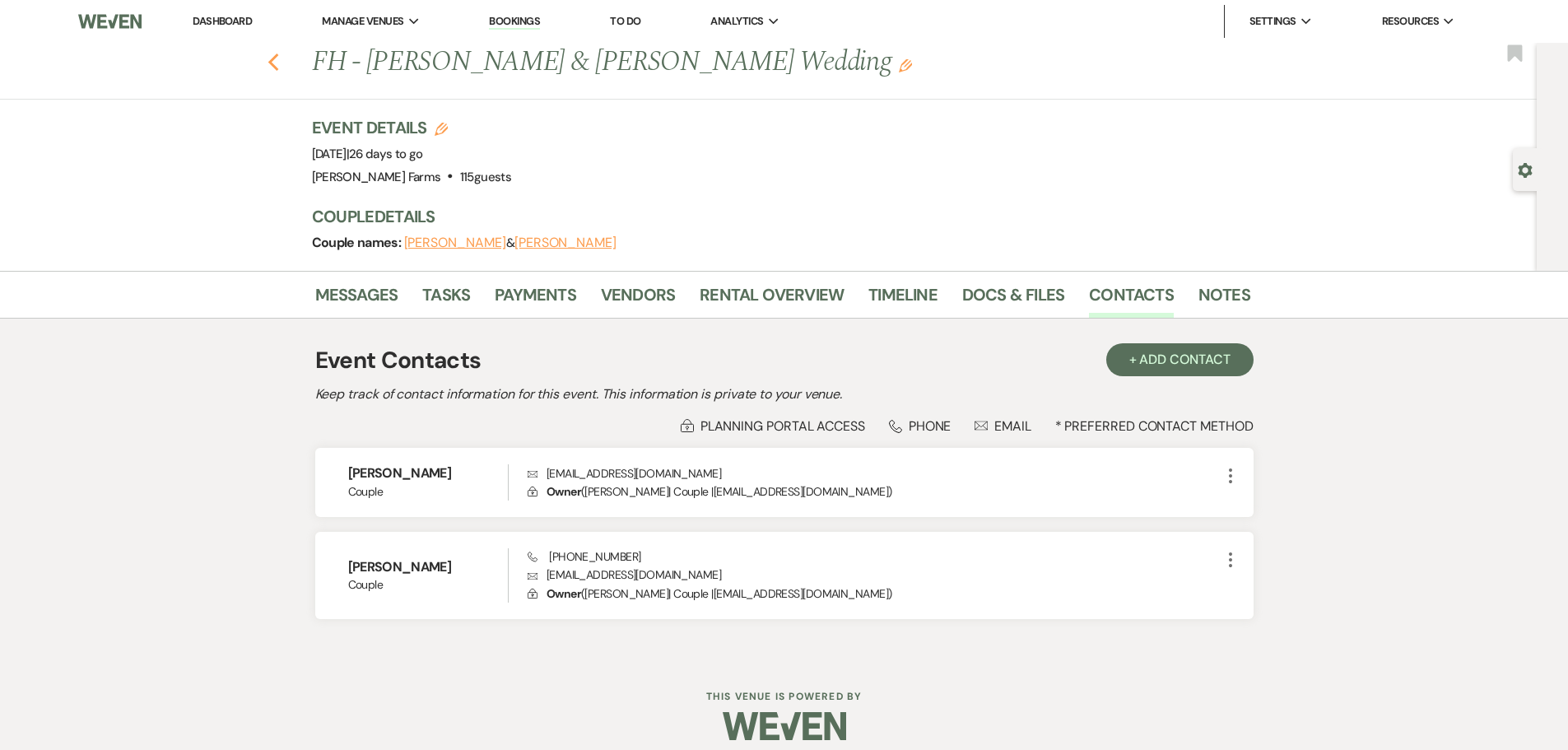
select select "8"
select select "5"
select select "8"
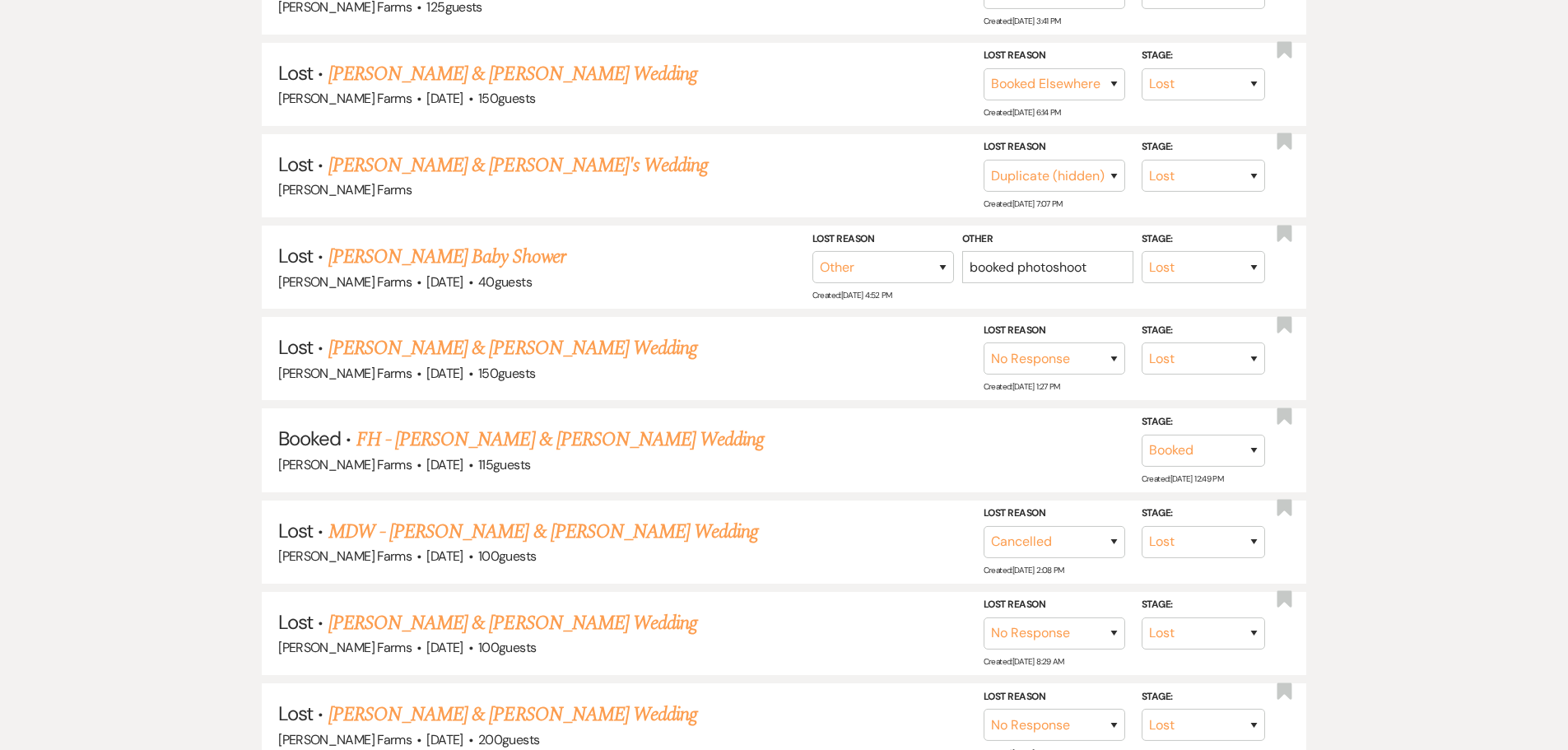
scroll to position [1976, 0]
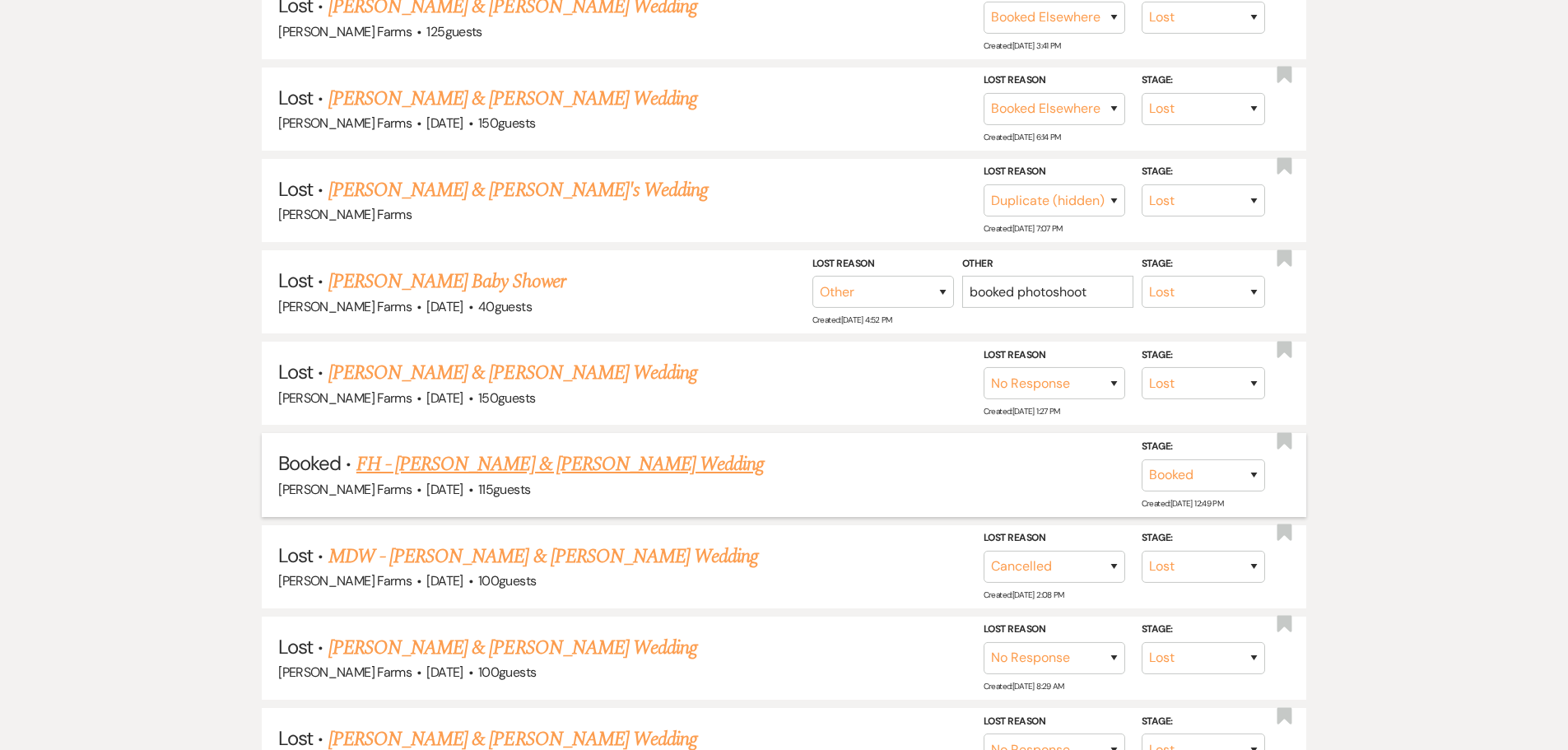
click at [543, 461] on link "FH - Camill Kaminski & Ileen Lavandera's Wedding" at bounding box center [560, 464] width 408 height 30
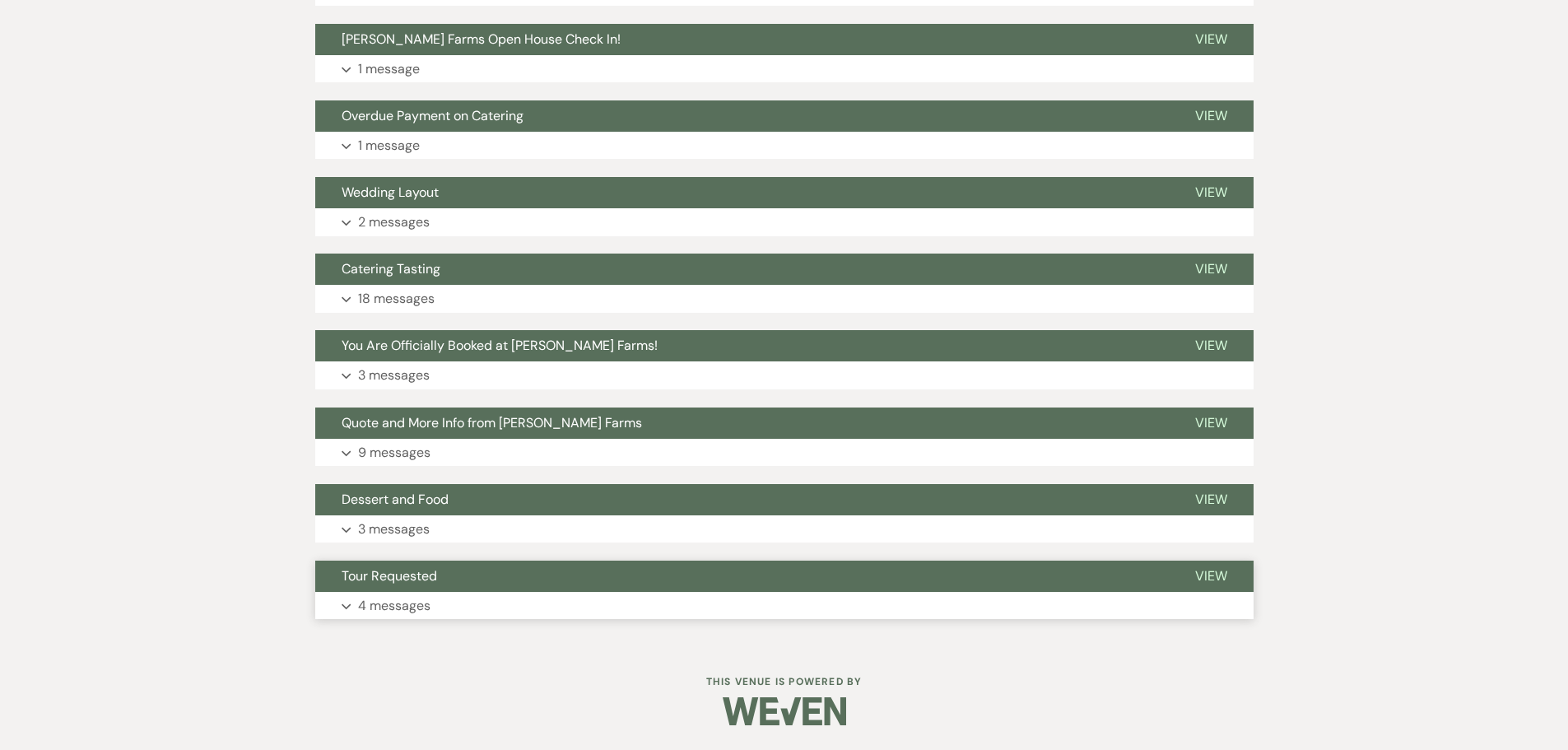
scroll to position [600, 0]
click at [463, 213] on button "Expand 2 messages" at bounding box center [784, 222] width 938 height 28
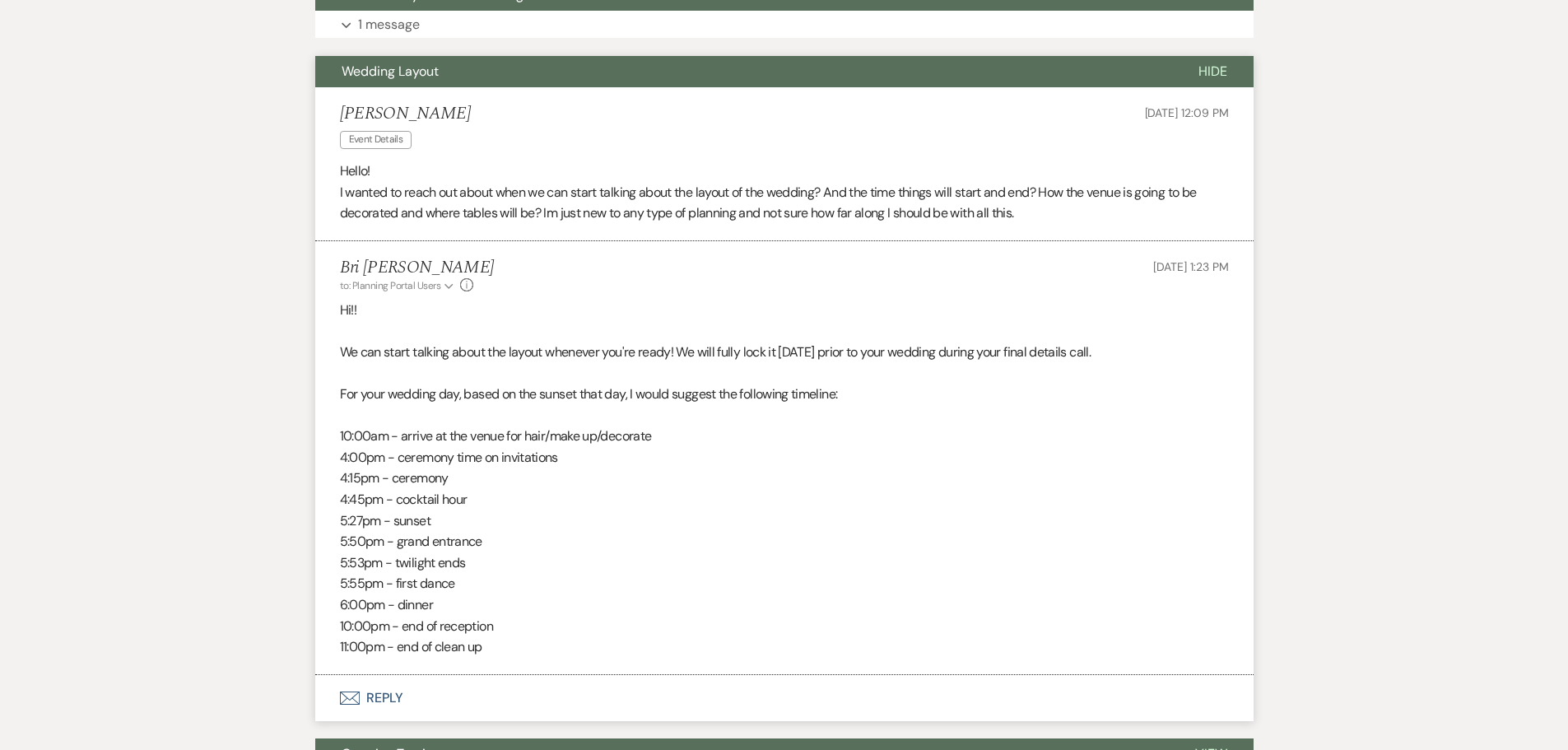
scroll to position [929, 0]
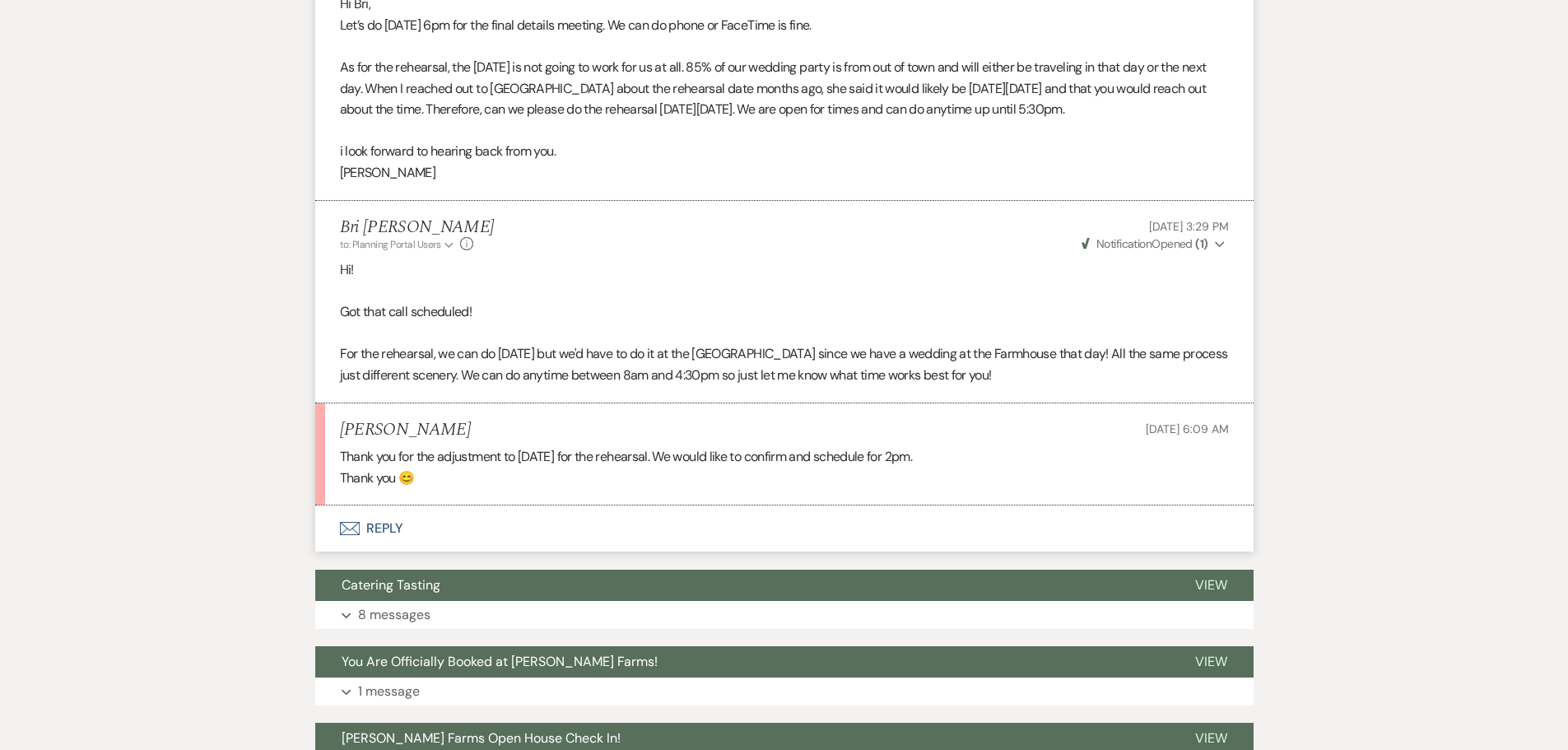
scroll to position [961, 0]
